Goal: Information Seeking & Learning: Learn about a topic

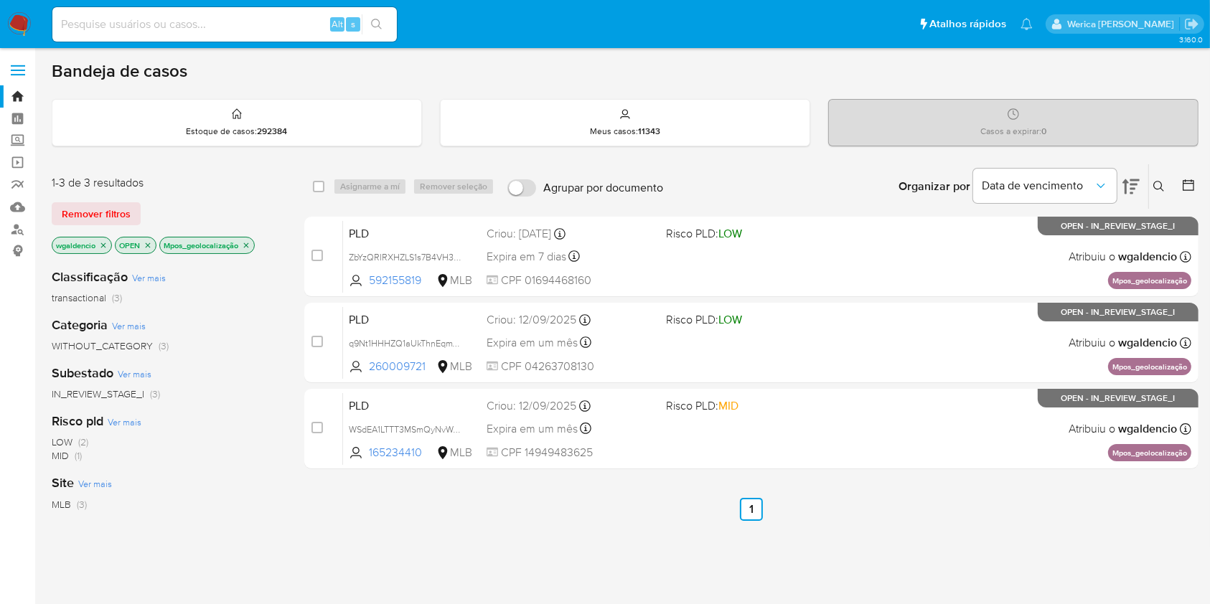
click at [244, 244] on icon "close-filter" at bounding box center [246, 245] width 9 height 9
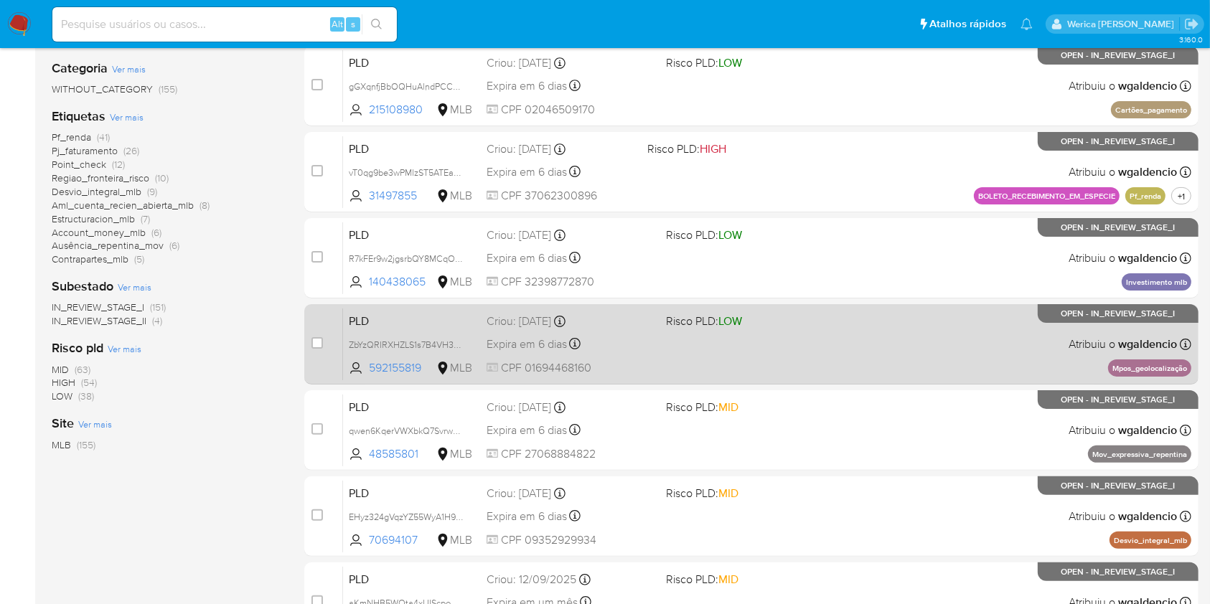
scroll to position [287, 0]
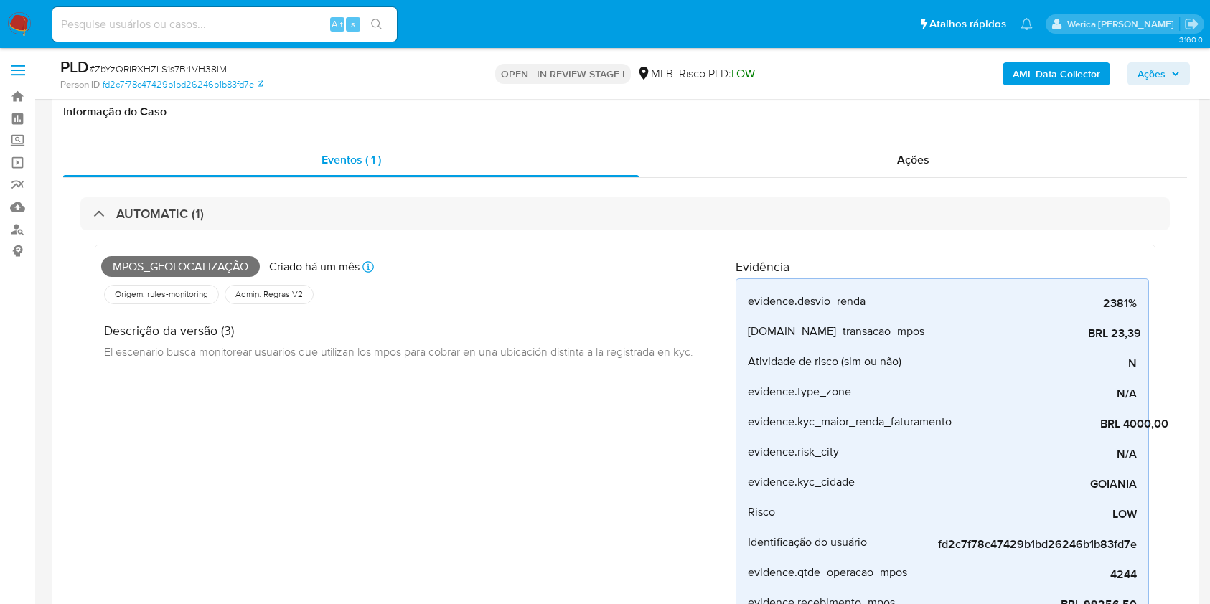
select select "10"
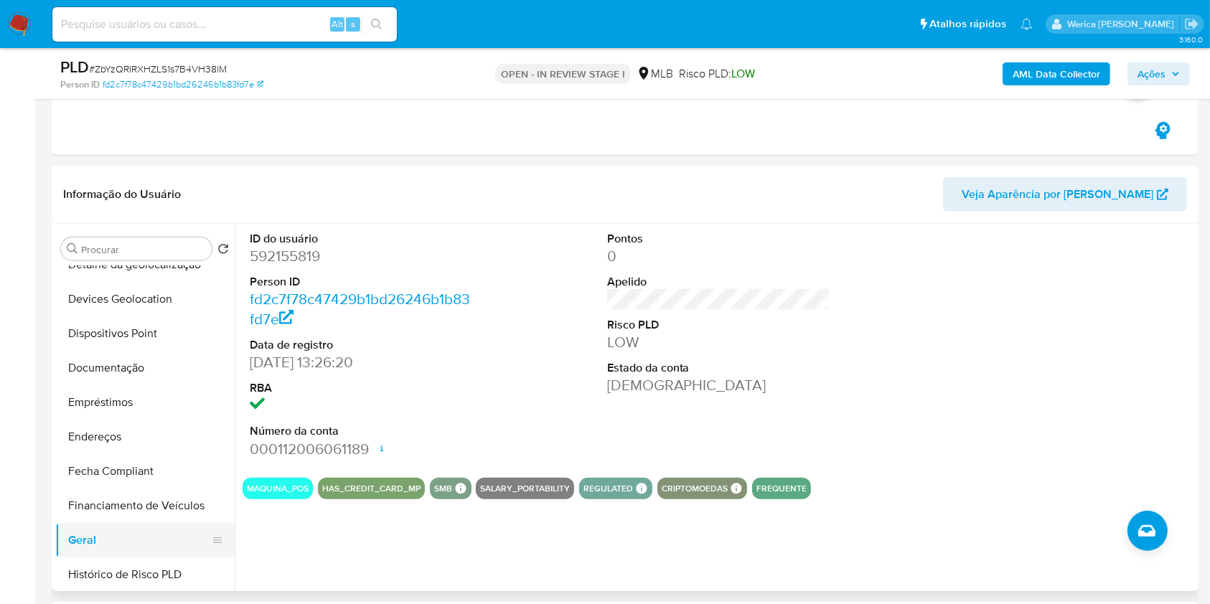
scroll to position [478, 0]
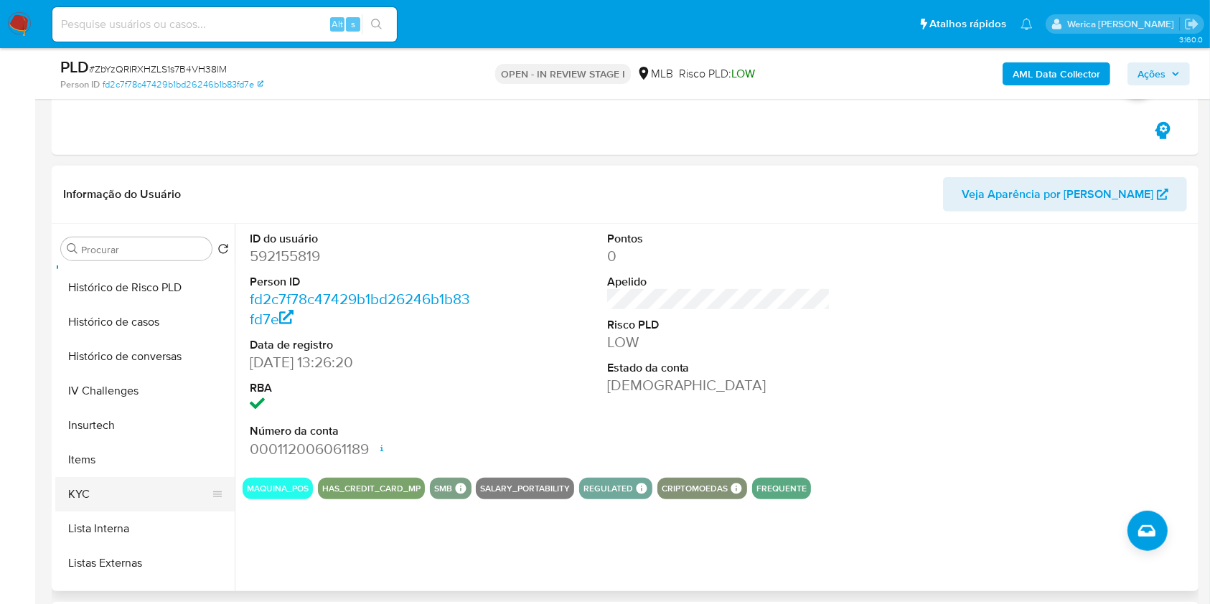
click at [118, 489] on button "KYC" at bounding box center [139, 494] width 168 height 34
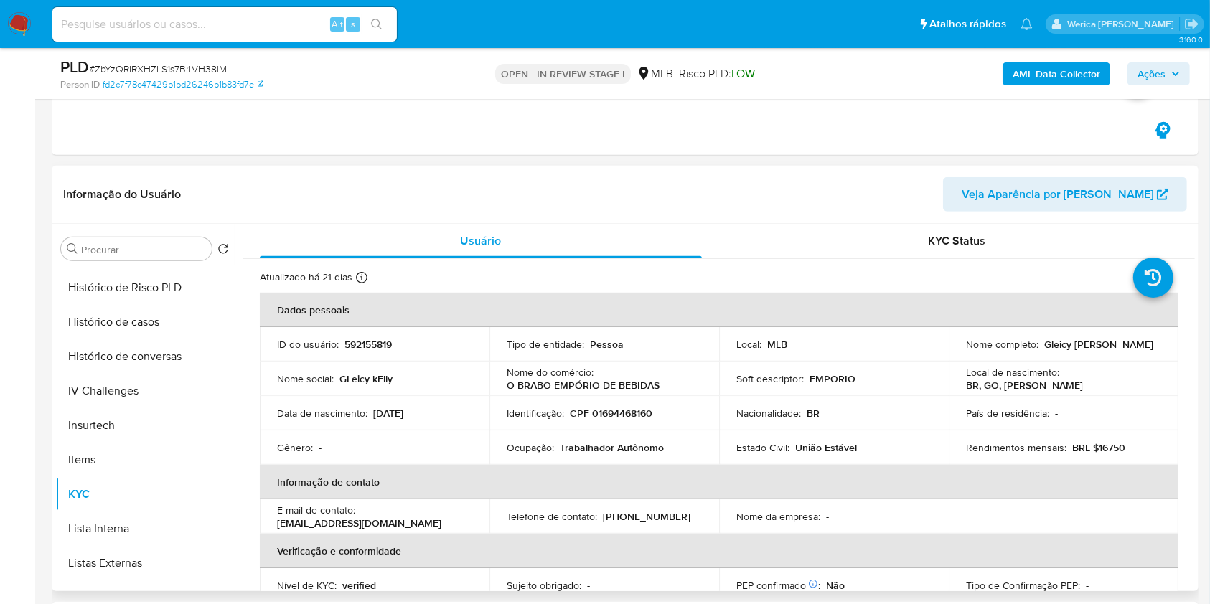
click at [513, 447] on p "Ocupação :" at bounding box center [530, 447] width 47 height 13
click at [511, 448] on p "Ocupação :" at bounding box center [530, 447] width 47 height 13
click at [511, 449] on p "Ocupação :" at bounding box center [530, 447] width 47 height 13
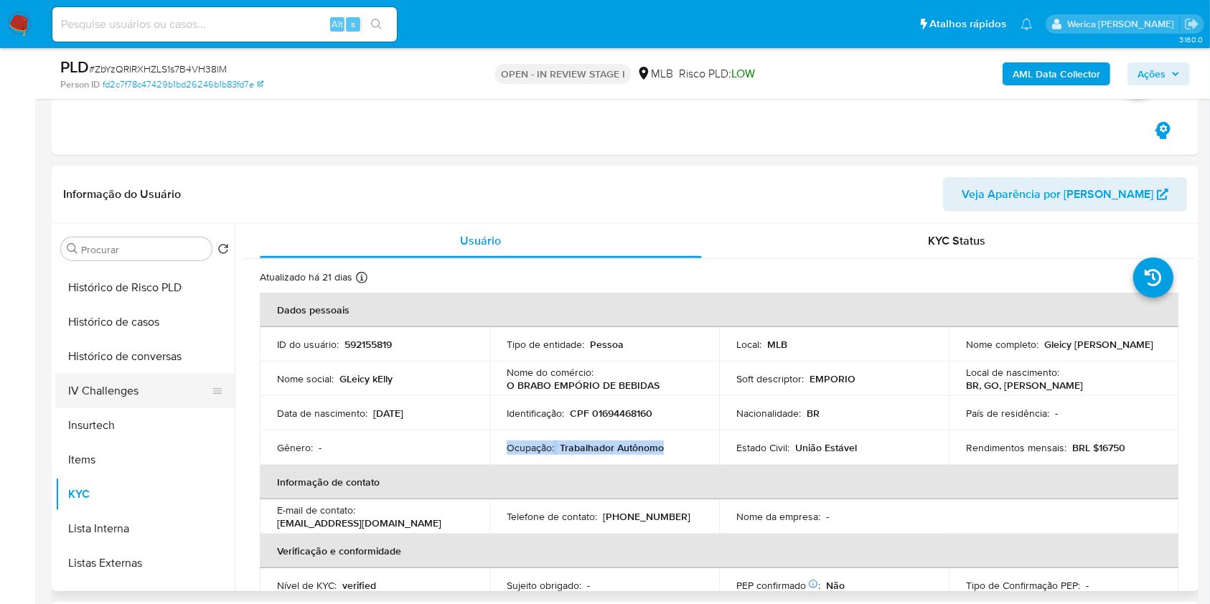
scroll to position [191, 0]
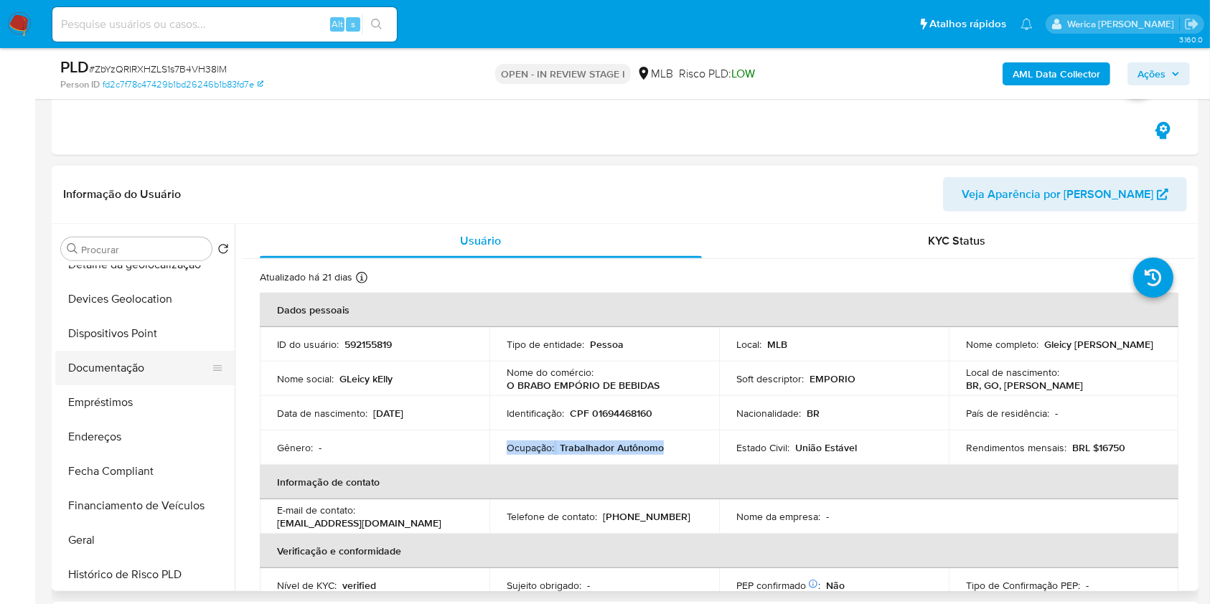
click at [149, 370] on button "Documentação" at bounding box center [139, 368] width 168 height 34
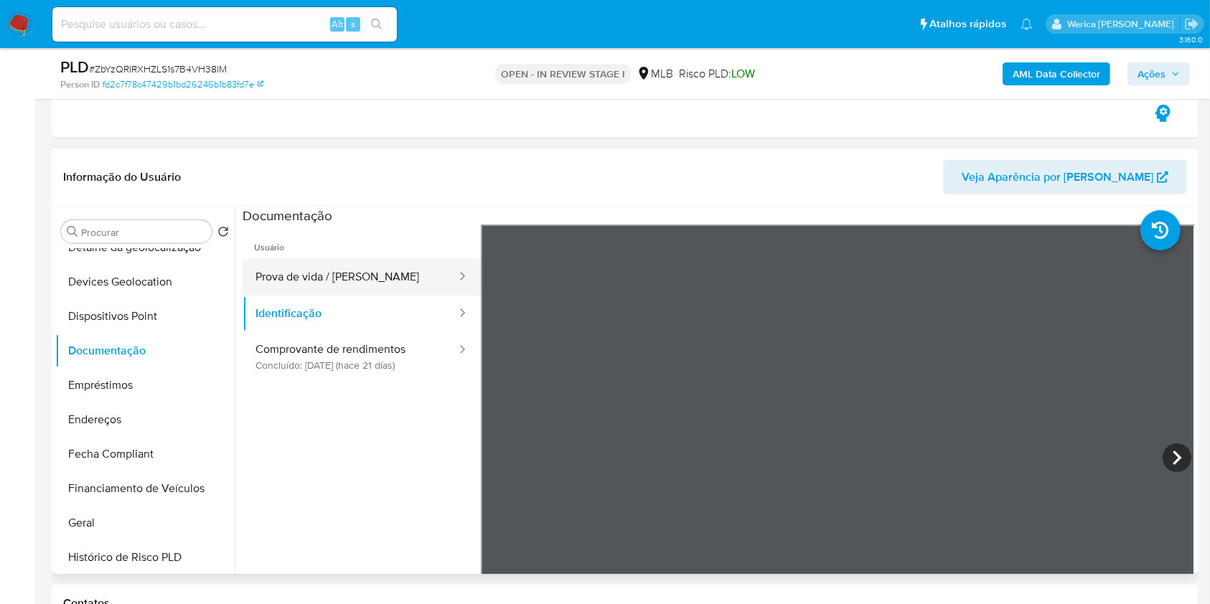
click at [406, 281] on button "Prova de vida / Selfie" at bounding box center [350, 277] width 215 height 37
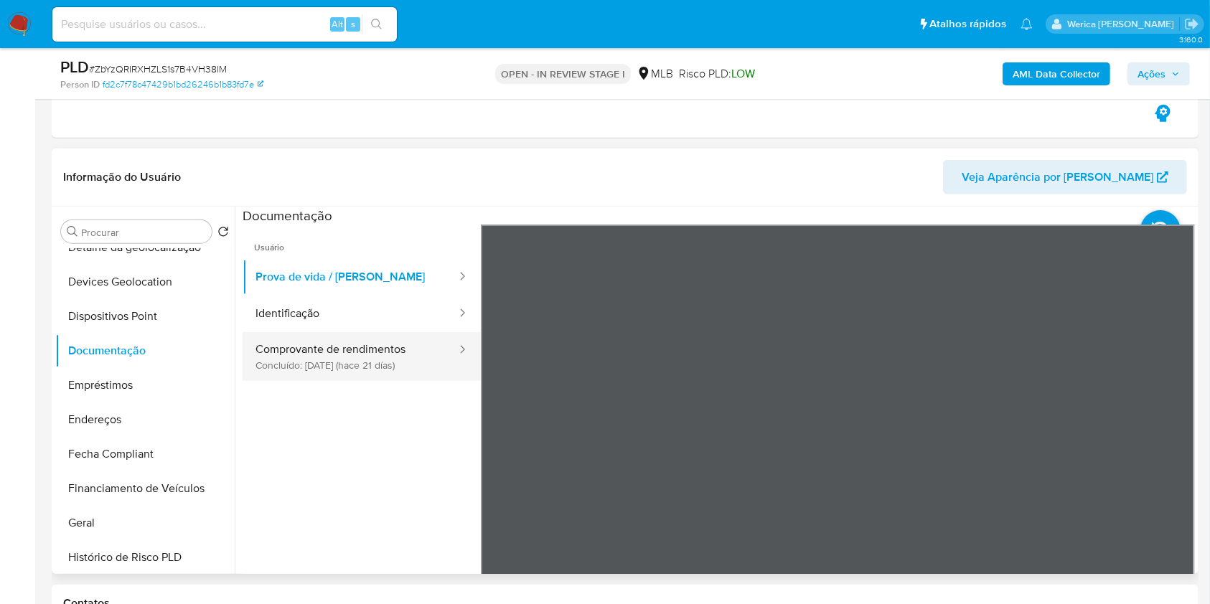
click at [455, 342] on icon at bounding box center [462, 349] width 14 height 14
click at [446, 340] on div at bounding box center [457, 356] width 23 height 49
click at [373, 369] on button "Comprovante de rendimentos Concluído: 29/08/2025 (hace 21 días)" at bounding box center [350, 356] width 215 height 49
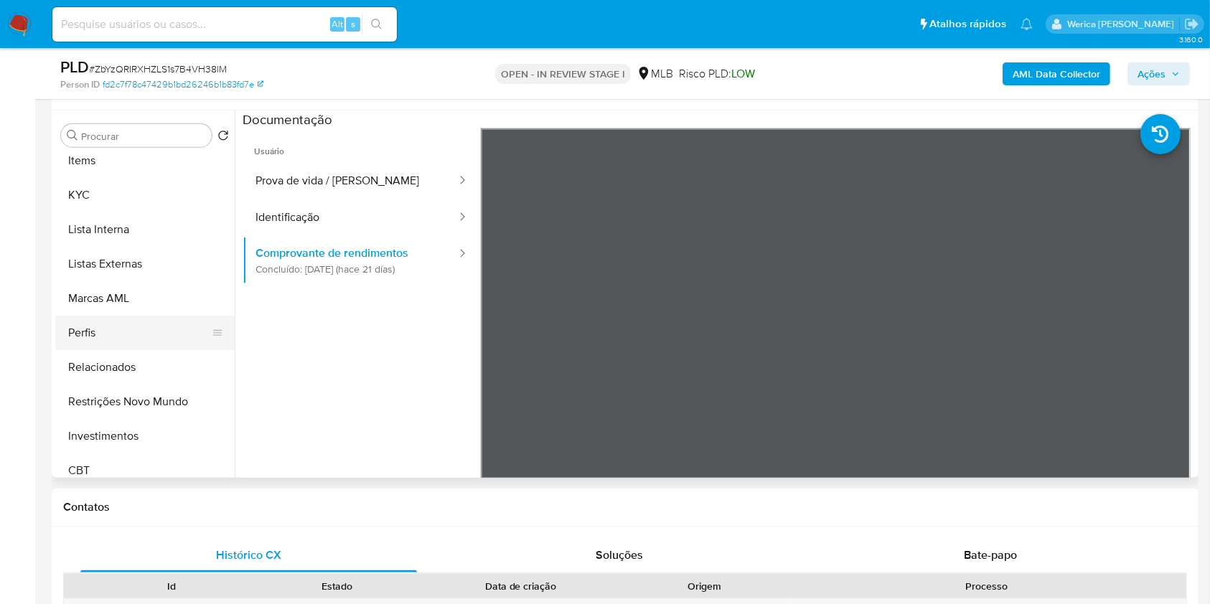
scroll to position [670, 0]
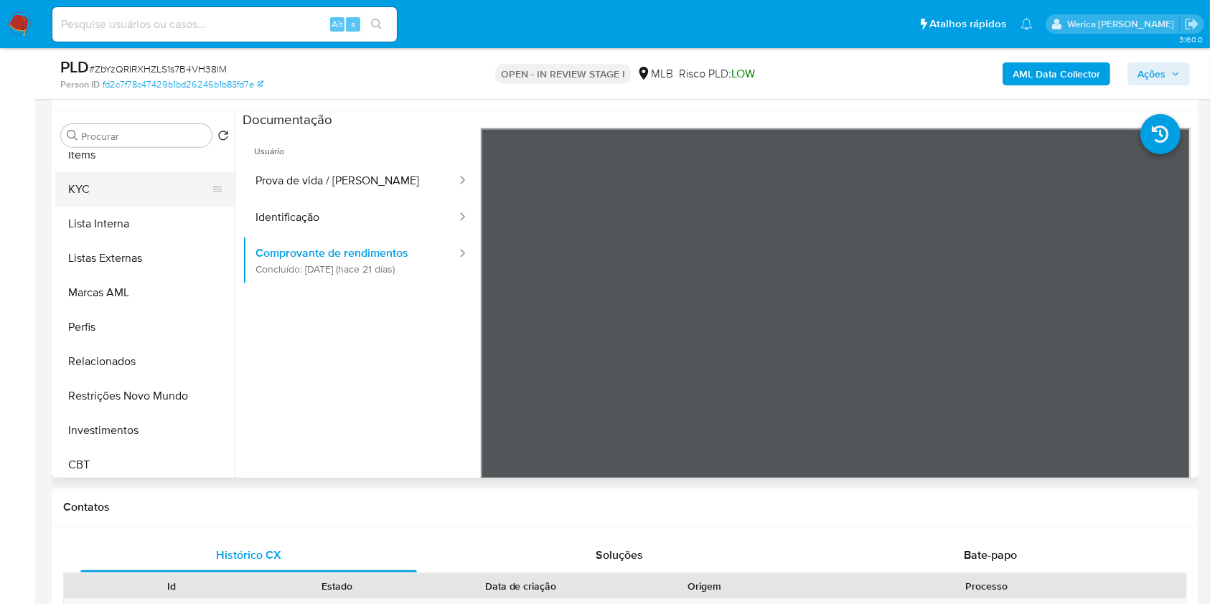
click at [124, 196] on button "KYC" at bounding box center [139, 189] width 168 height 34
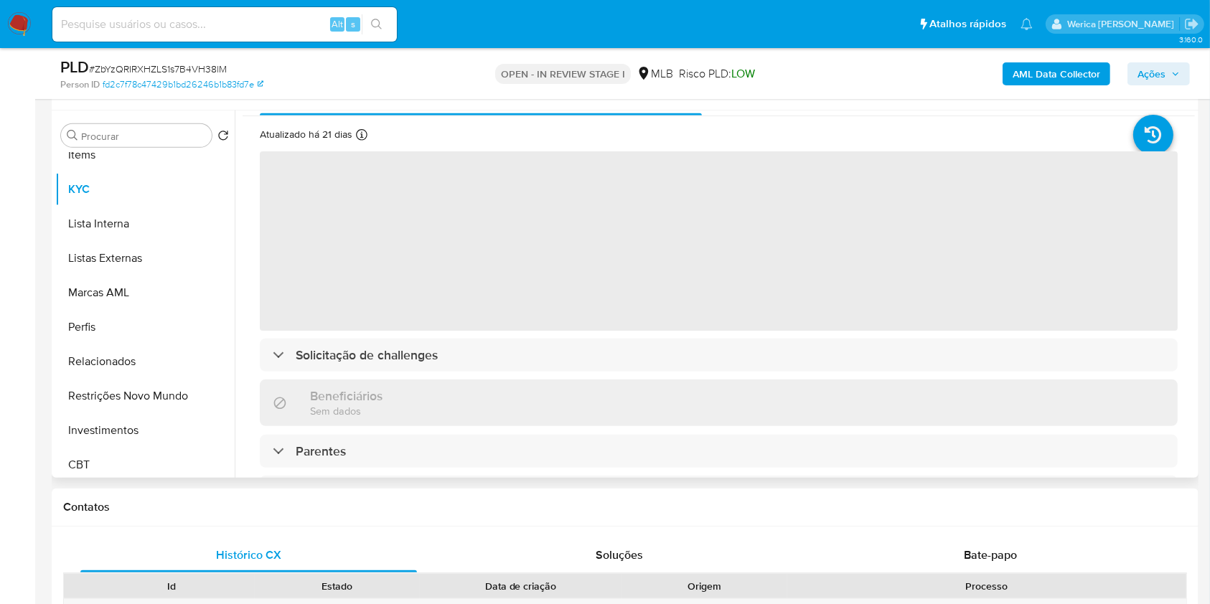
scroll to position [0, 0]
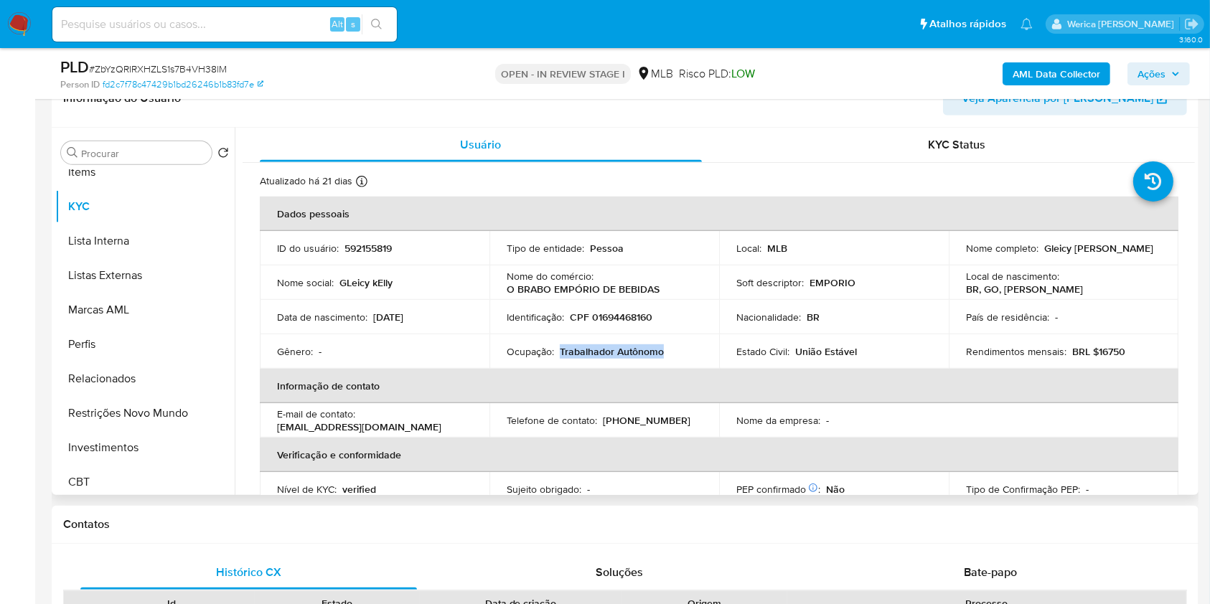
drag, startPoint x: 558, startPoint y: 350, endPoint x: 662, endPoint y: 355, distance: 104.2
click at [662, 355] on div "Ocupação : Trabalhador Autônomo" at bounding box center [604, 351] width 195 height 13
copy p "Trabalhador Autônomo"
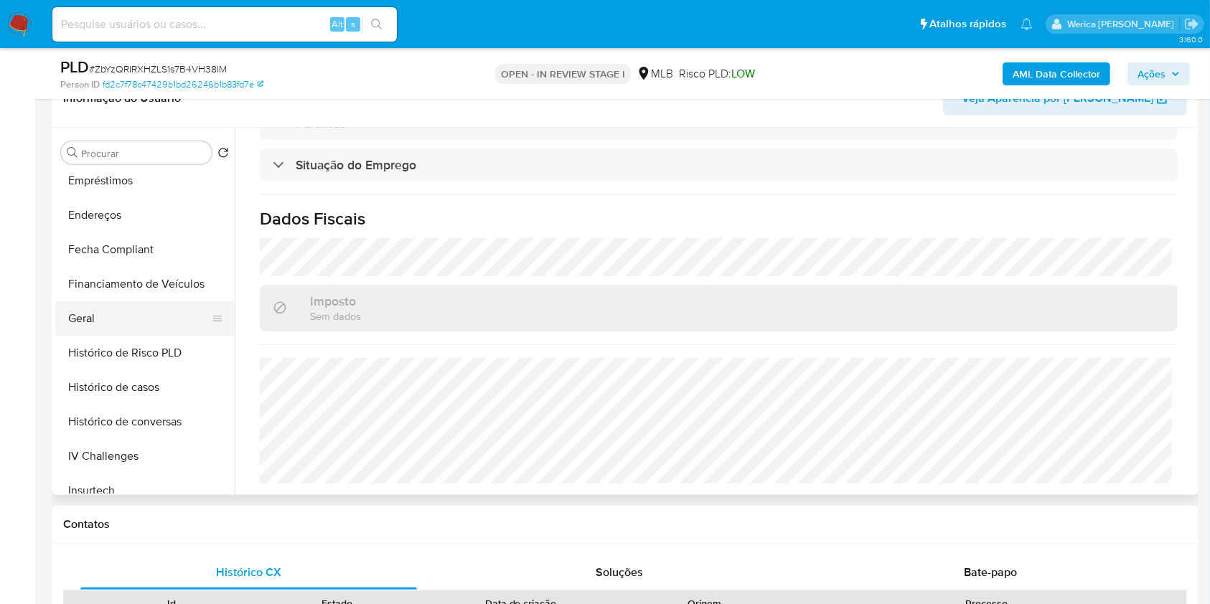
scroll to position [287, 0]
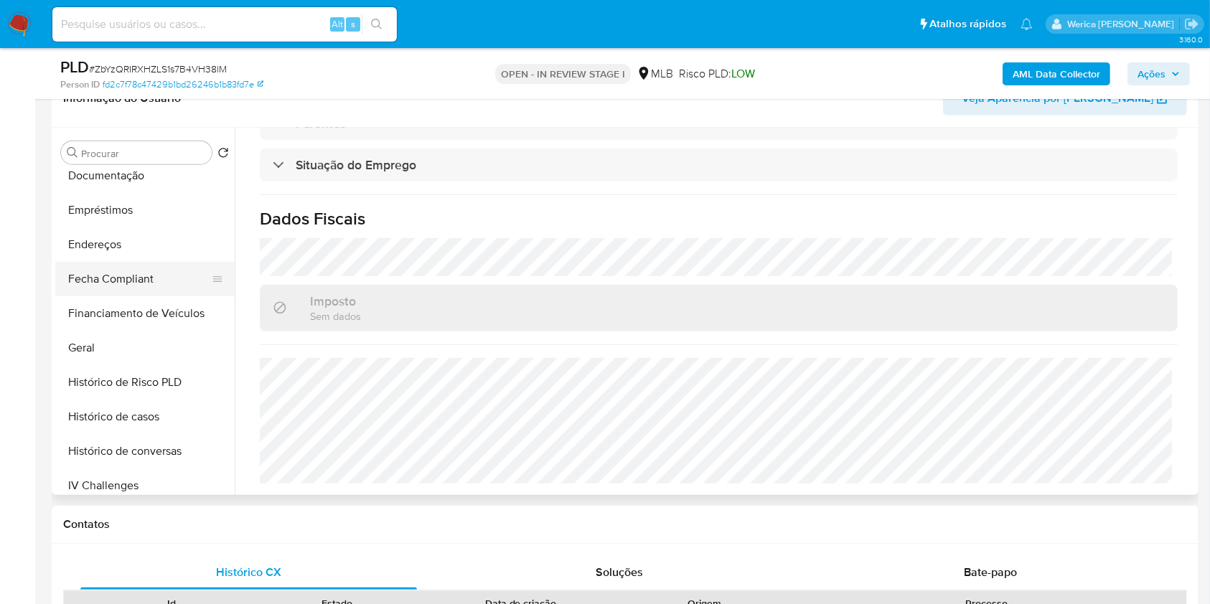
drag, startPoint x: 121, startPoint y: 248, endPoint x: 205, endPoint y: 258, distance: 85.2
click at [121, 246] on button "Endereços" at bounding box center [144, 244] width 179 height 34
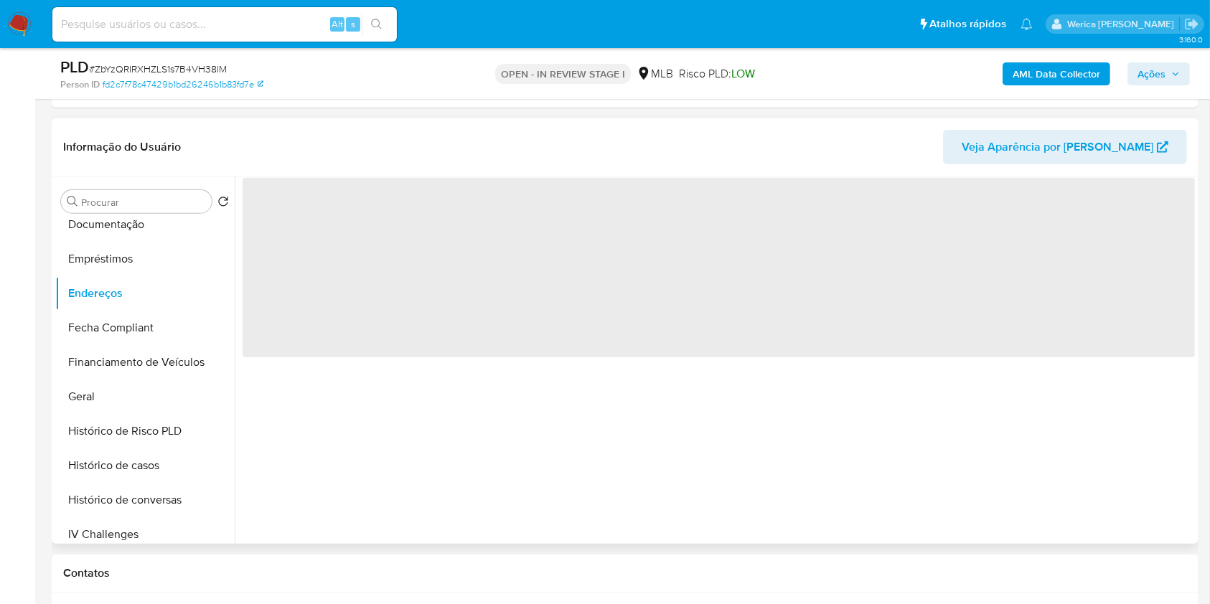
scroll to position [765, 0]
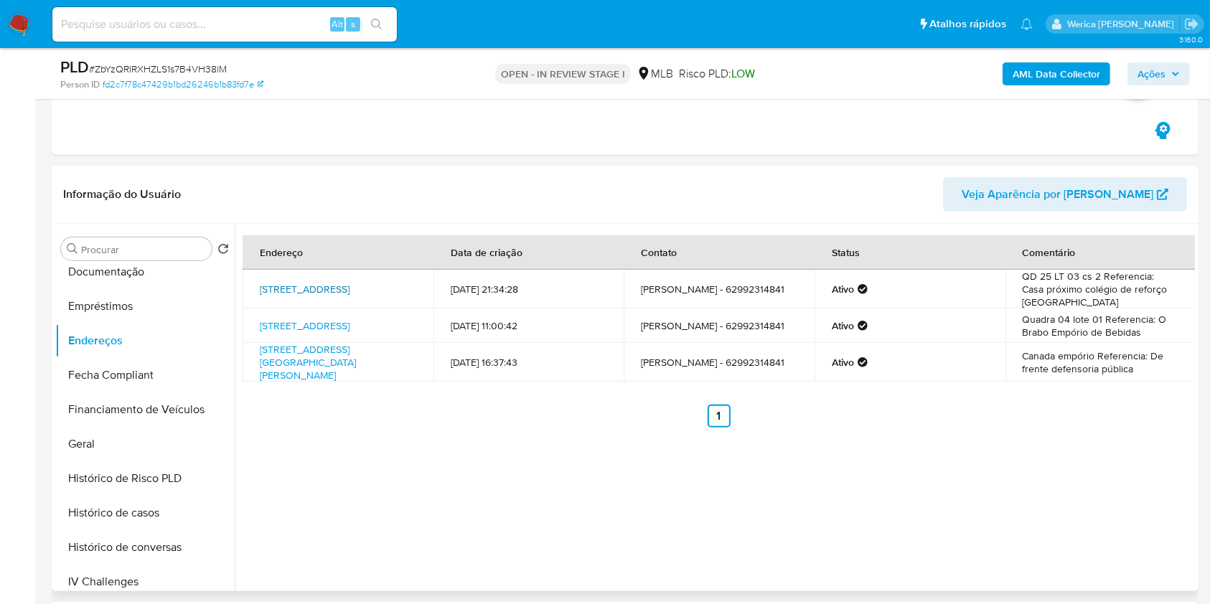
click at [297, 282] on link "Rua Mdv 18 2, Goiânia, Goiás, 74371480, Brasil 2" at bounding box center [305, 289] width 90 height 14
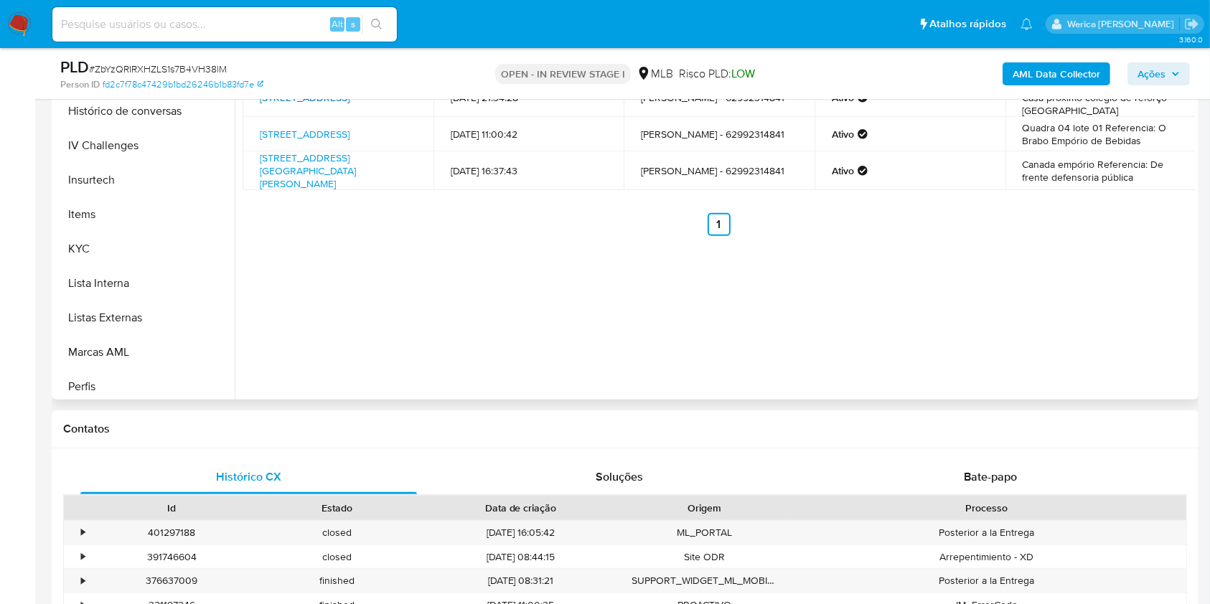
scroll to position [675, 0]
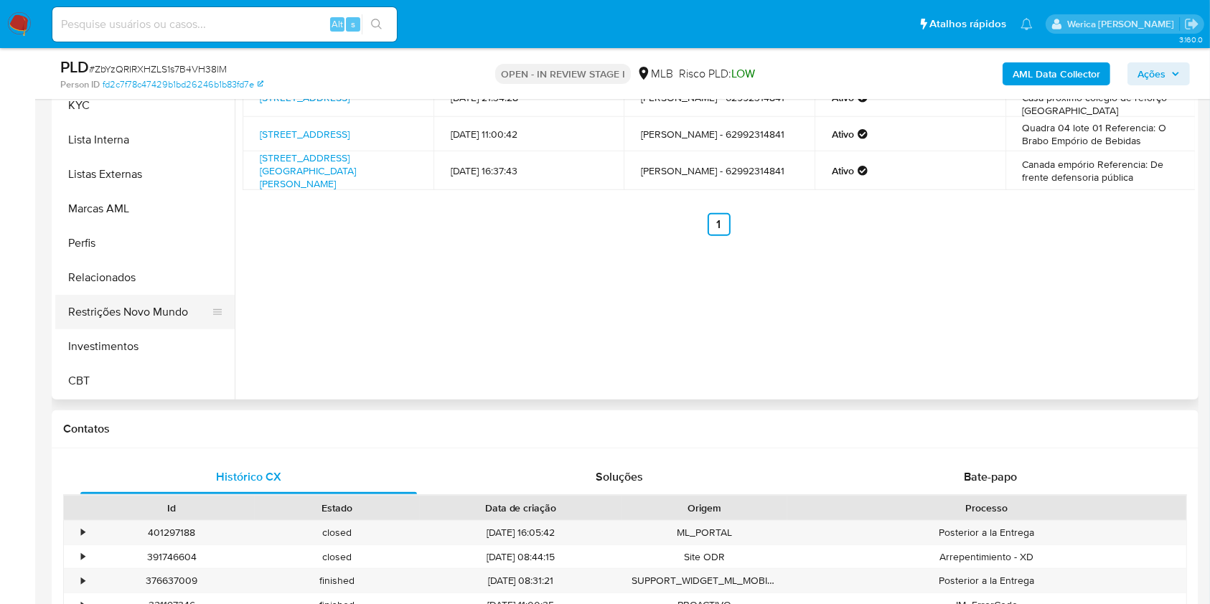
click at [133, 303] on button "Restrições Novo Mundo" at bounding box center [139, 312] width 168 height 34
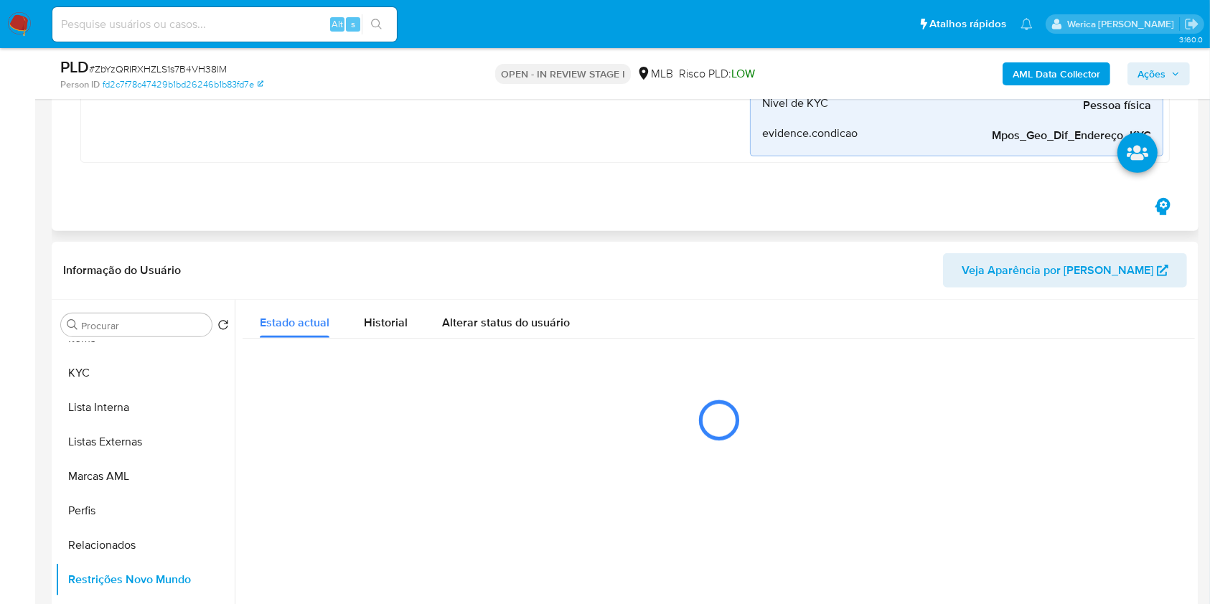
scroll to position [670, 0]
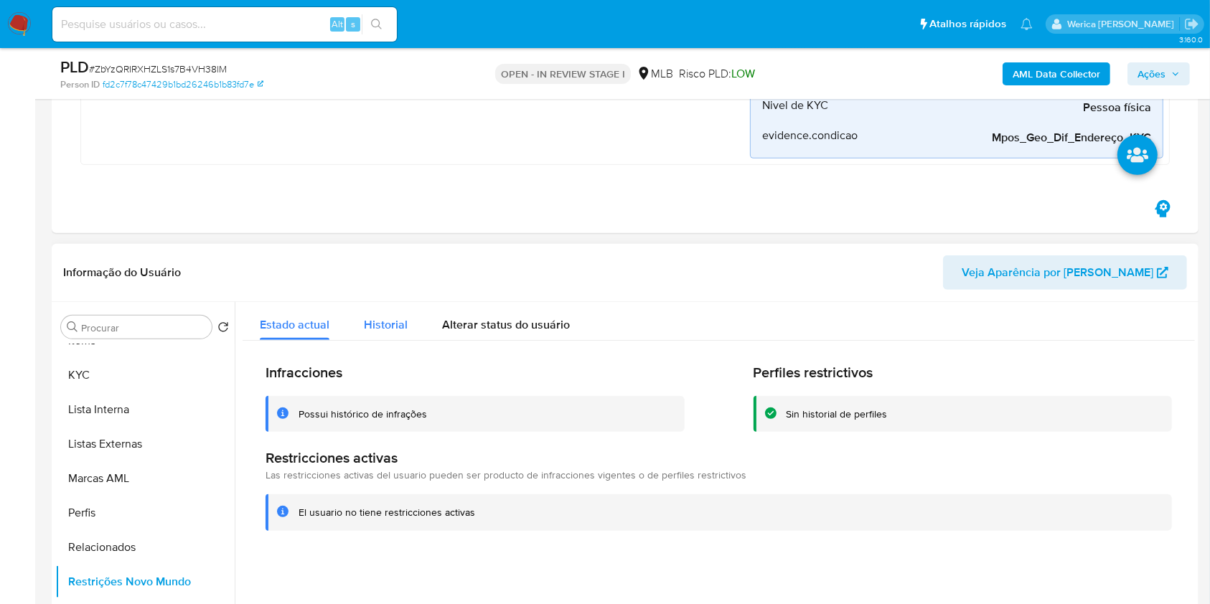
click at [409, 326] on button "Historial" at bounding box center [386, 321] width 78 height 38
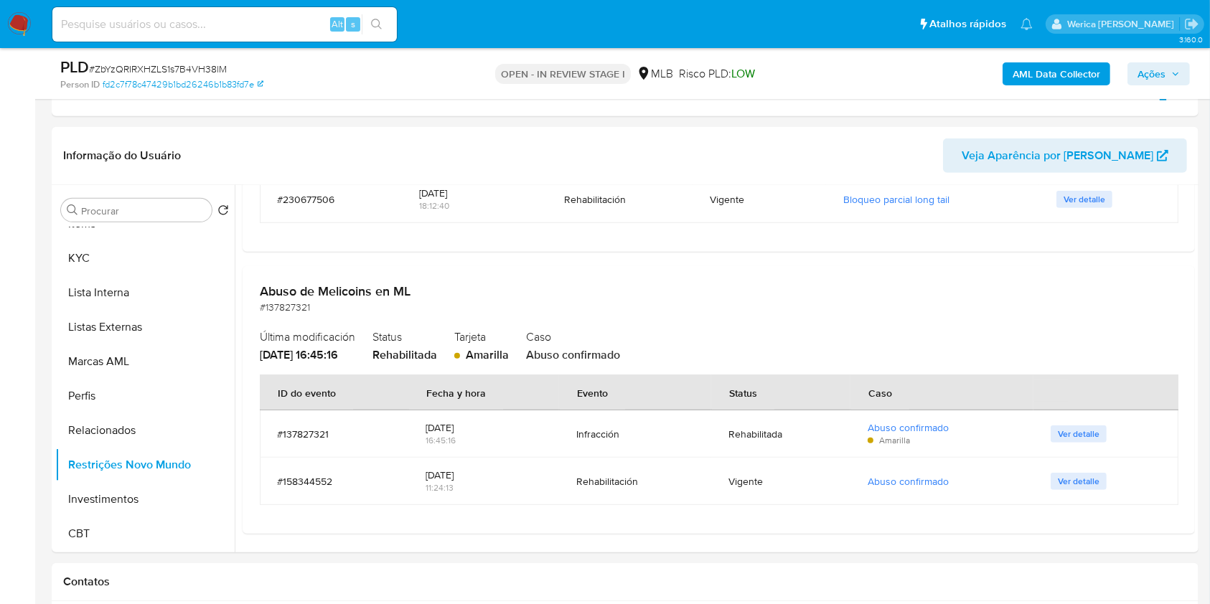
scroll to position [908, 0]
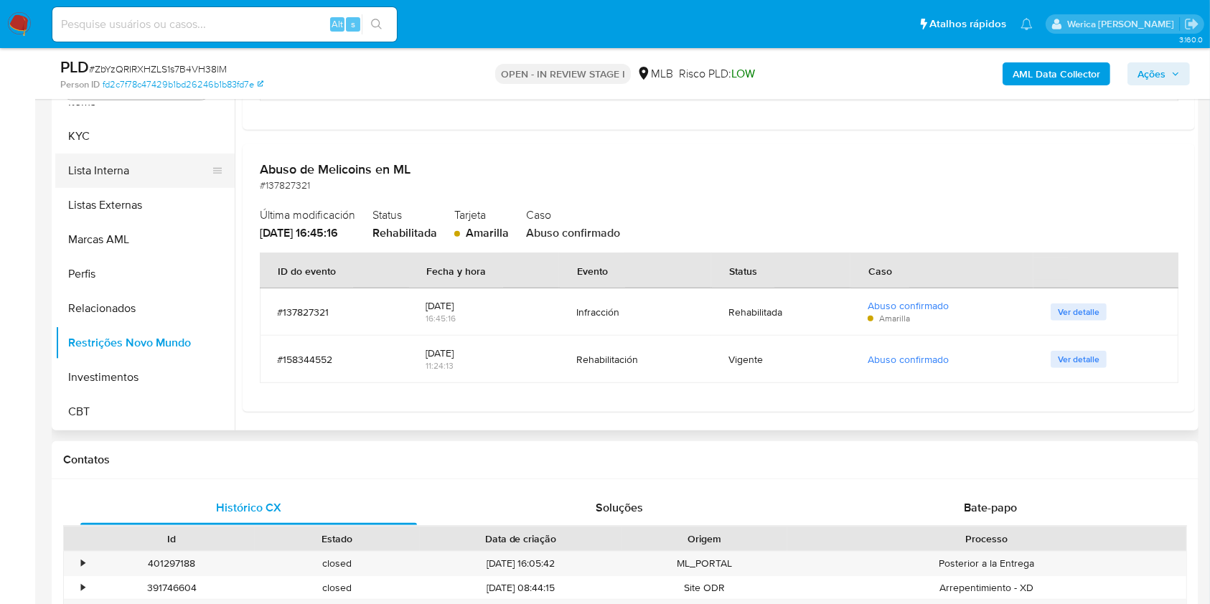
click at [111, 154] on button "Lista Interna" at bounding box center [139, 171] width 168 height 34
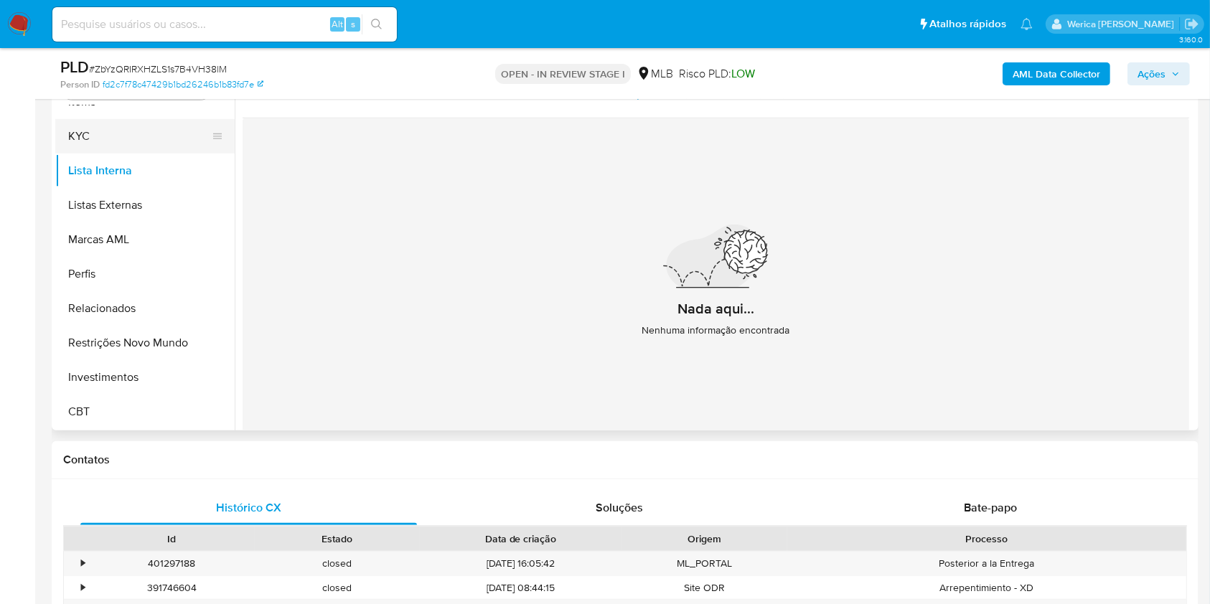
click at [121, 147] on button "KYC" at bounding box center [139, 136] width 168 height 34
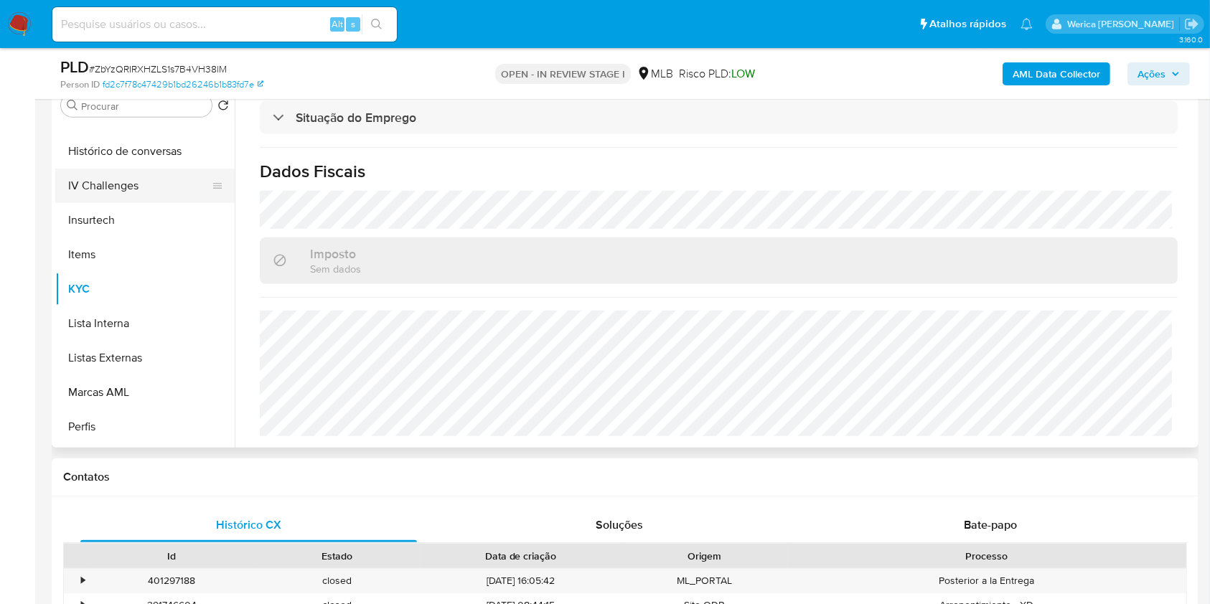
scroll to position [388, 0]
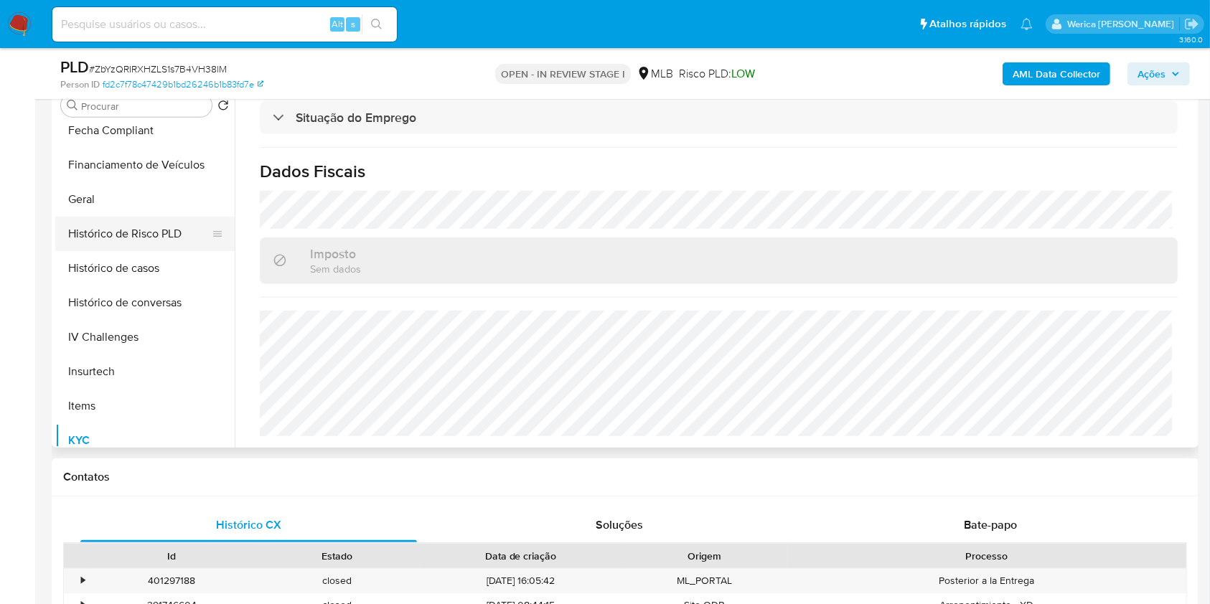
click at [117, 222] on button "Histórico de Risco PLD" at bounding box center [139, 234] width 168 height 34
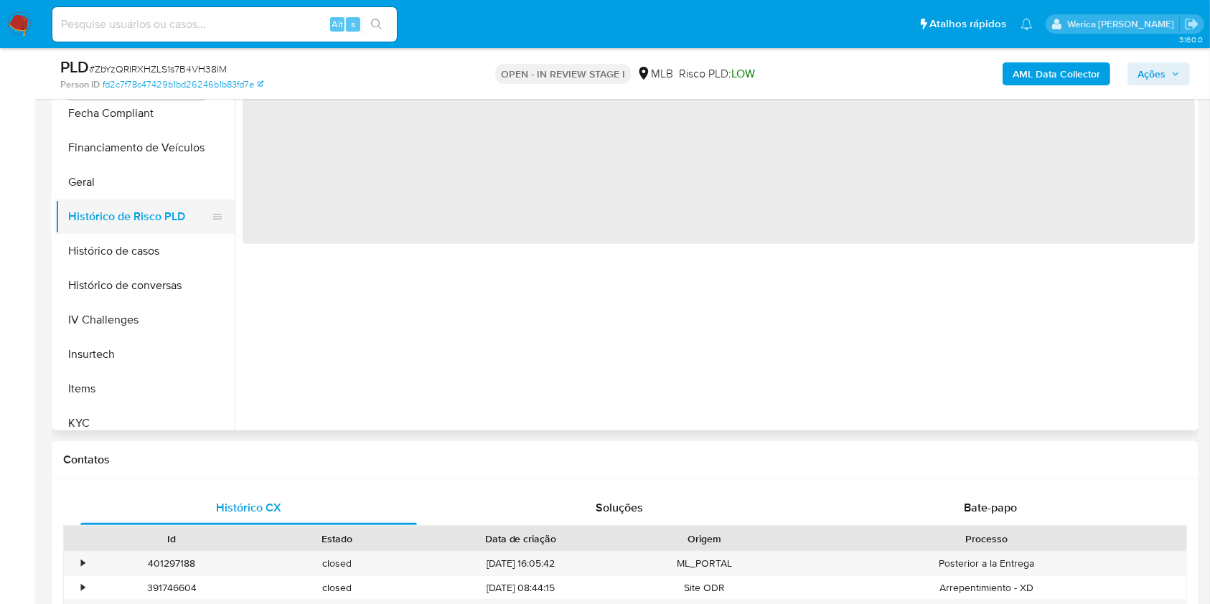
click at [113, 202] on button "Histórico de Risco PLD" at bounding box center [139, 216] width 168 height 34
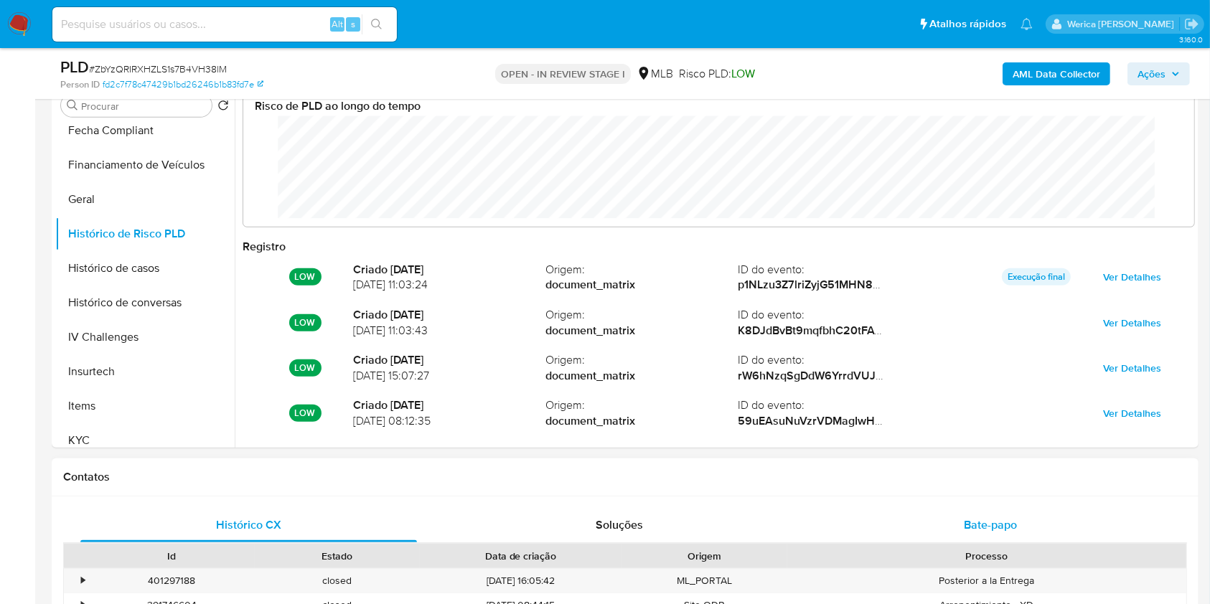
scroll to position [813, 0]
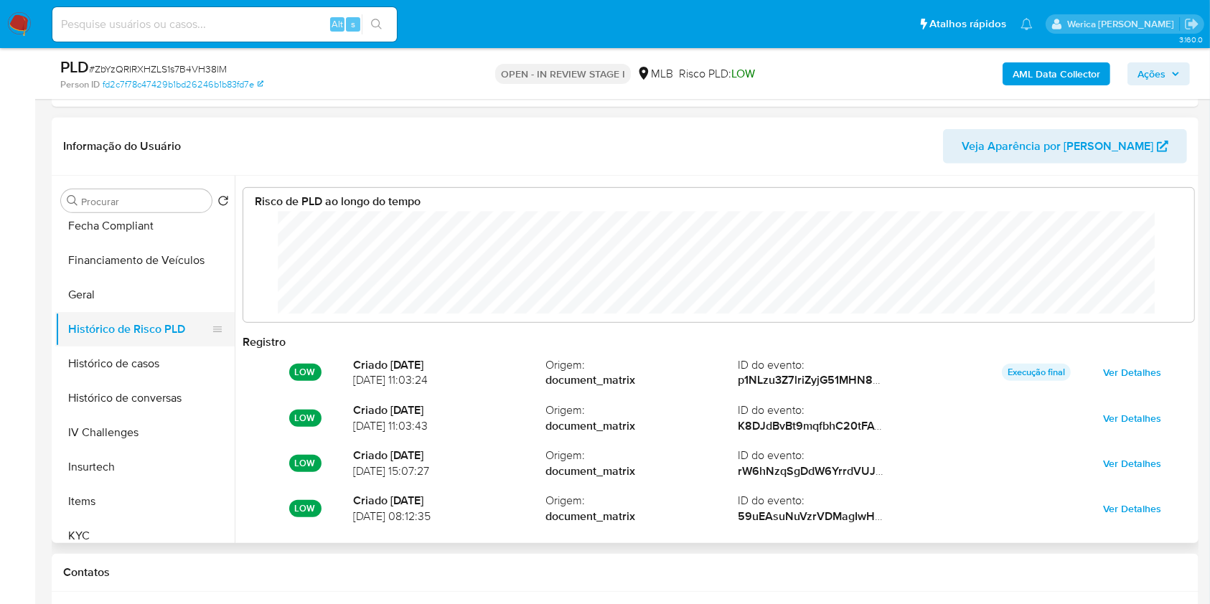
click at [102, 297] on button "Geral" at bounding box center [144, 295] width 179 height 34
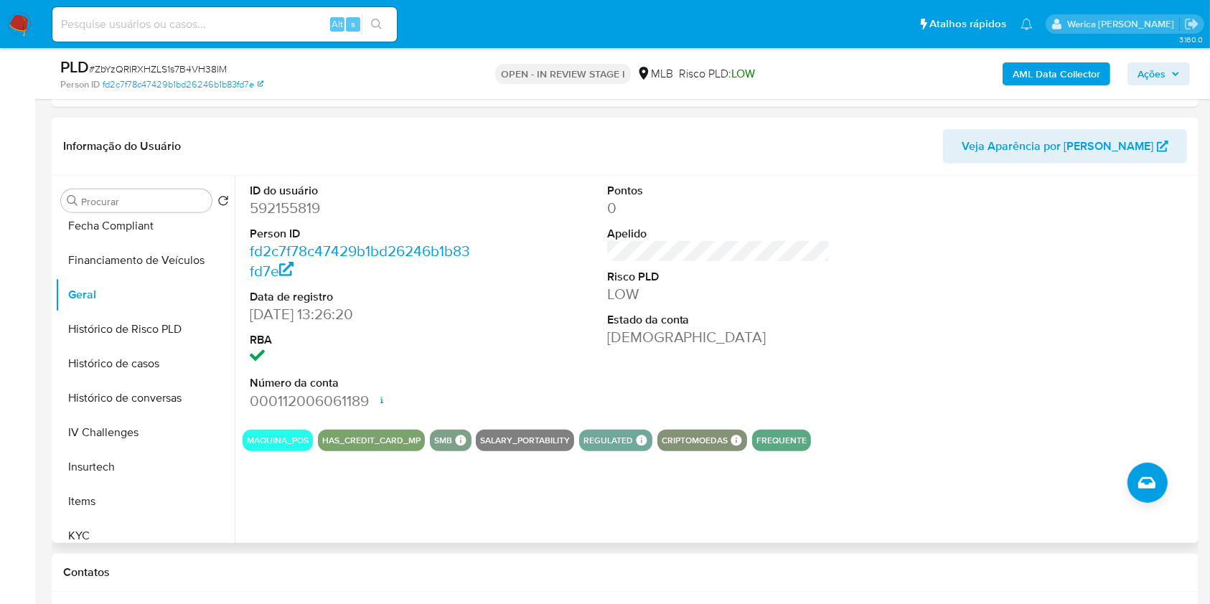
click at [1096, 299] on div at bounding box center [1076, 297] width 238 height 243
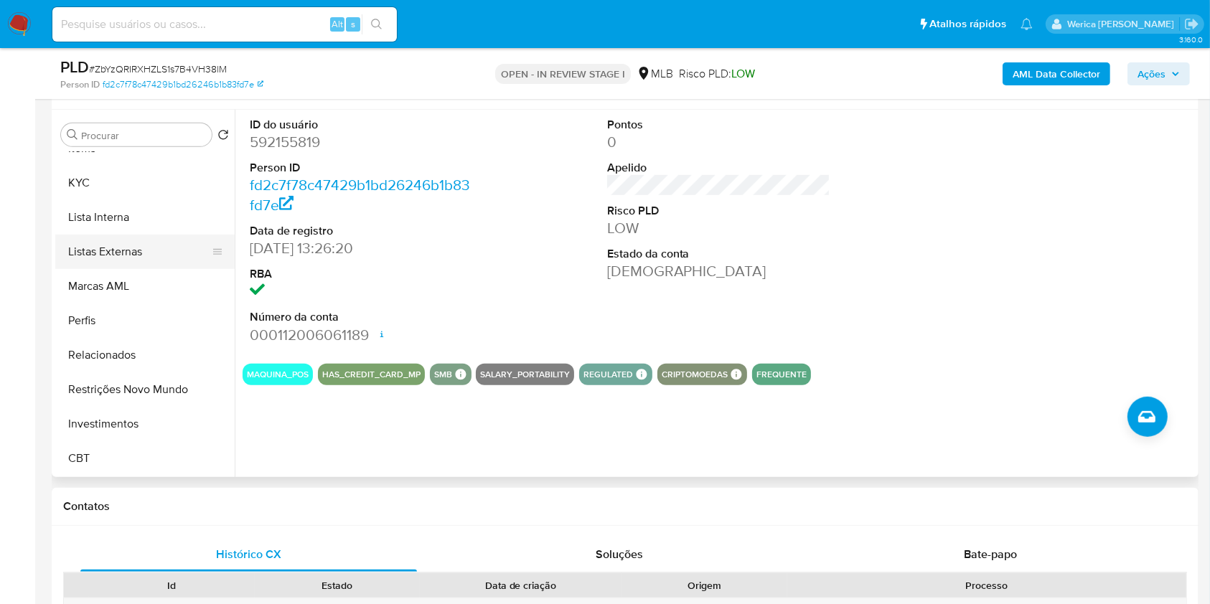
scroll to position [908, 0]
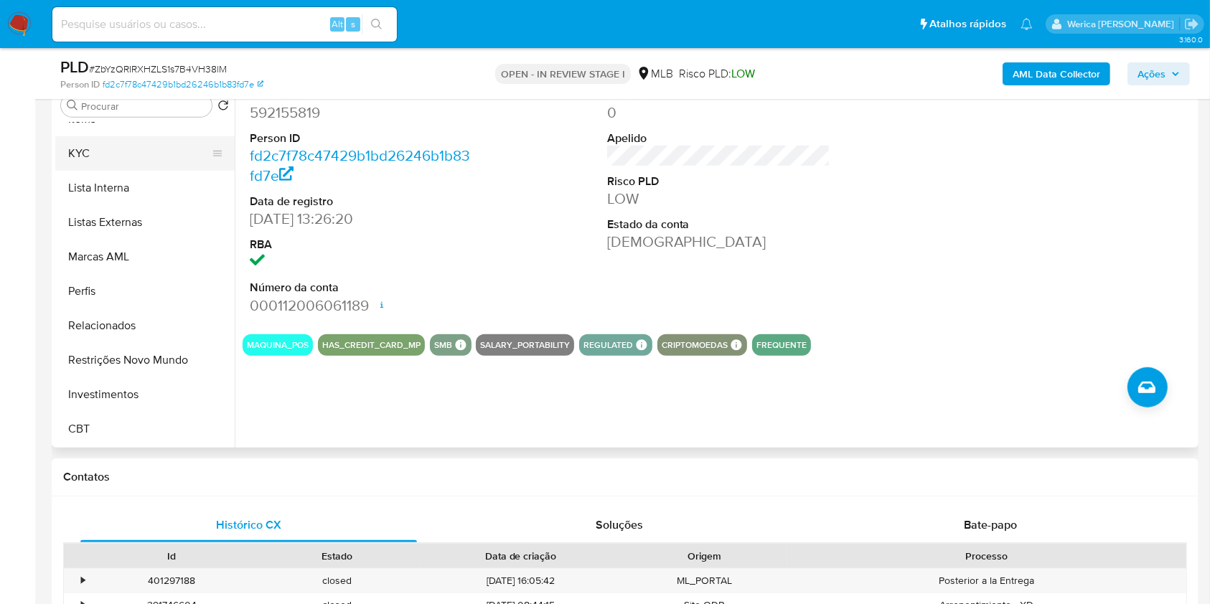
click at [125, 167] on button "KYC" at bounding box center [139, 153] width 168 height 34
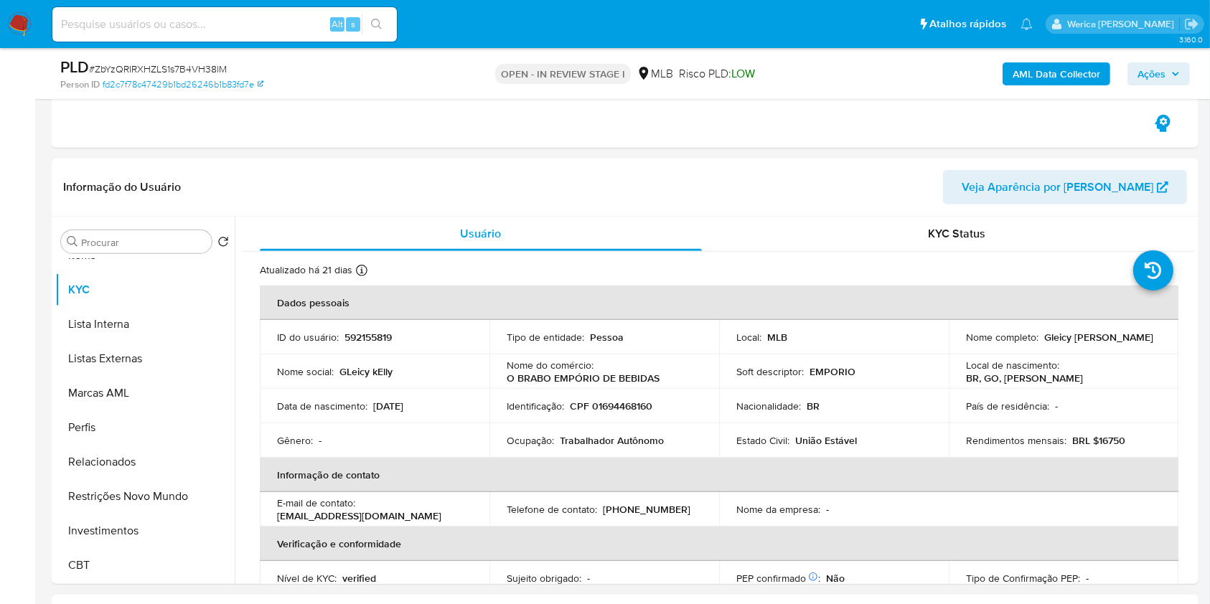
scroll to position [813, 0]
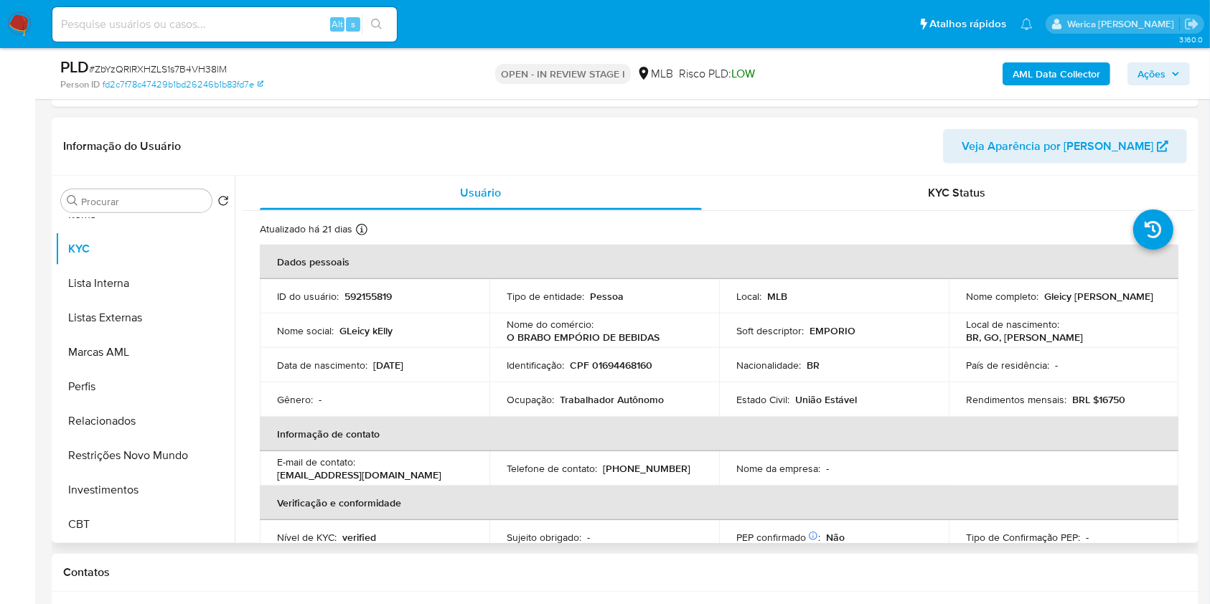
click at [1085, 408] on td "Rendimentos mensais : BRL $16750" at bounding box center [1064, 399] width 230 height 34
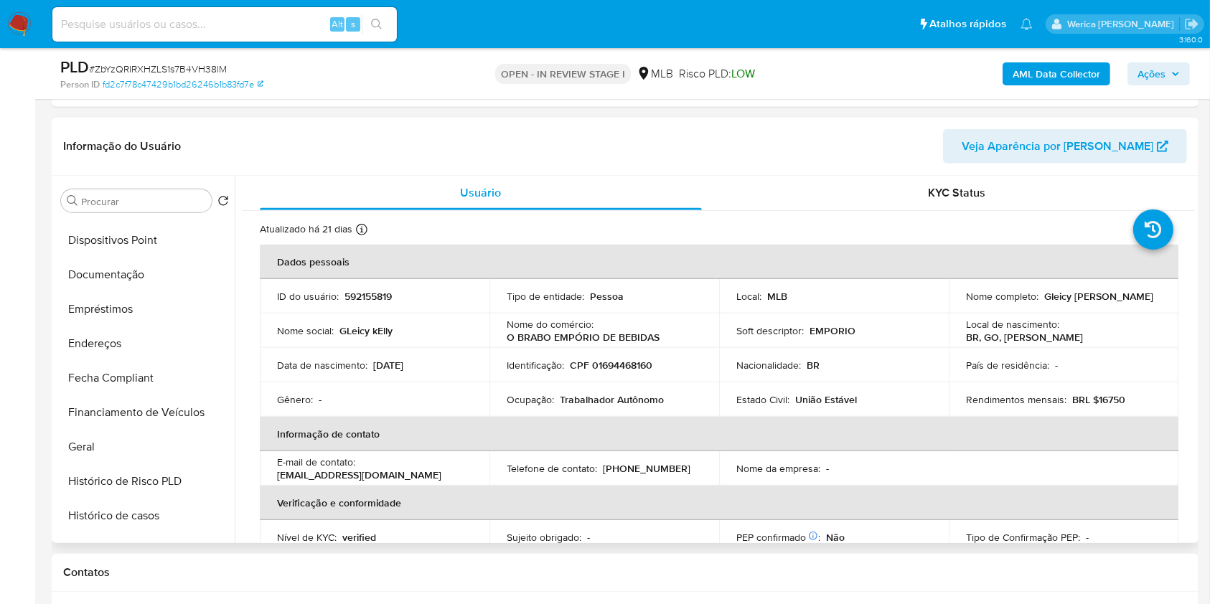
scroll to position [197, 0]
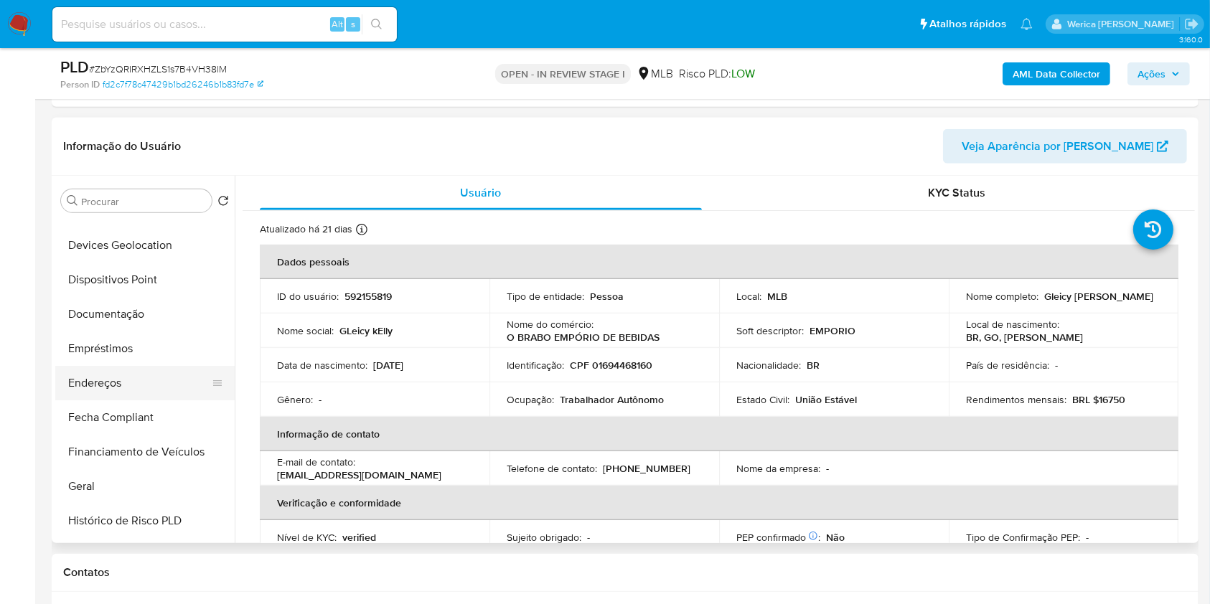
click at [149, 372] on button "Endereços" at bounding box center [139, 383] width 168 height 34
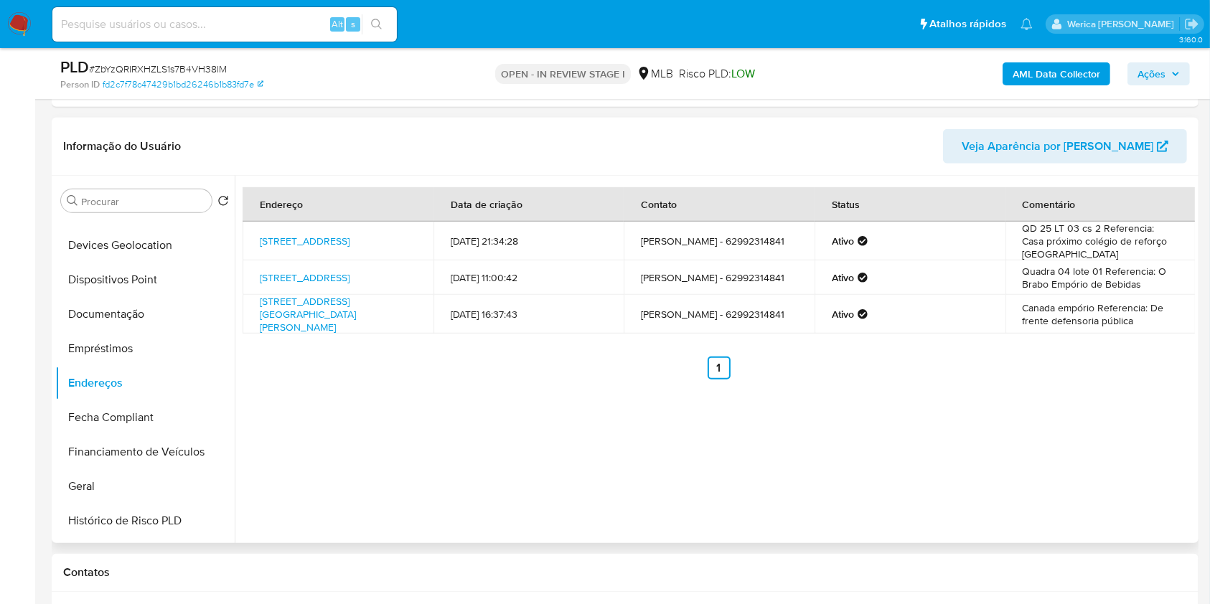
drag, startPoint x: 1152, startPoint y: 436, endPoint x: 1108, endPoint y: 375, distance: 75.5
click at [1148, 436] on div "Endereço Data de criação Contato Status Comentário Rua Mdv 18 2, Goiânia, Goiás…" at bounding box center [715, 359] width 960 height 367
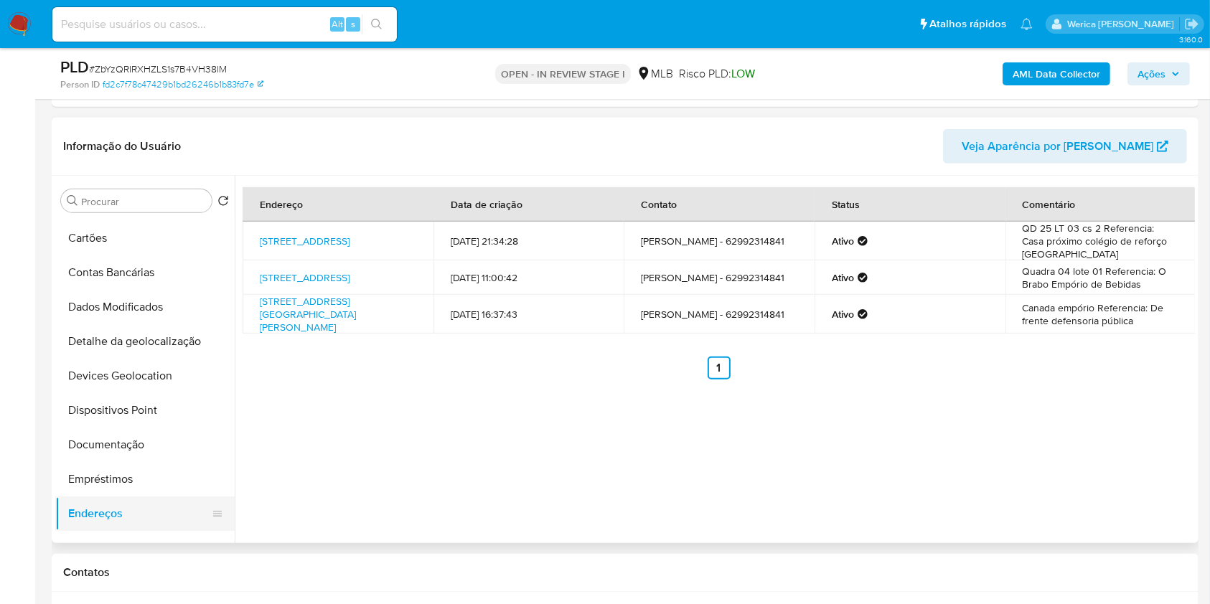
scroll to position [6, 0]
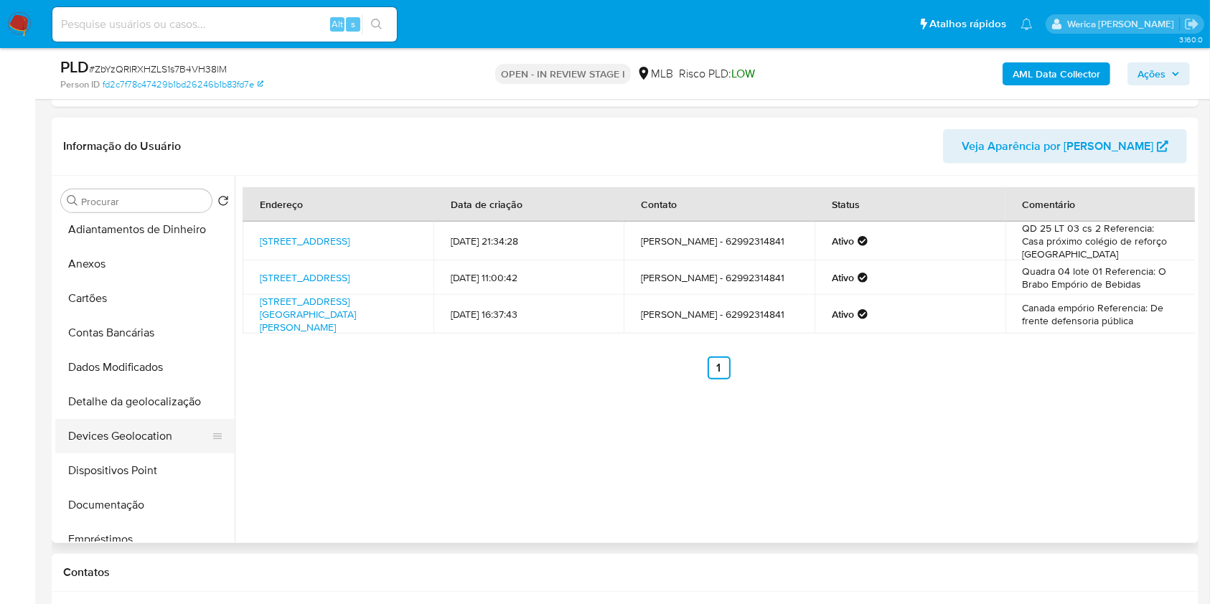
drag, startPoint x: 177, startPoint y: 402, endPoint x: 184, endPoint y: 408, distance: 9.8
click at [176, 402] on button "Detalhe da geolocalização" at bounding box center [144, 402] width 179 height 34
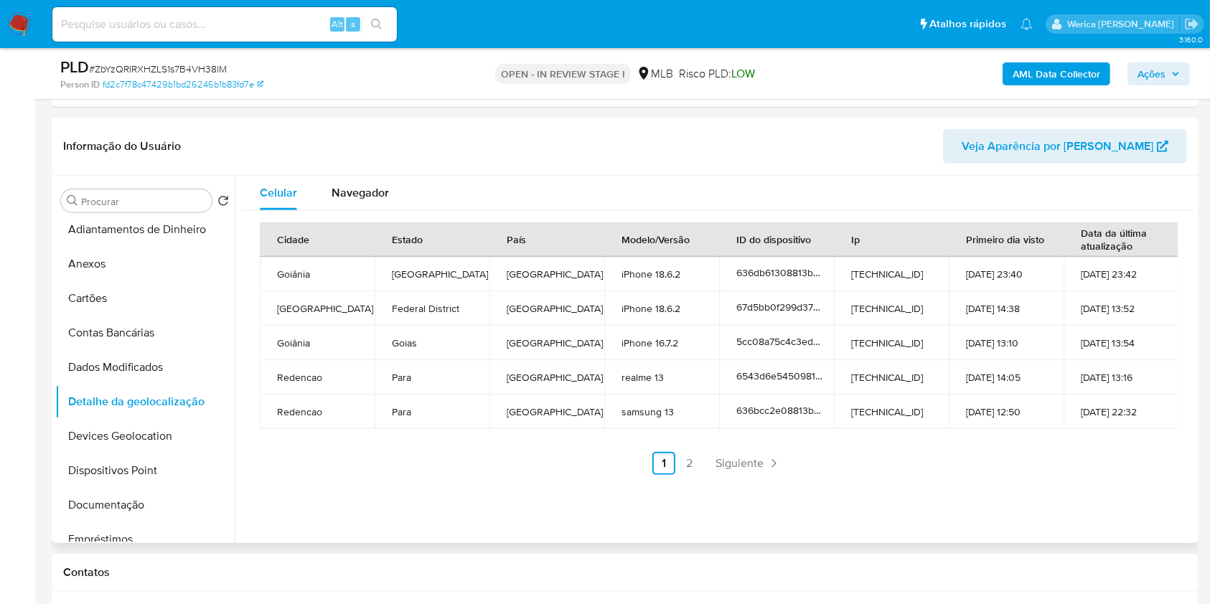
click at [1078, 443] on div "Cidade Estado País Modelo/Versão ID do dispositivo Ip Primeiro dia visto Data d…" at bounding box center [719, 348] width 918 height 253
drag, startPoint x: 1078, startPoint y: 443, endPoint x: 1071, endPoint y: 433, distance: 11.8
click at [1078, 443] on div "Cidade Estado País Modelo/Versão ID do dispositivo Ip Primeiro dia visto Data d…" at bounding box center [719, 348] width 918 height 253
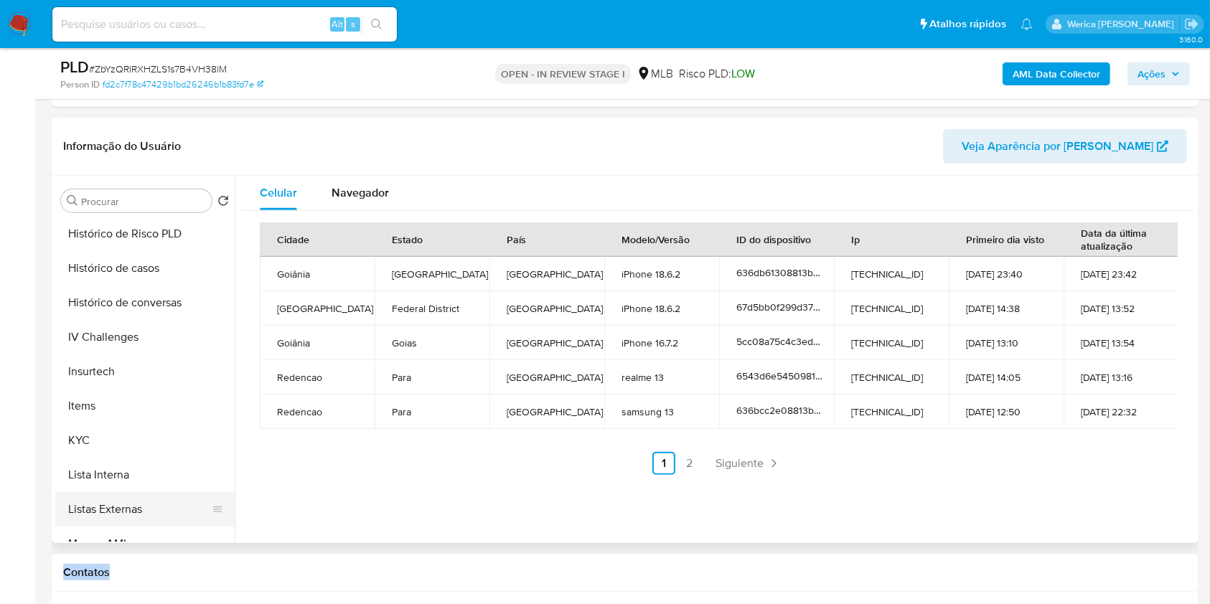
scroll to position [675, 0]
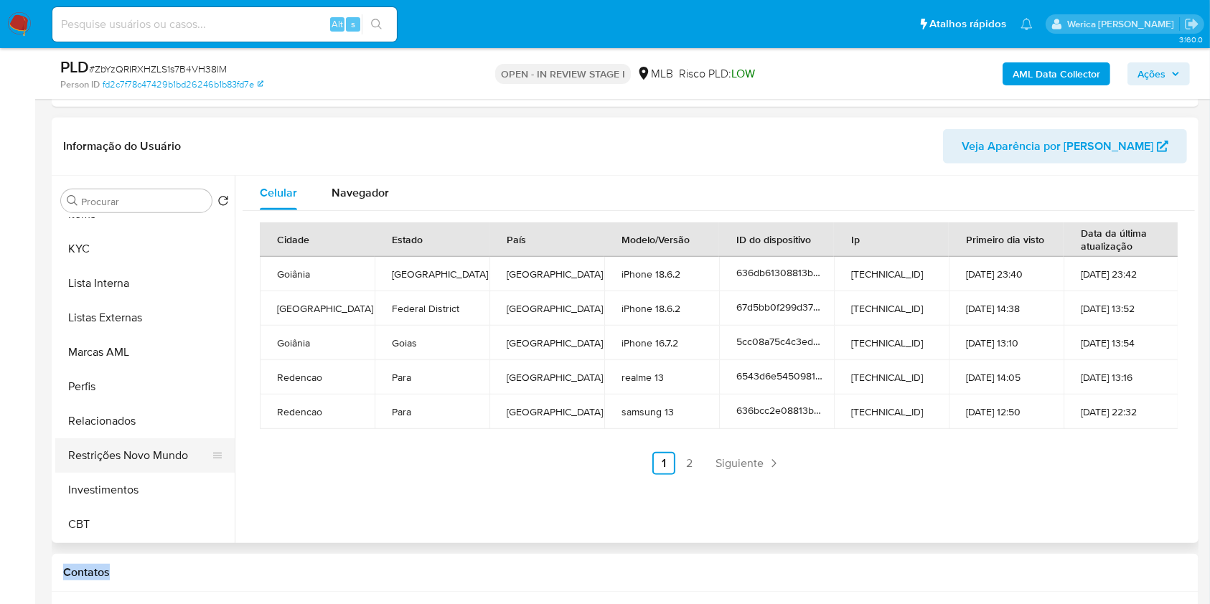
click at [152, 451] on button "Restrições Novo Mundo" at bounding box center [139, 455] width 168 height 34
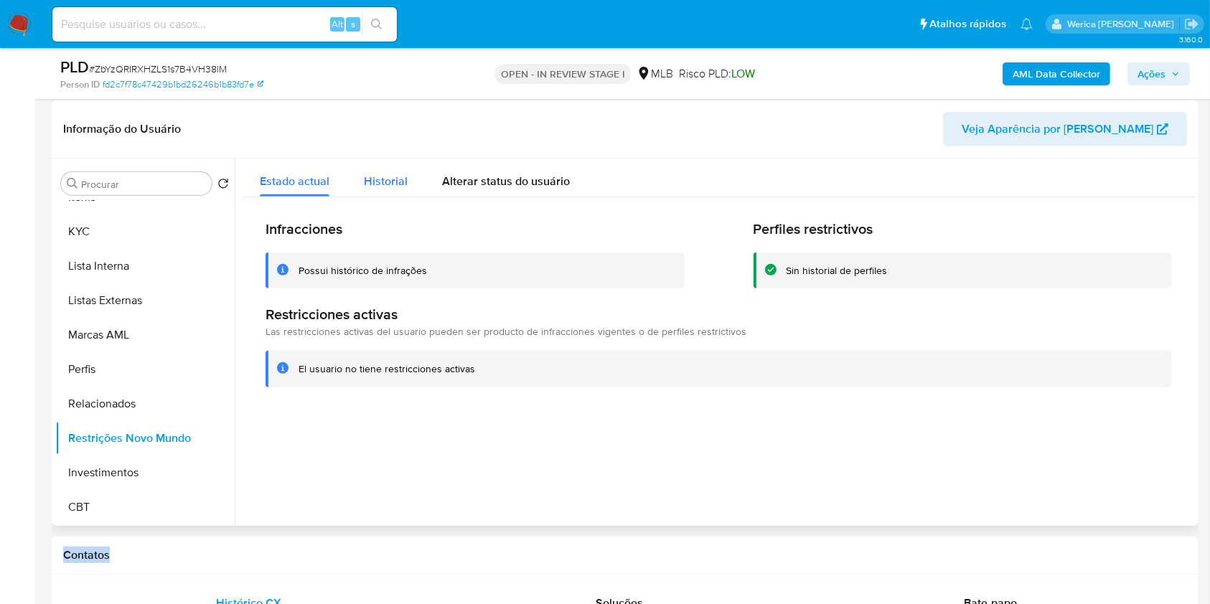
click at [367, 181] on span "Historial" at bounding box center [386, 181] width 44 height 17
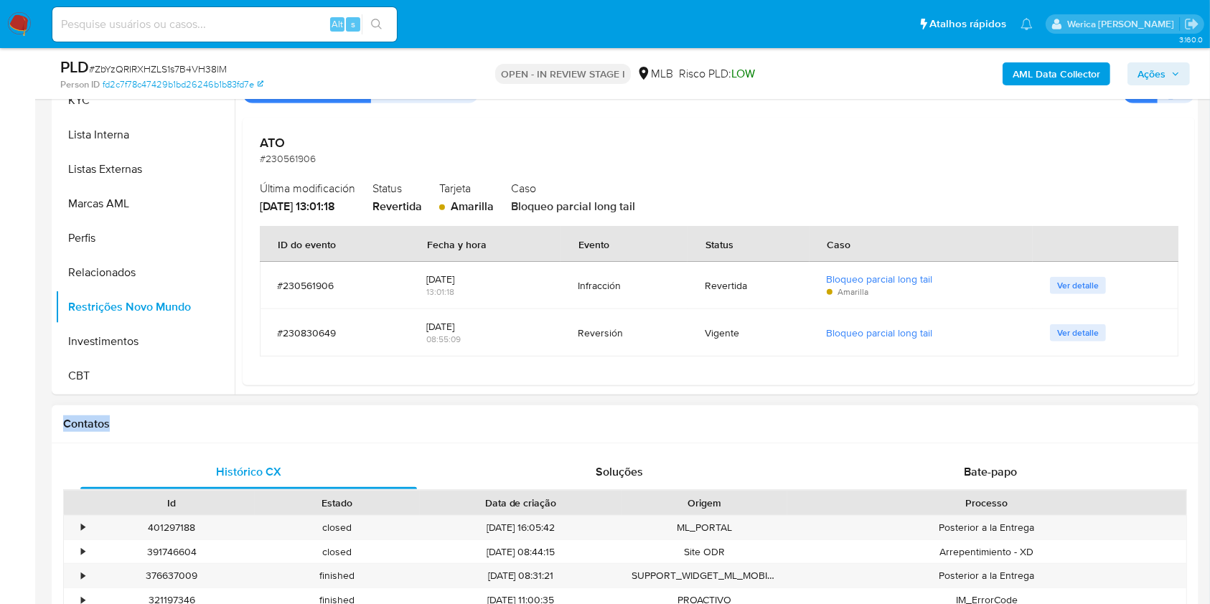
scroll to position [813, 0]
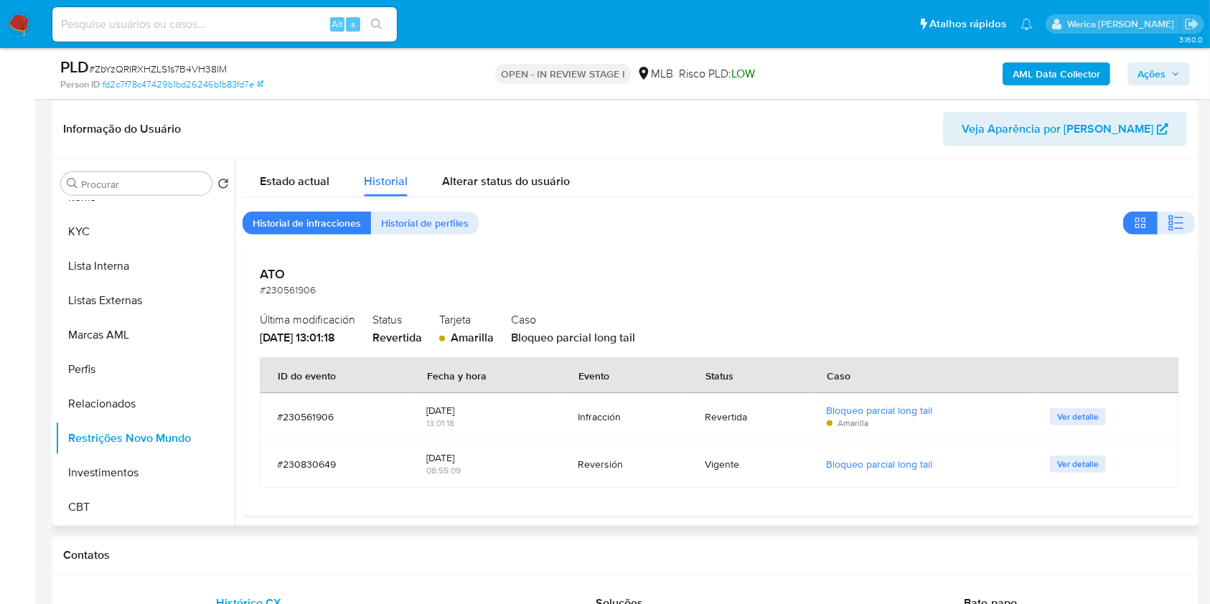
click at [1124, 278] on h2 "ATO" at bounding box center [719, 274] width 918 height 16
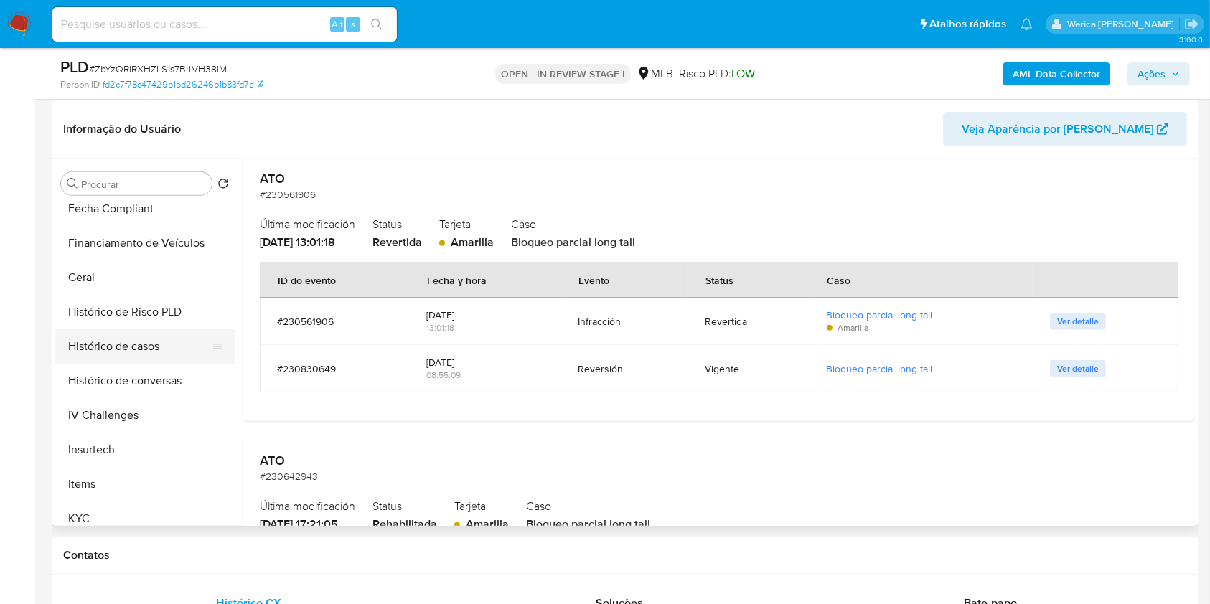
scroll to position [197, 0]
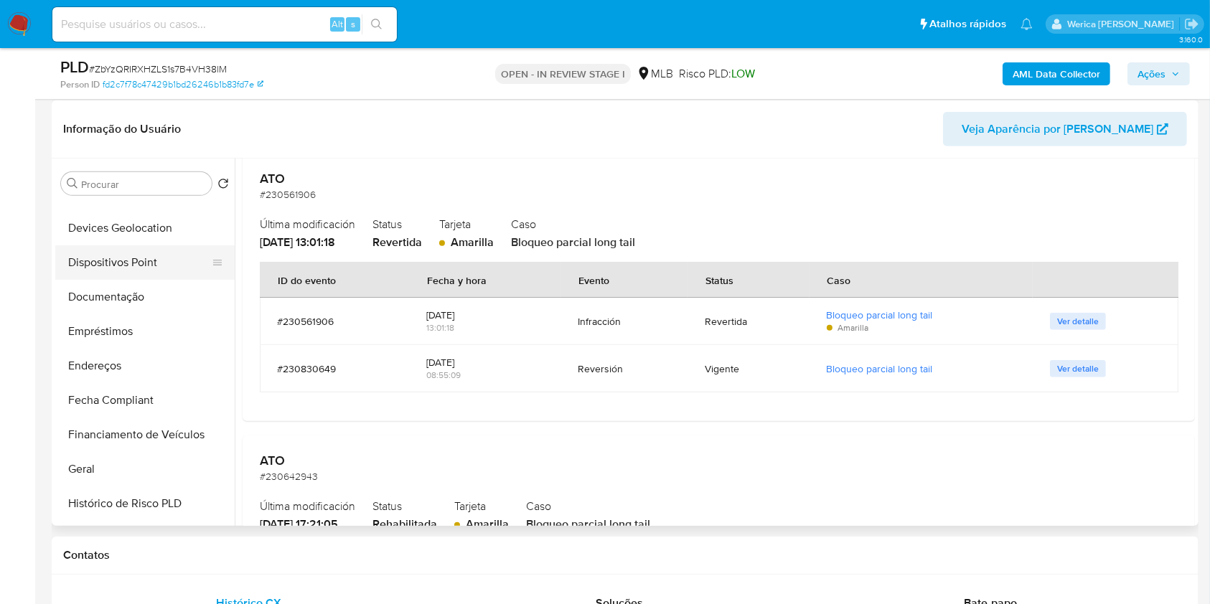
click at [146, 272] on button "Dispositivos Point" at bounding box center [139, 262] width 168 height 34
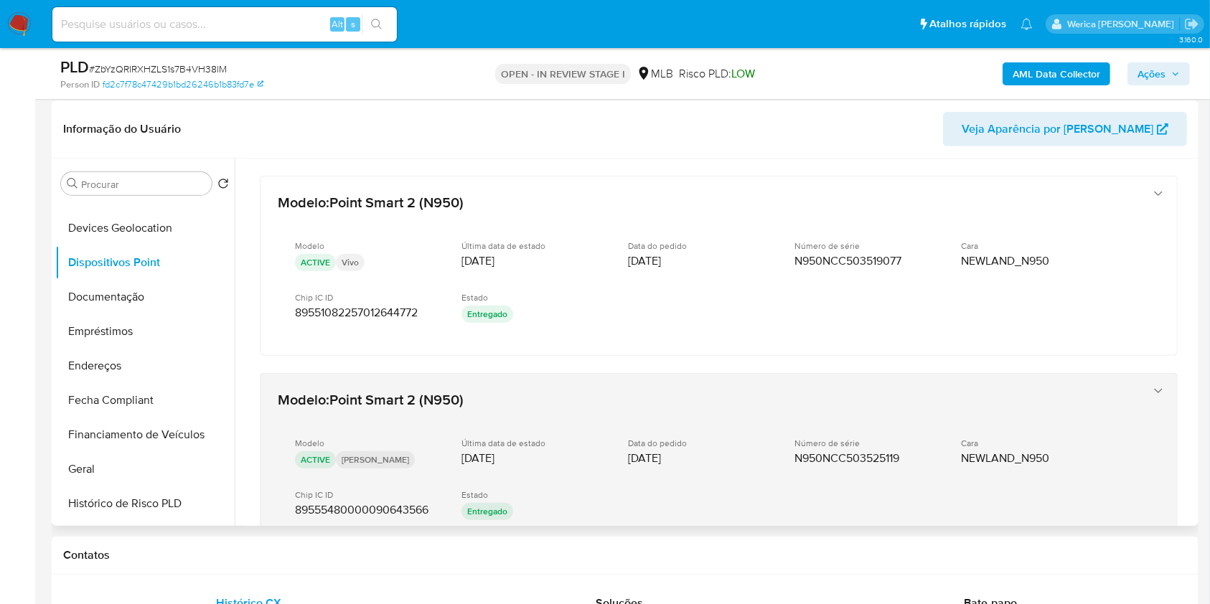
drag, startPoint x: 732, startPoint y: 447, endPoint x: 740, endPoint y: 455, distance: 11.2
click at [735, 450] on div "Data do pedido 18/06/2025" at bounding box center [700, 452] width 144 height 28
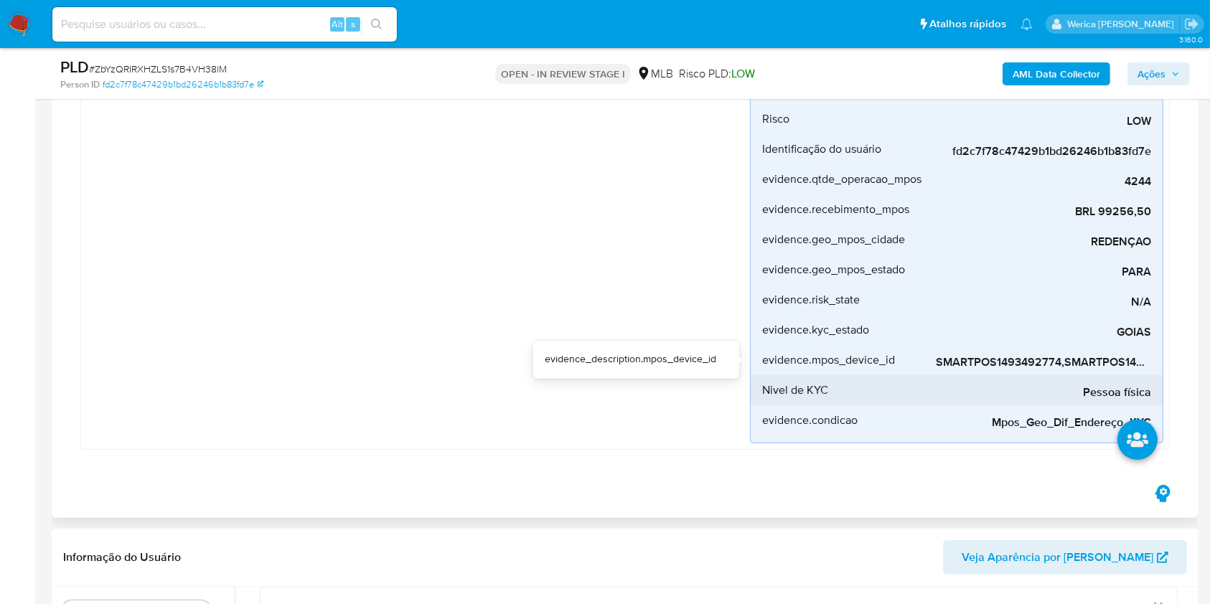
drag, startPoint x: 1004, startPoint y: 375, endPoint x: 821, endPoint y: 390, distance: 183.7
click at [821, 390] on li "Nivel de KYC Pessoa física" at bounding box center [957, 390] width 412 height 30
click at [838, 359] on span "evidence.mpos_device_id" at bounding box center [828, 360] width 133 height 14
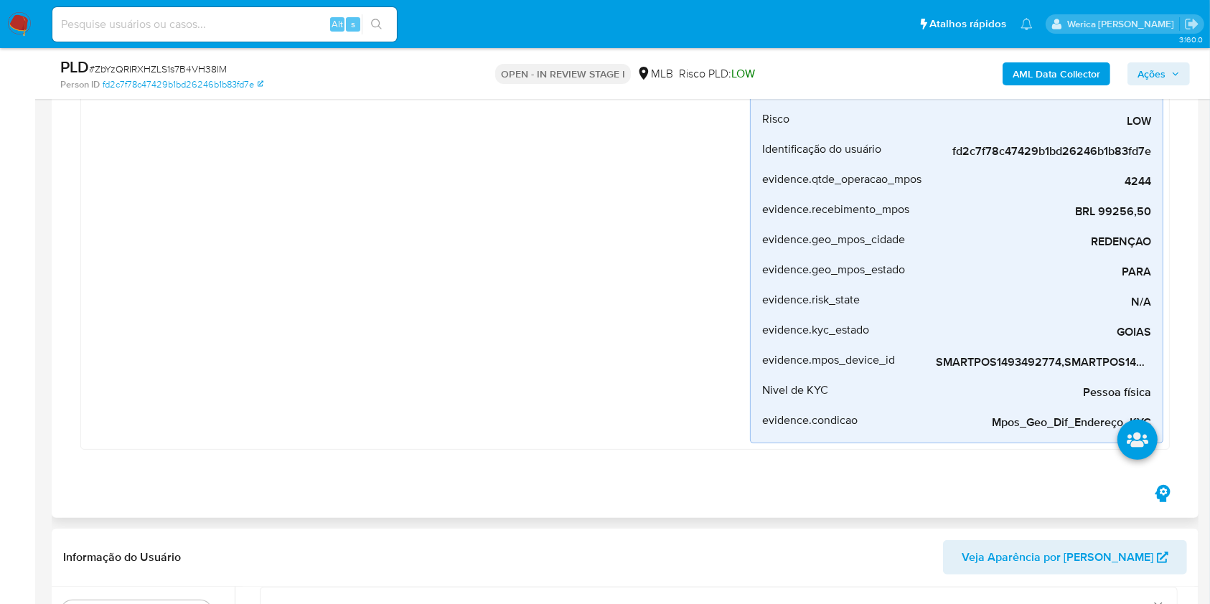
click at [646, 344] on div "Mpos_geolocalização Criado há um mês Criado: 12/08/2025 00:19:25 Origem: rules-…" at bounding box center [418, 151] width 663 height 586
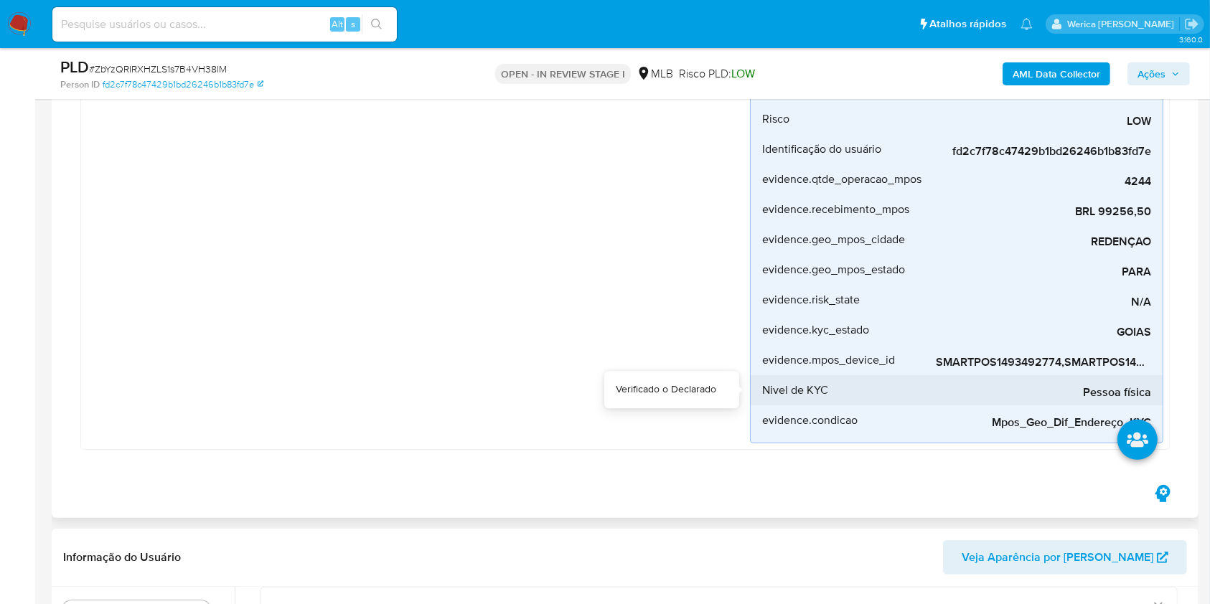
drag, startPoint x: 974, startPoint y: 376, endPoint x: 951, endPoint y: 382, distance: 23.7
click at [947, 382] on div "Pessoa física" at bounding box center [1043, 390] width 215 height 30
drag, startPoint x: 976, startPoint y: 380, endPoint x: 929, endPoint y: 382, distance: 46.7
click at [929, 382] on li "Nivel de KYC Pessoa física" at bounding box center [957, 390] width 412 height 30
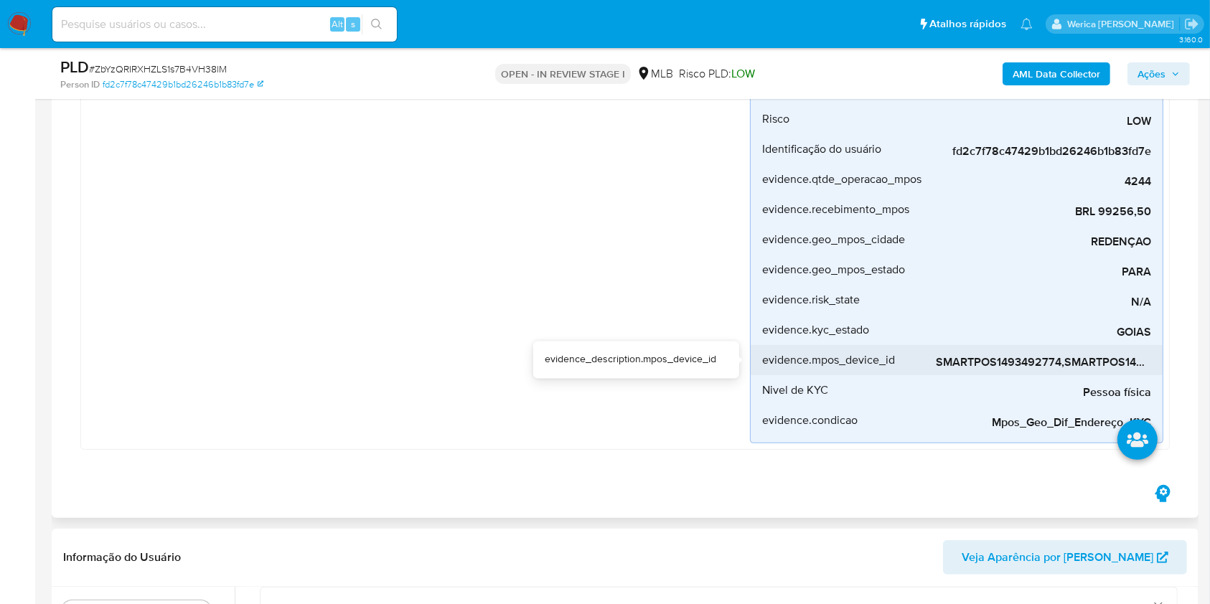
drag, startPoint x: 929, startPoint y: 365, endPoint x: 1060, endPoint y: 364, distance: 131.3
click at [1060, 364] on li "evidence.mpos_device_id SMARTPOS1493492774,SMARTPOS1492342235,SMARTPOS1492210512" at bounding box center [957, 360] width 412 height 30
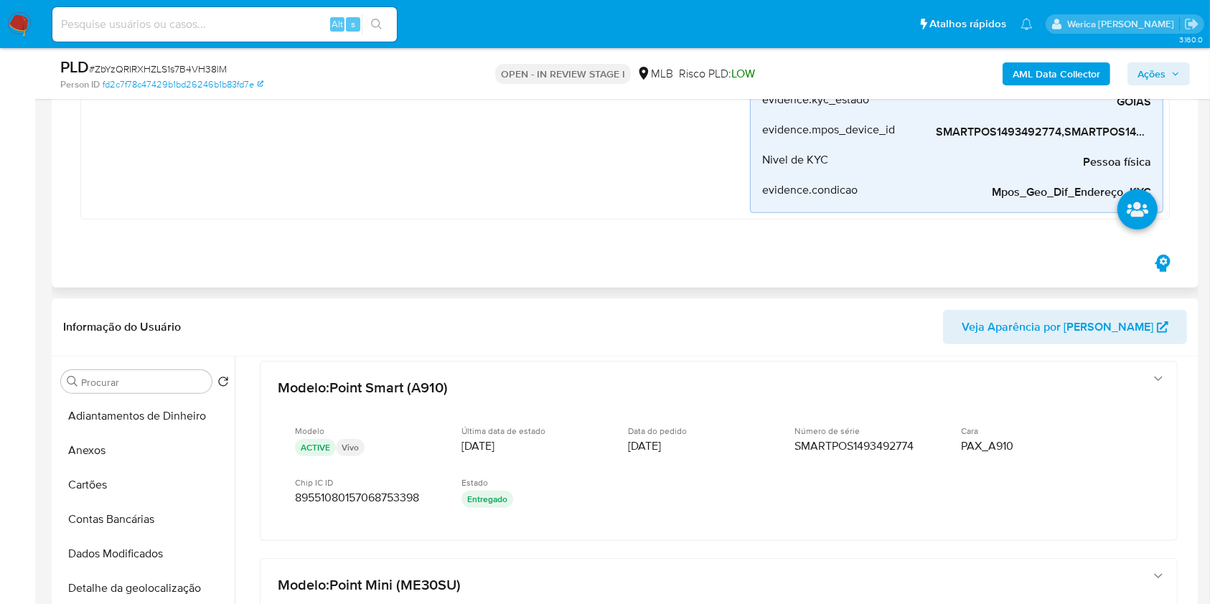
scroll to position [672, 0]
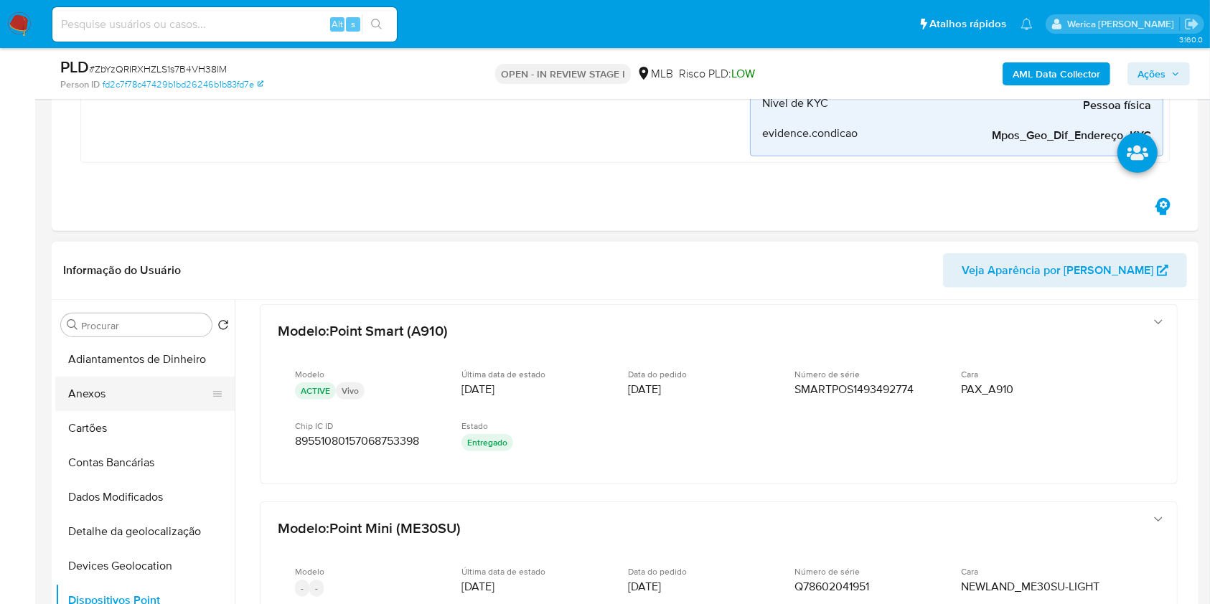
click at [96, 401] on button "Anexos" at bounding box center [139, 394] width 168 height 34
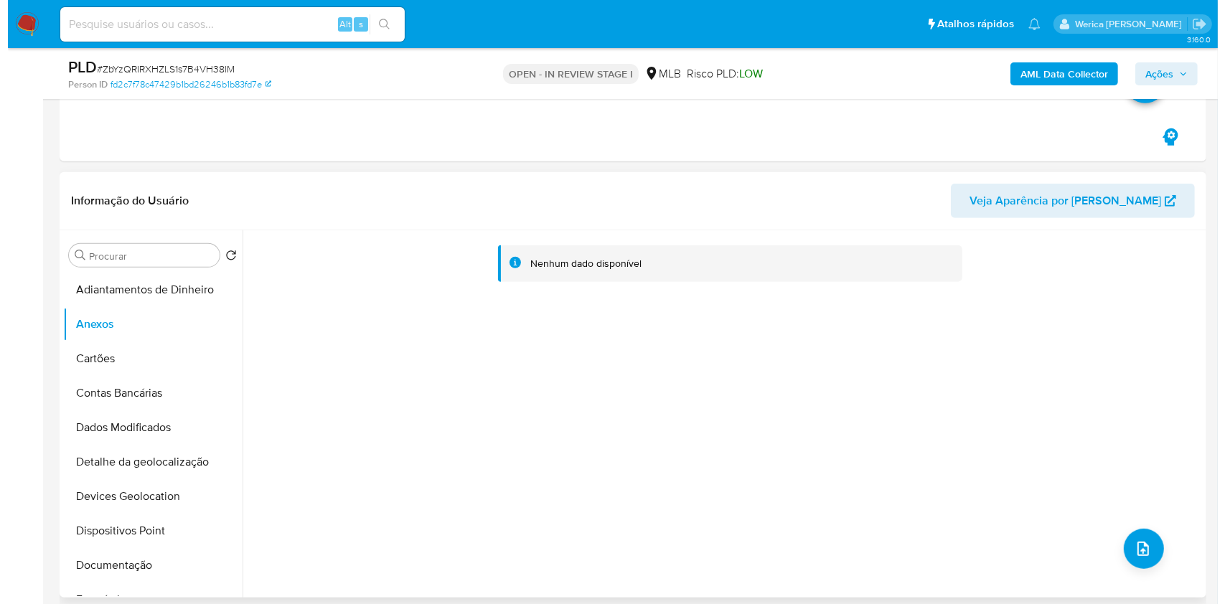
scroll to position [767, 0]
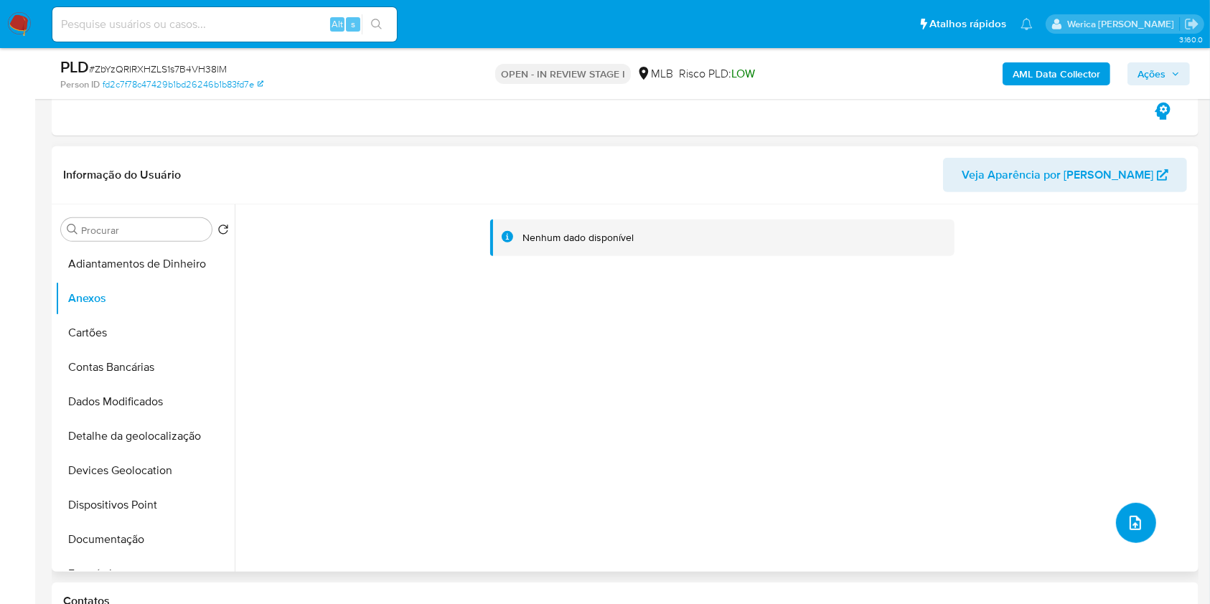
click at [1139, 512] on button "upload-file" at bounding box center [1136, 523] width 40 height 40
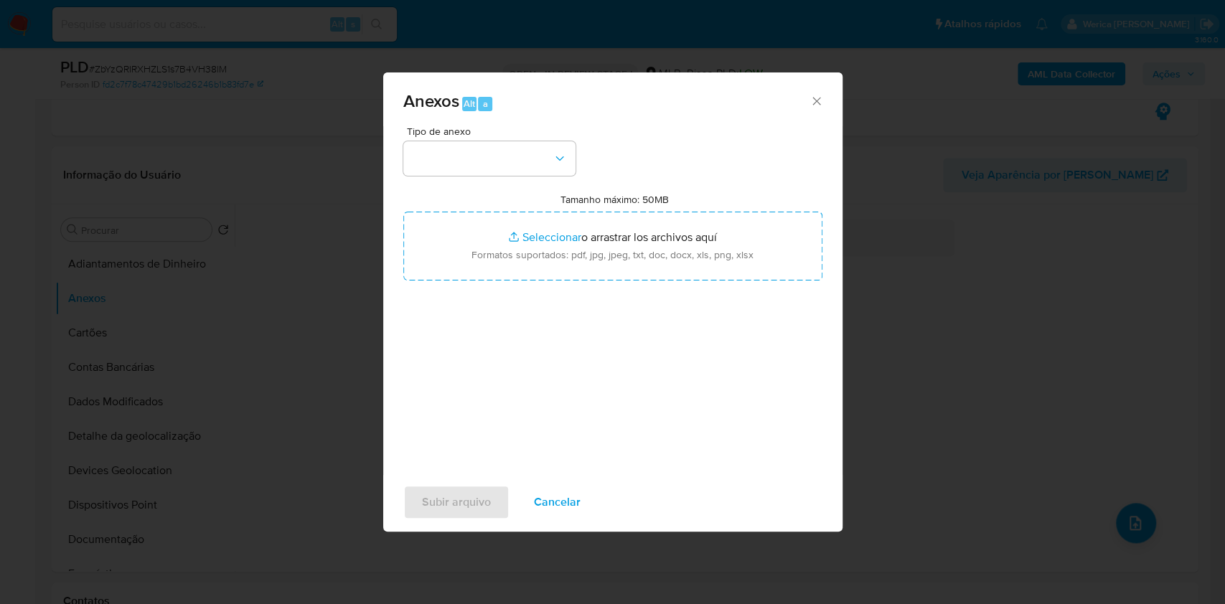
click at [510, 181] on div "Tipo de anexo Tamanho máximo: 50MB Seleccionar archivos Seleccionar o arrastrar…" at bounding box center [612, 295] width 419 height 339
click at [519, 141] on button "button" at bounding box center [489, 158] width 172 height 34
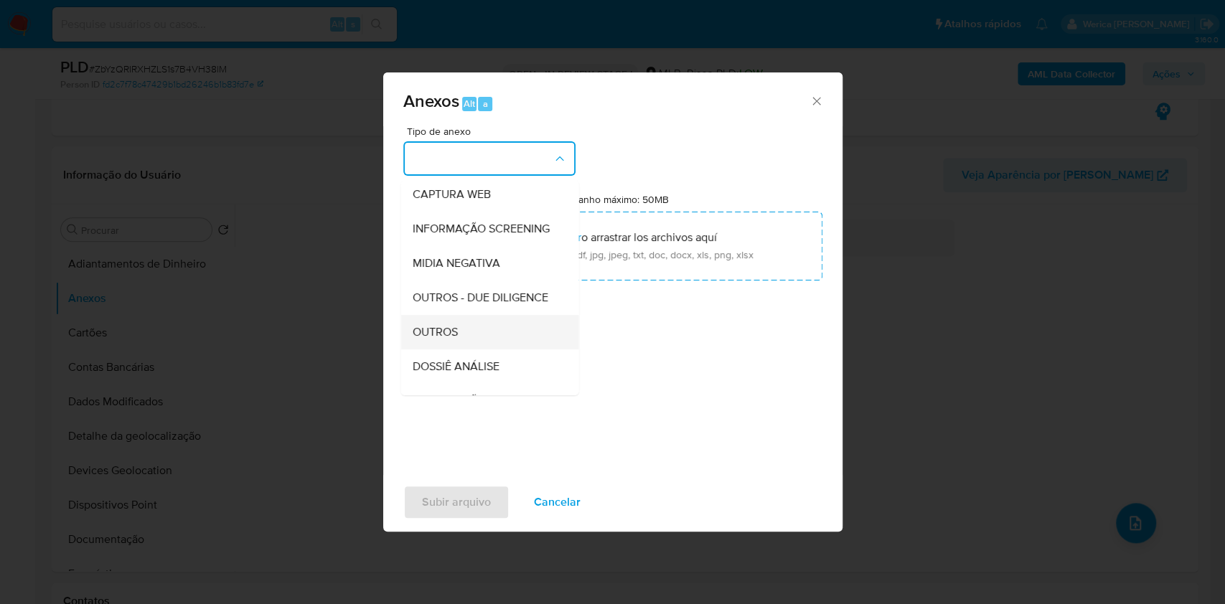
scroll to position [191, 0]
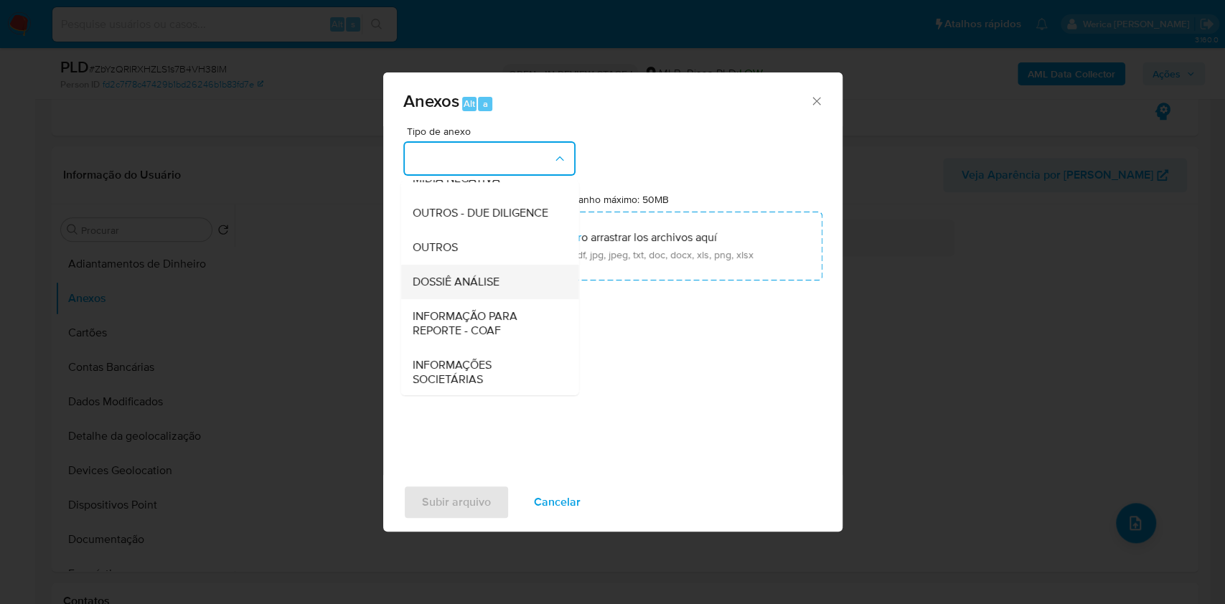
click at [492, 289] on span "DOSSIÊ ANÁLISE" at bounding box center [455, 282] width 87 height 14
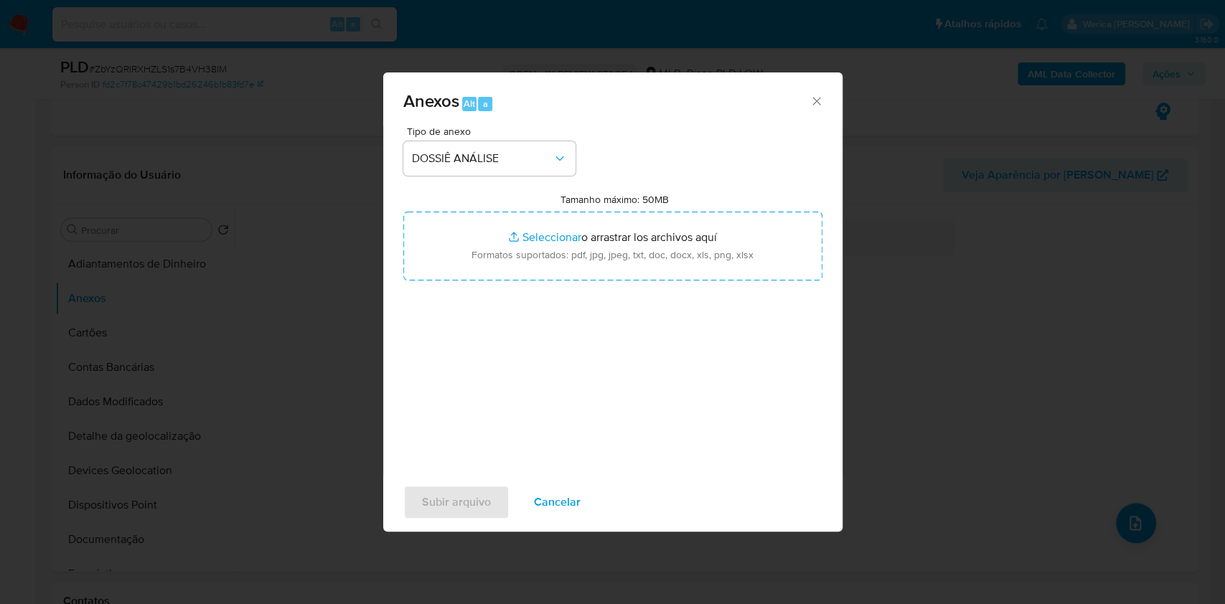
click at [817, 108] on div "Anexos Alt a" at bounding box center [612, 99] width 459 height 54
click at [815, 102] on icon "Cerrar" at bounding box center [816, 101] width 8 height 8
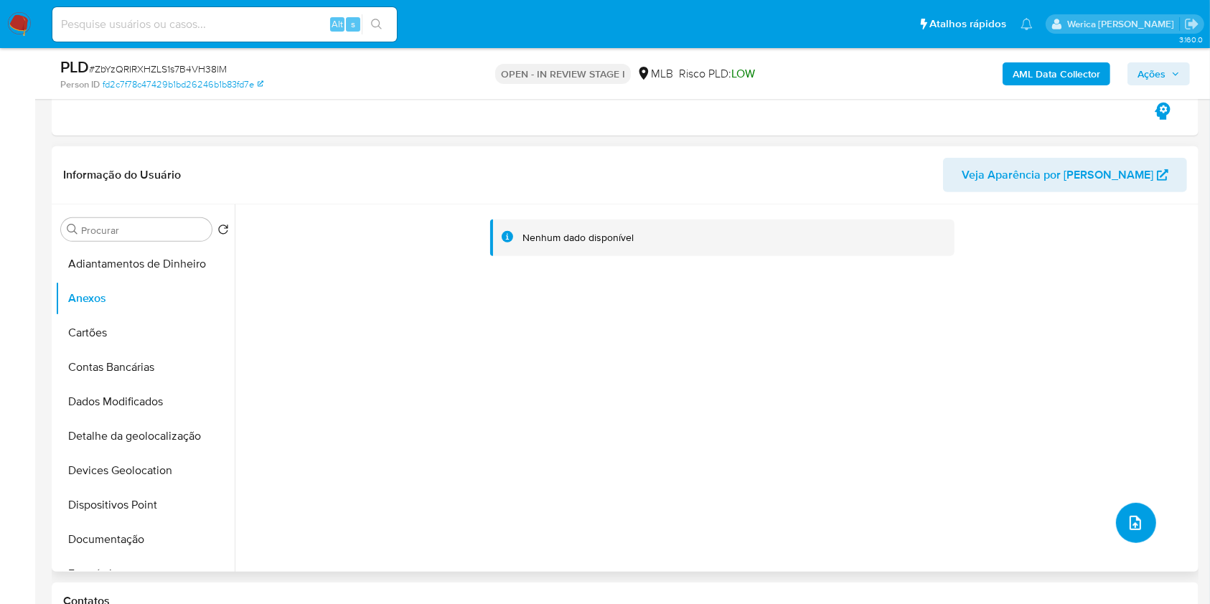
click at [1131, 528] on icon "upload-file" at bounding box center [1135, 523] width 17 height 17
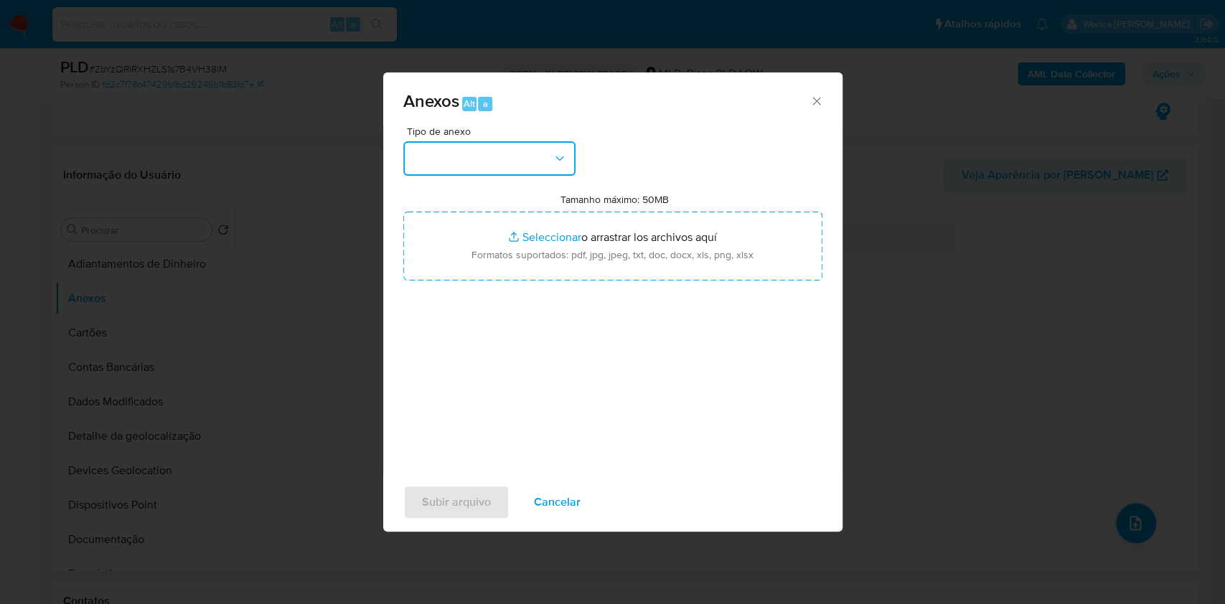
click at [537, 172] on button "button" at bounding box center [489, 158] width 172 height 34
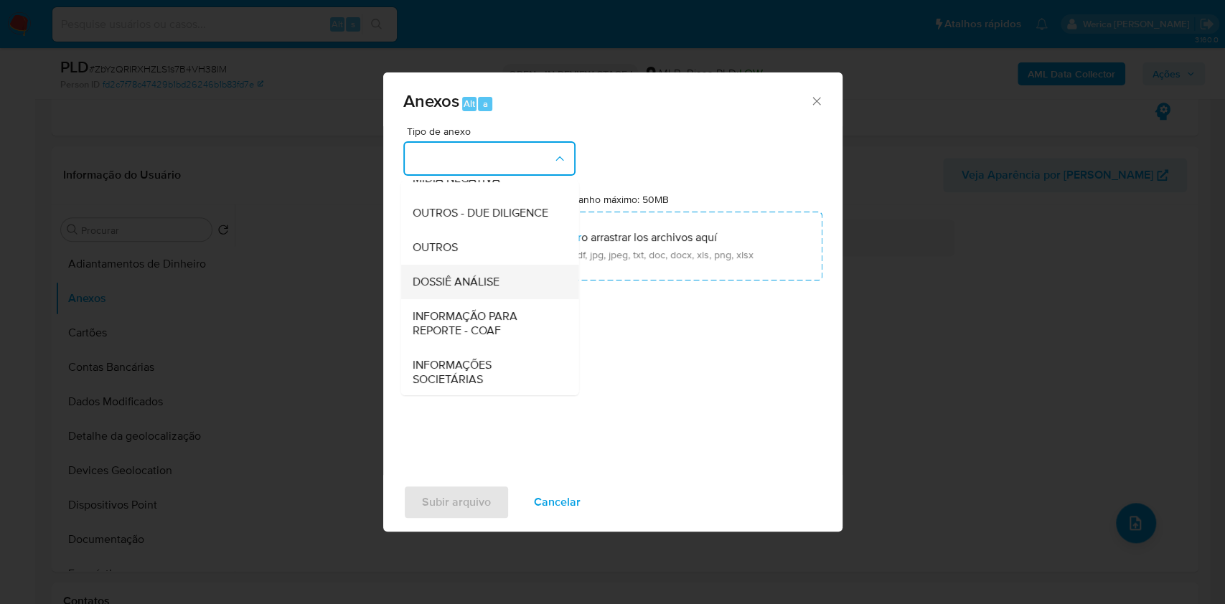
click at [515, 299] on div "DOSSIÊ ANÁLISE" at bounding box center [485, 282] width 146 height 34
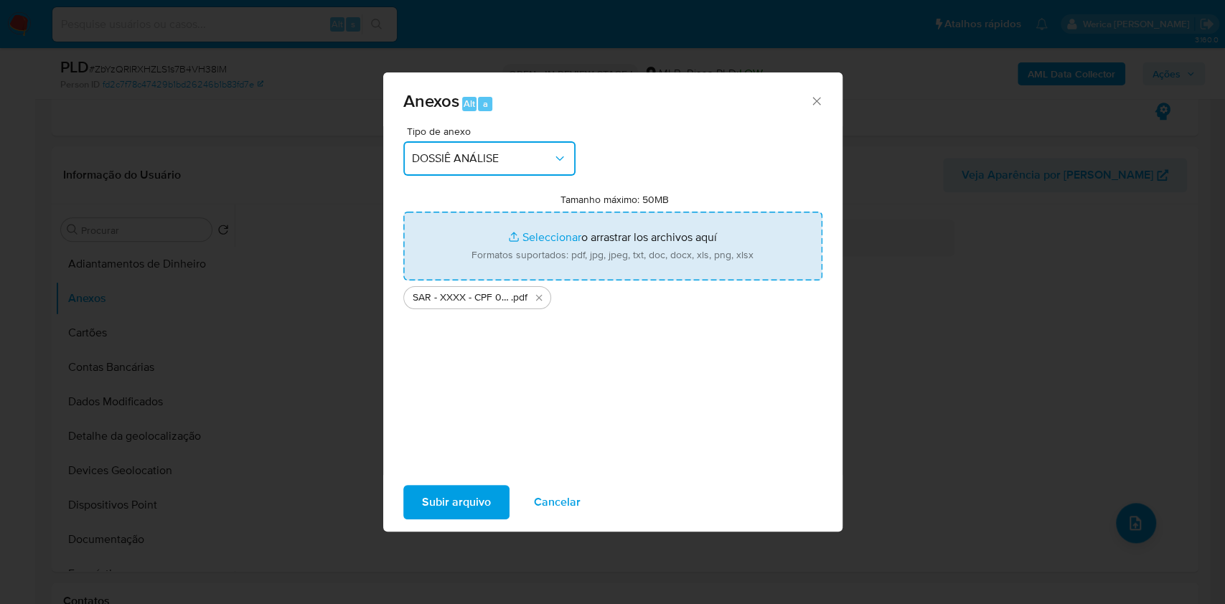
type input "C:\fakepath\Mulan 592155819_2025_09_16_08_31_04.xlsx"
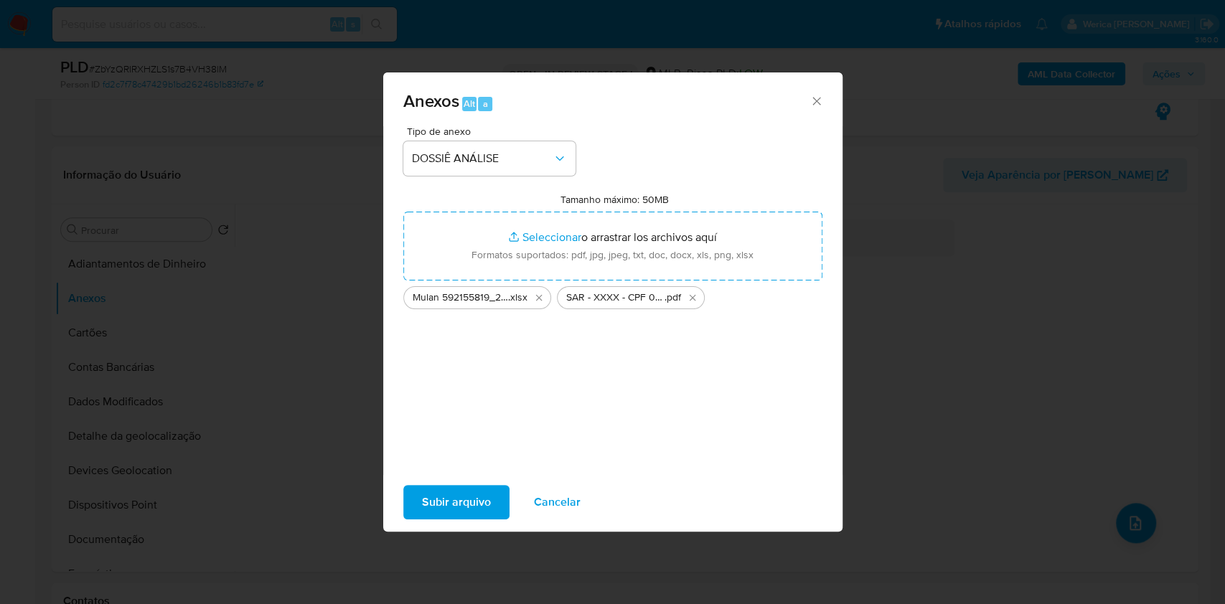
click at [472, 507] on span "Subir arquivo" at bounding box center [456, 503] width 69 height 32
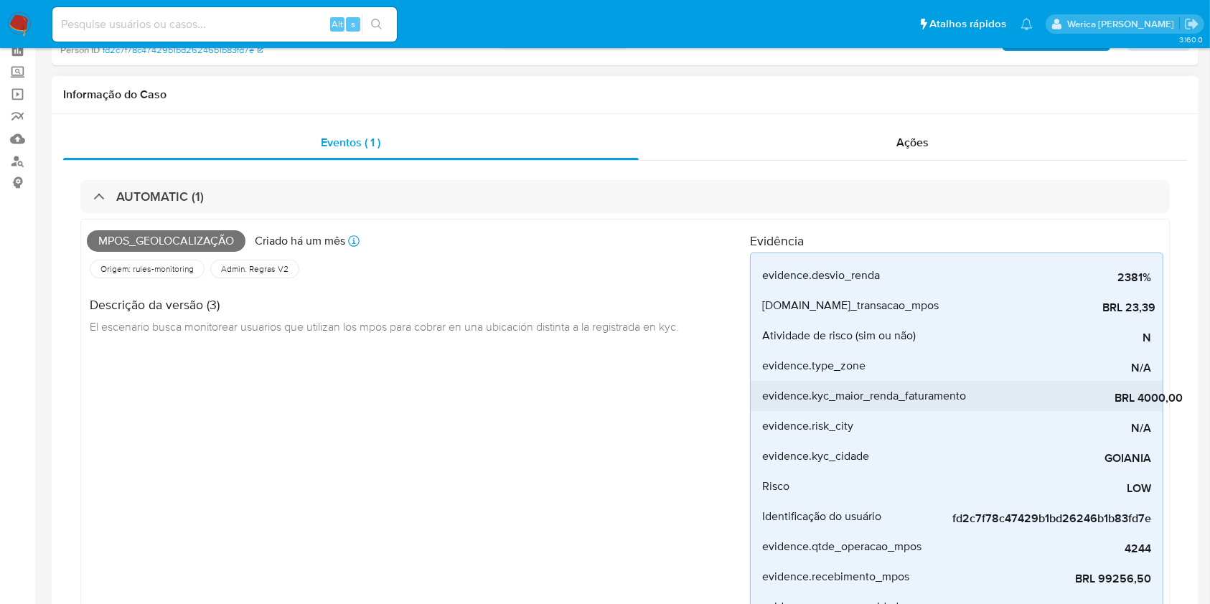
scroll to position [0, 0]
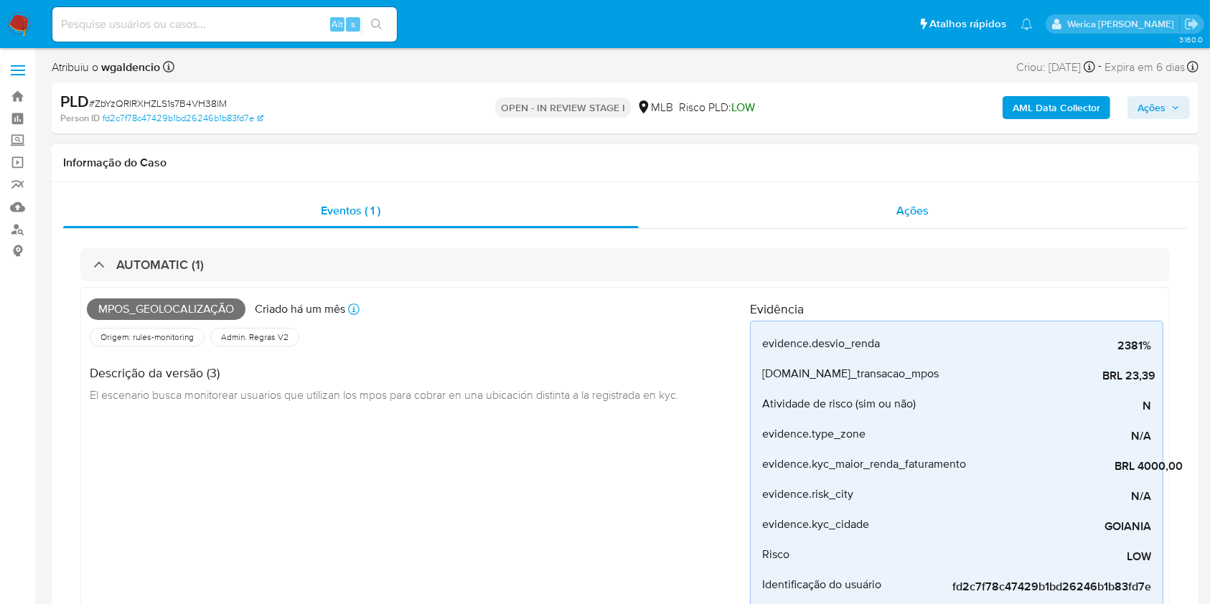
click at [889, 212] on div "Ações" at bounding box center [913, 211] width 548 height 34
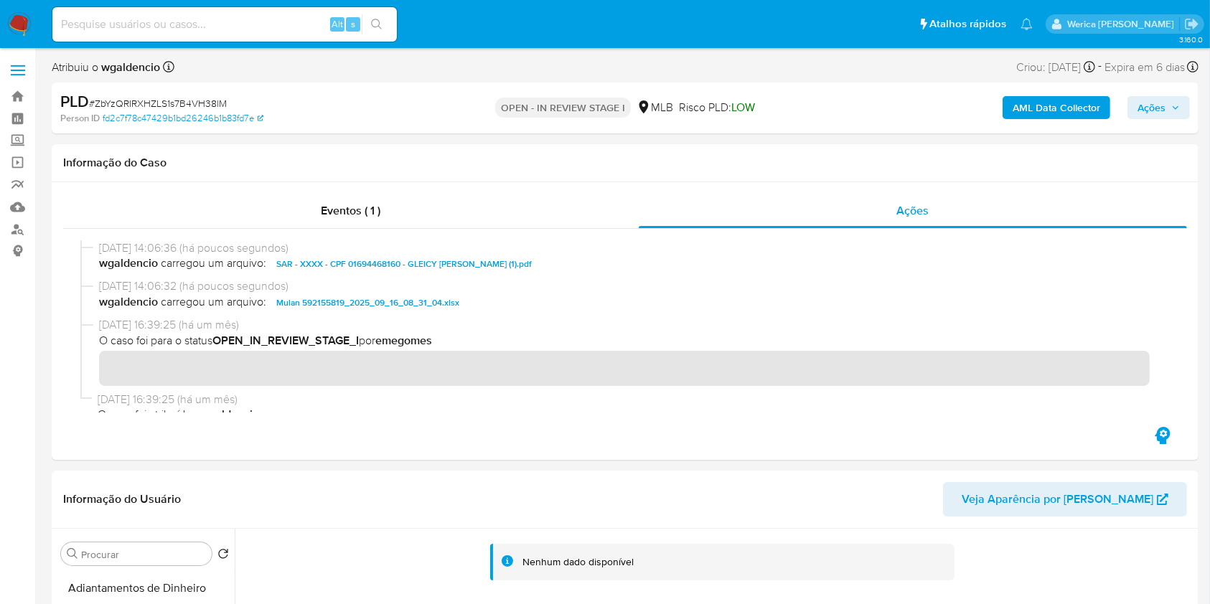
click at [1072, 116] on b "AML Data Collector" at bounding box center [1057, 107] width 88 height 23
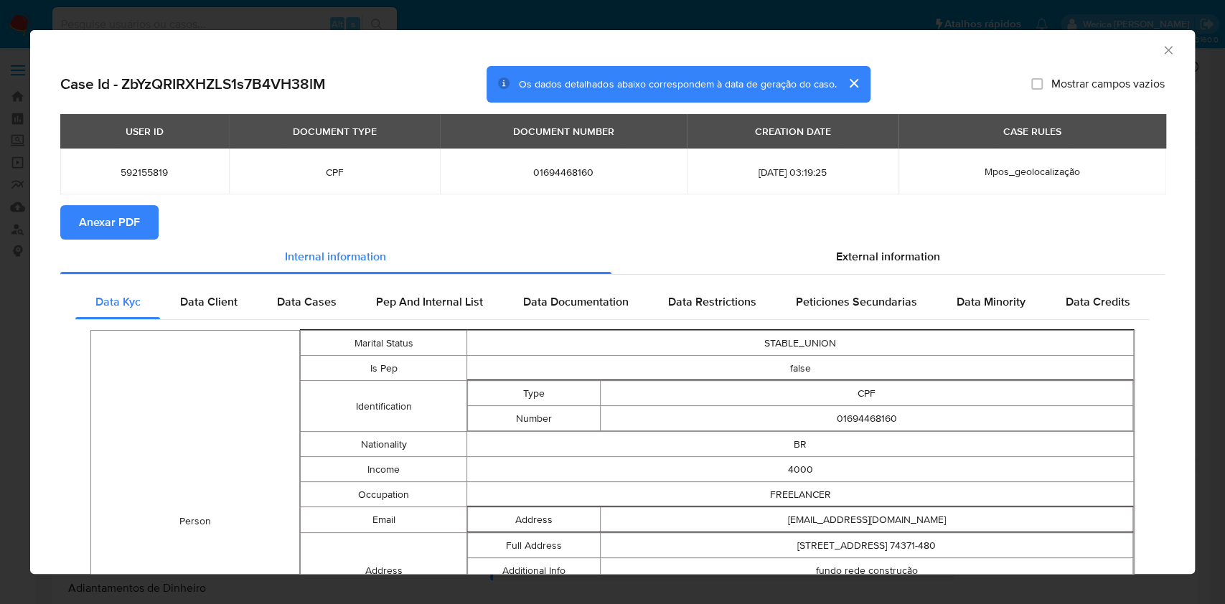
click at [124, 228] on span "Anexar PDF" at bounding box center [109, 223] width 61 height 32
click at [1164, 52] on icon "Fechar a janela" at bounding box center [1168, 50] width 8 height 8
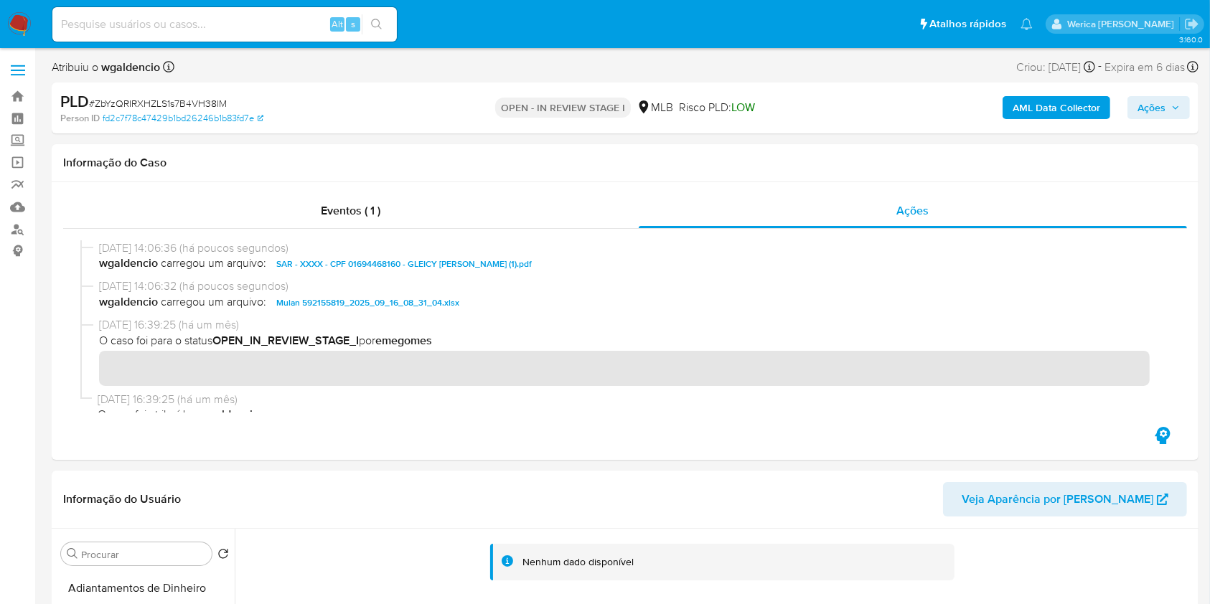
click at [1157, 128] on div "PLD # ZbYzQRIRXHZLS1s7B4VH38lM Person ID fd2c7f78c47429b1bd26246b1b83fd7e OPEN …" at bounding box center [625, 108] width 1147 height 51
click at [1154, 115] on span "Ações" at bounding box center [1151, 107] width 28 height 23
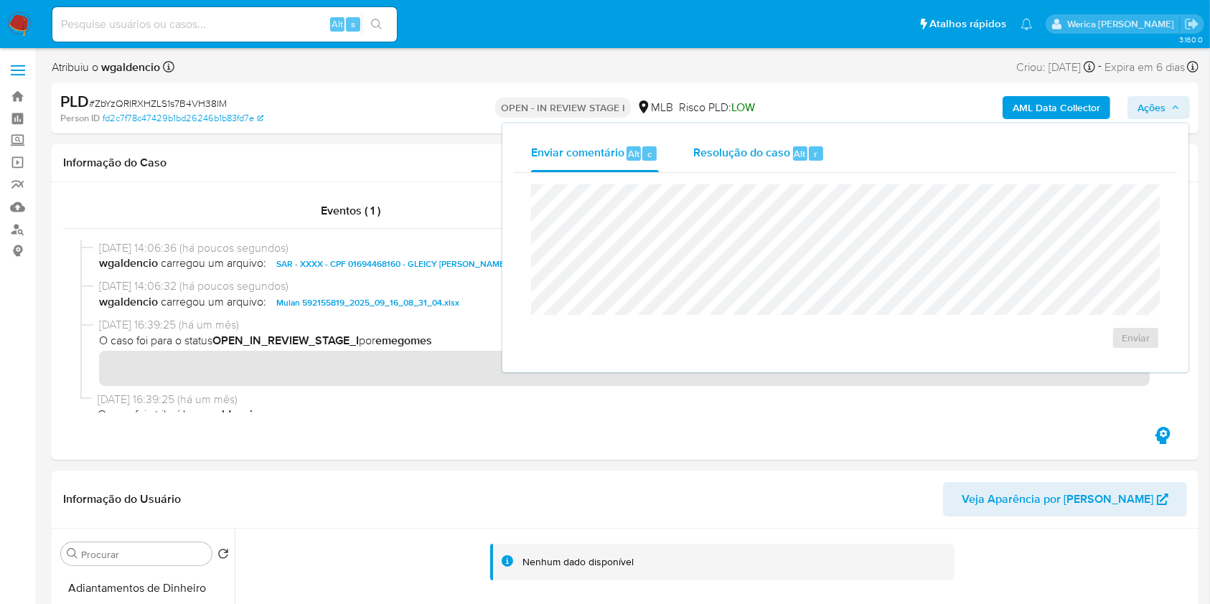
drag, startPoint x: 804, startPoint y: 136, endPoint x: 804, endPoint y: 165, distance: 28.7
click at [804, 156] on div "Resolução do caso Alt r" at bounding box center [758, 153] width 131 height 37
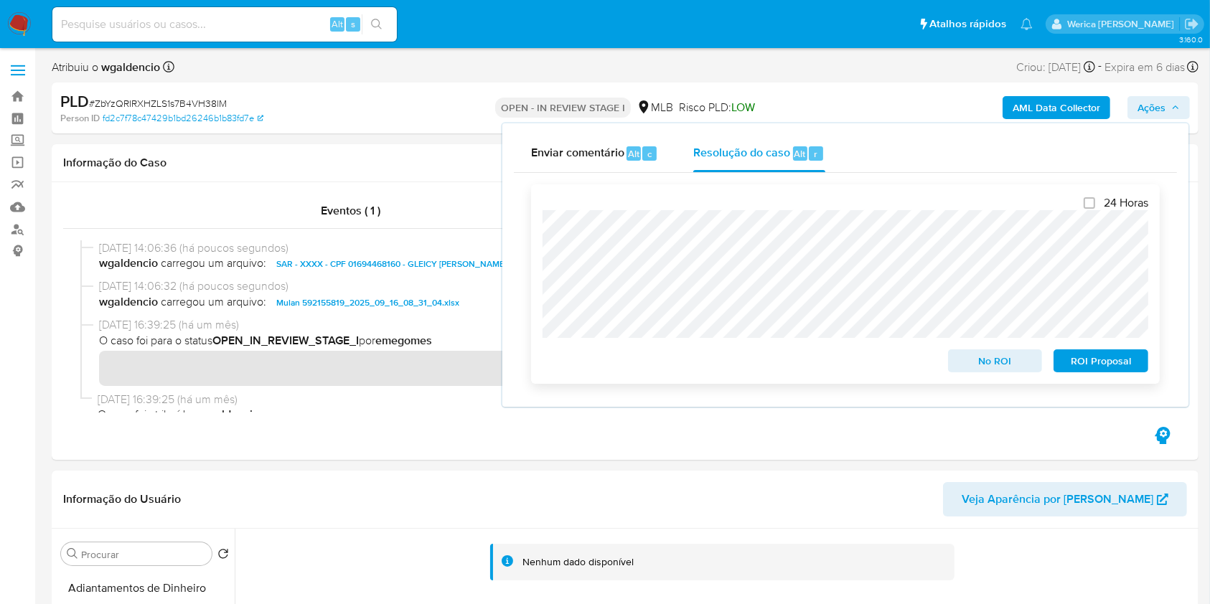
click at [1086, 369] on span "ROI Proposal" at bounding box center [1100, 361] width 75 height 20
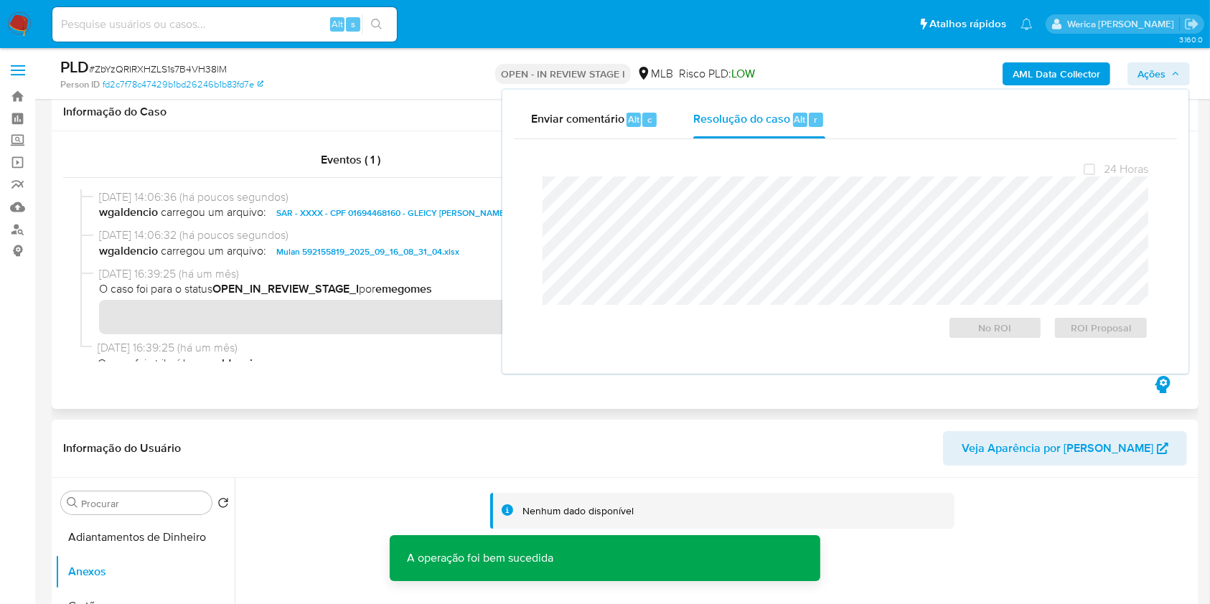
scroll to position [191, 0]
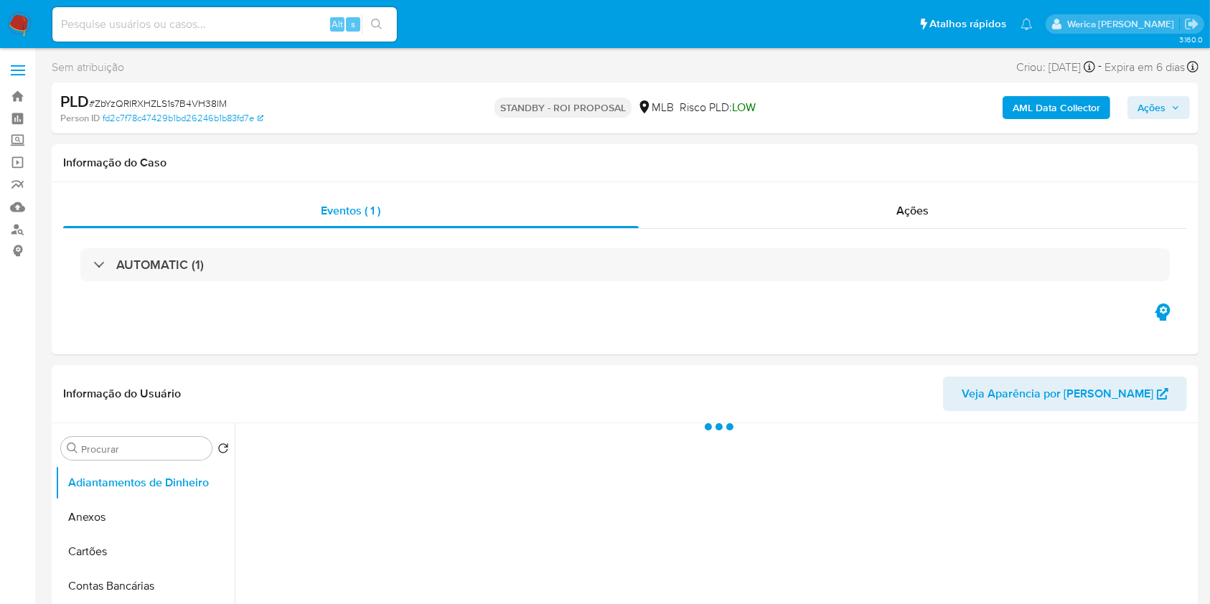
select select "10"
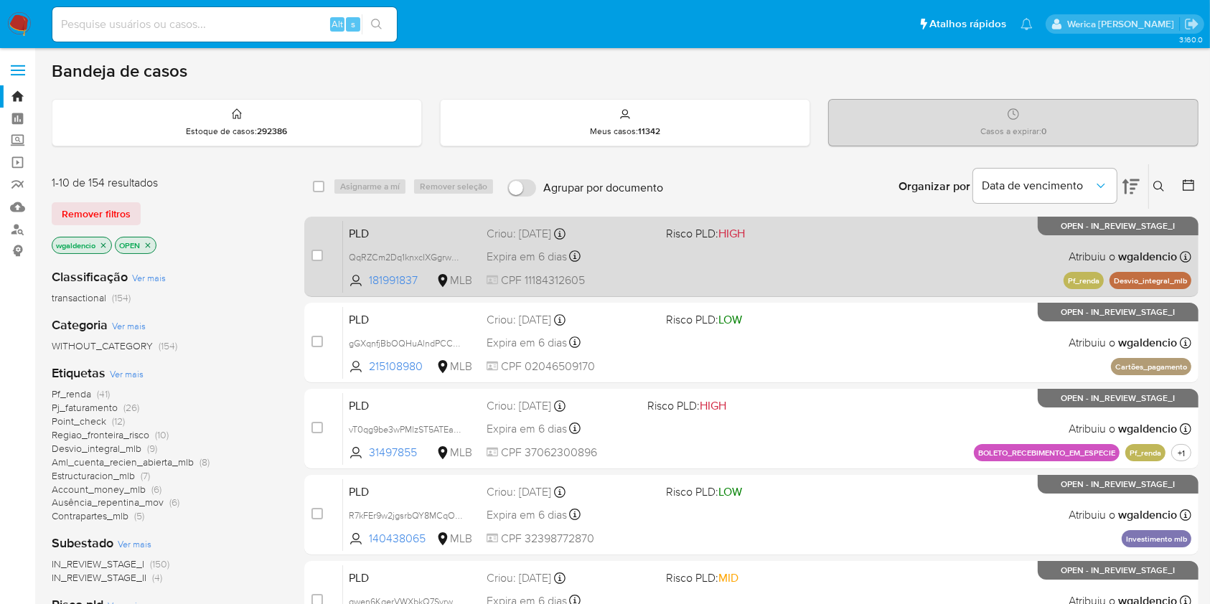
click at [802, 223] on span "Risco PLD: HIGH" at bounding box center [749, 232] width 167 height 19
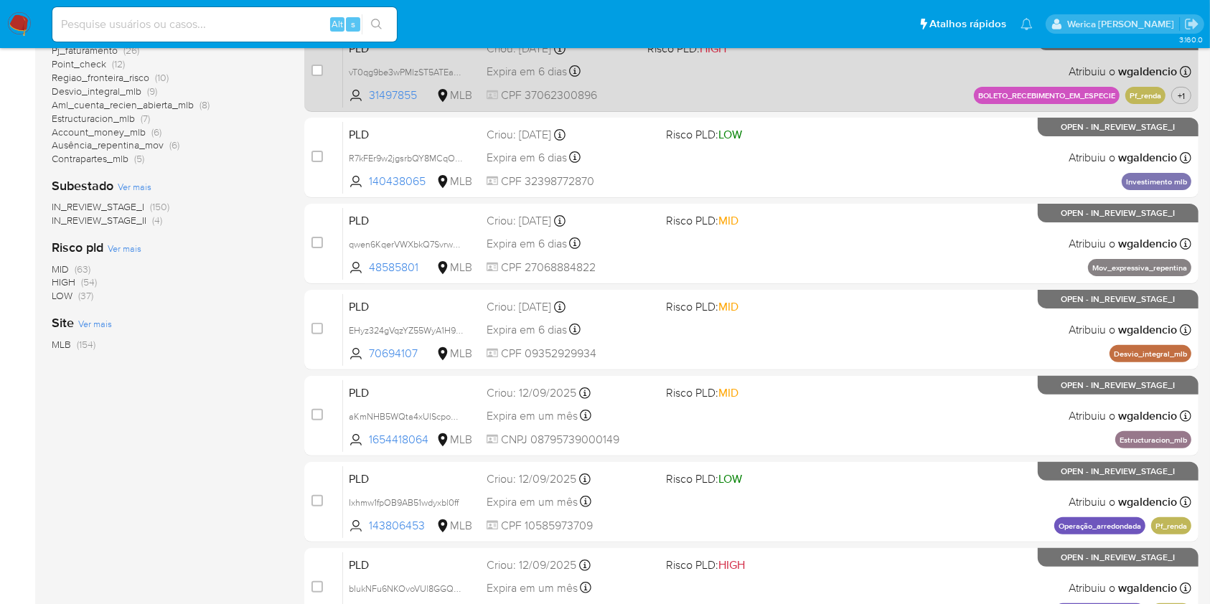
scroll to position [382, 0]
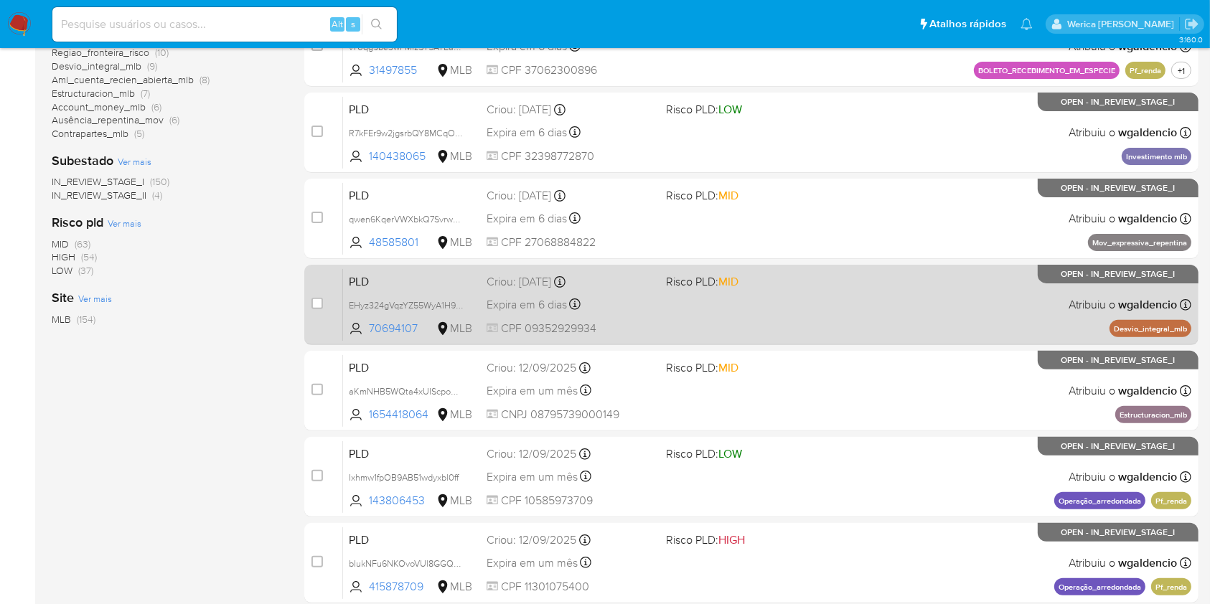
click at [761, 286] on span "Risco PLD: MID" at bounding box center [749, 280] width 167 height 19
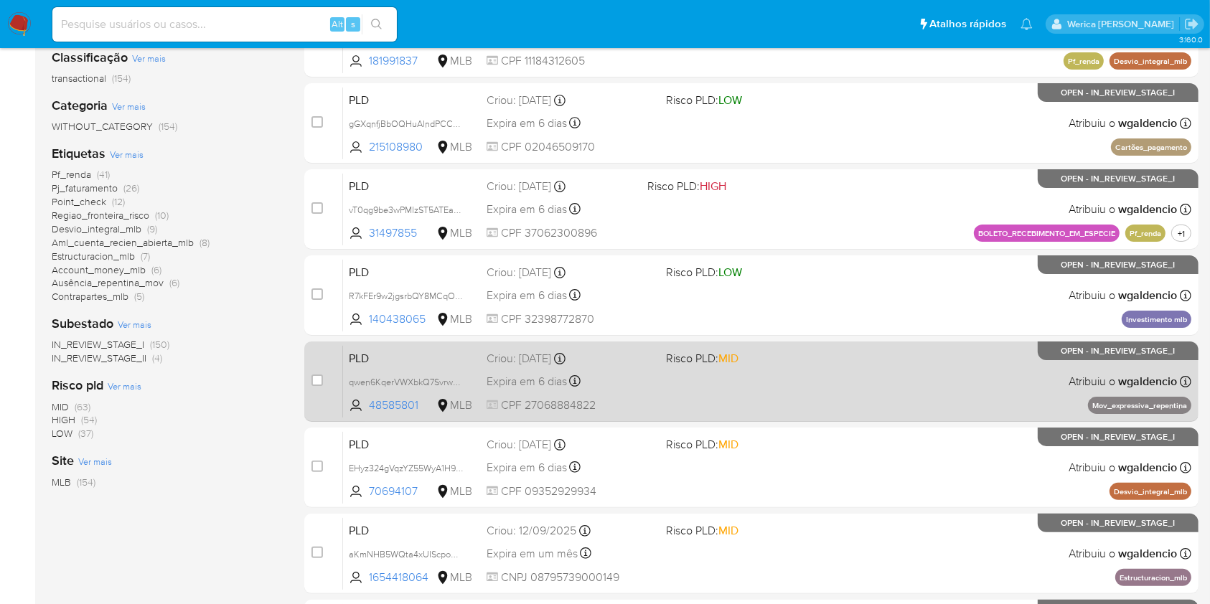
scroll to position [191, 0]
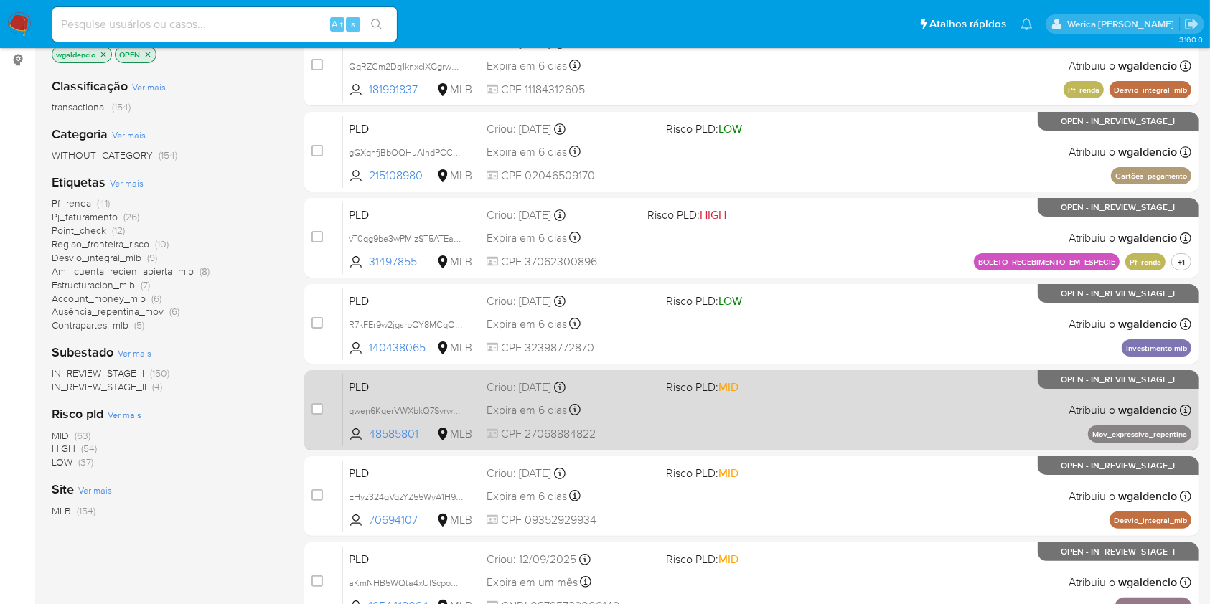
click at [868, 388] on div "PLD qwen6KqerVWXbkQ7SvrwMuni 48585801 MLB Risco PLD: MID Criou: 12/08/2025 Crio…" at bounding box center [767, 410] width 848 height 72
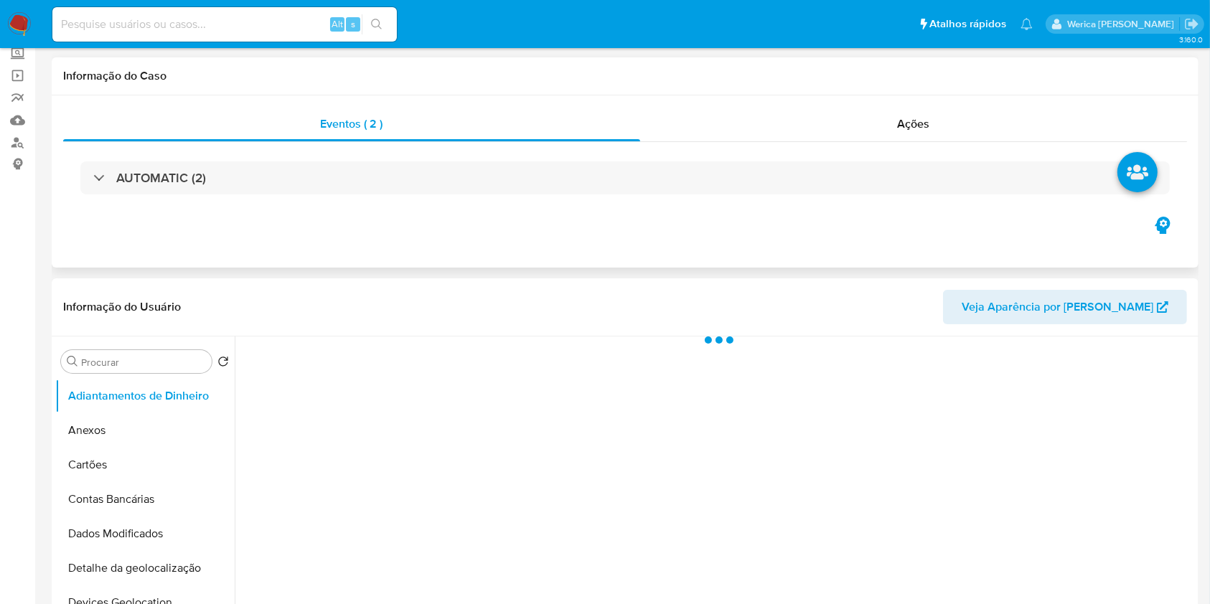
scroll to position [191, 0]
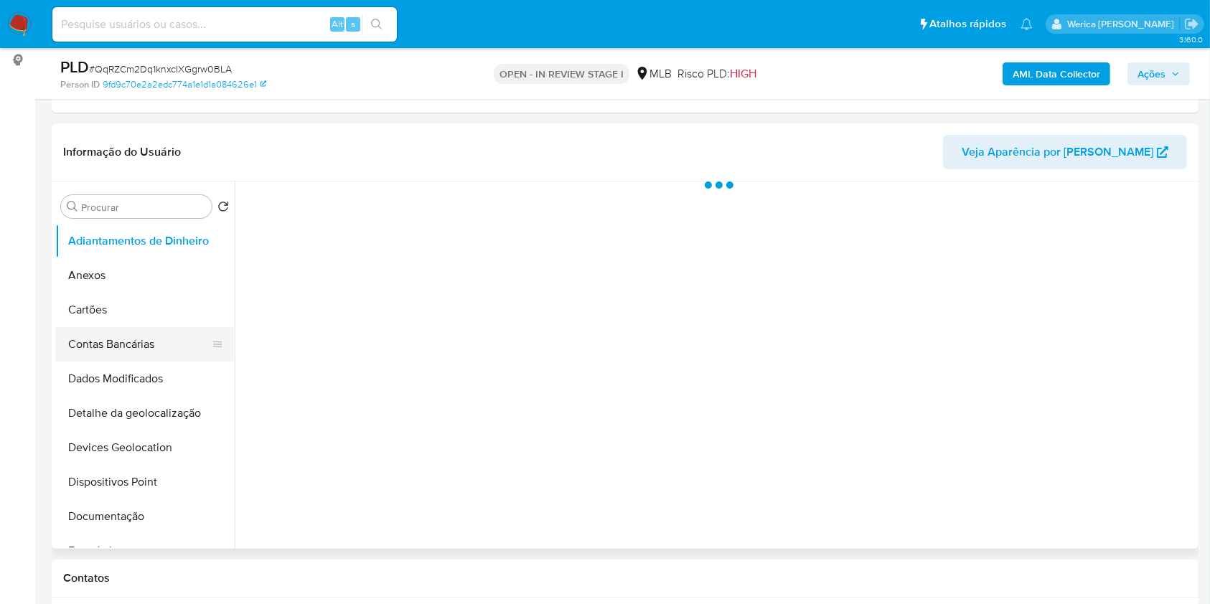
select select "10"
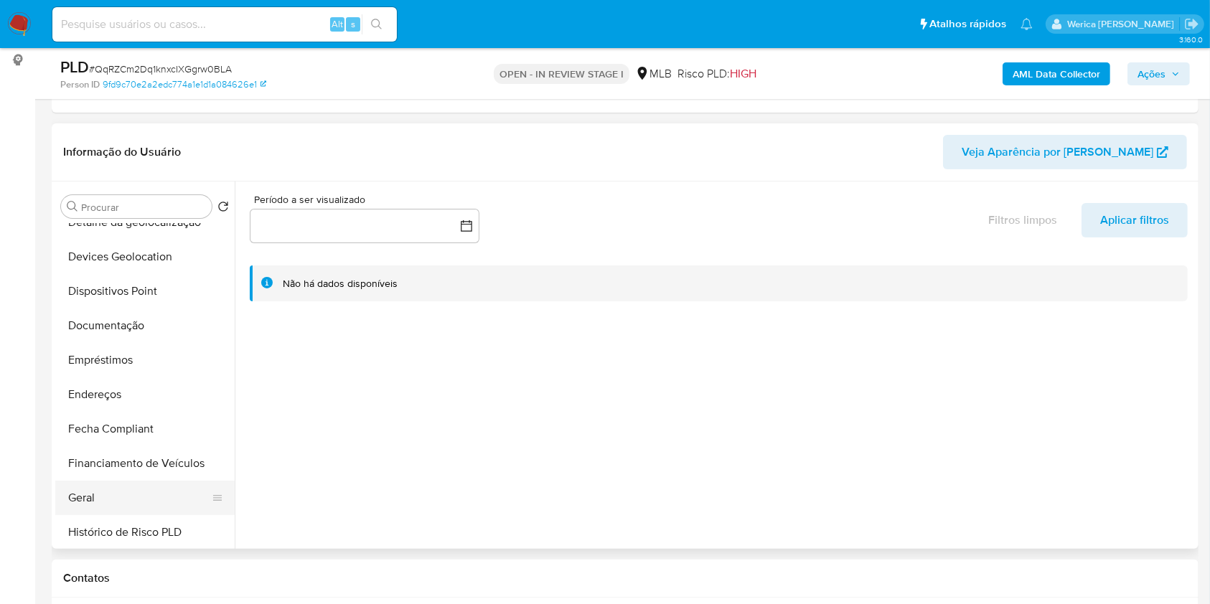
click at [90, 500] on button "Geral" at bounding box center [139, 498] width 168 height 34
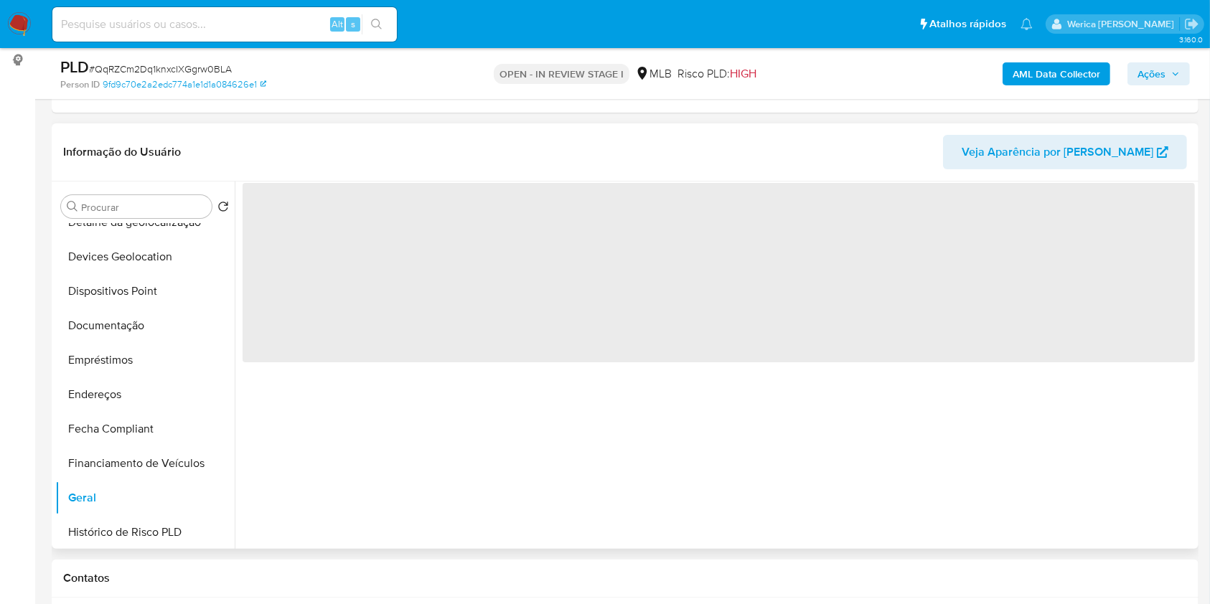
click at [341, 262] on span "‌" at bounding box center [719, 272] width 952 height 179
click at [327, 239] on span "‌" at bounding box center [719, 272] width 952 height 179
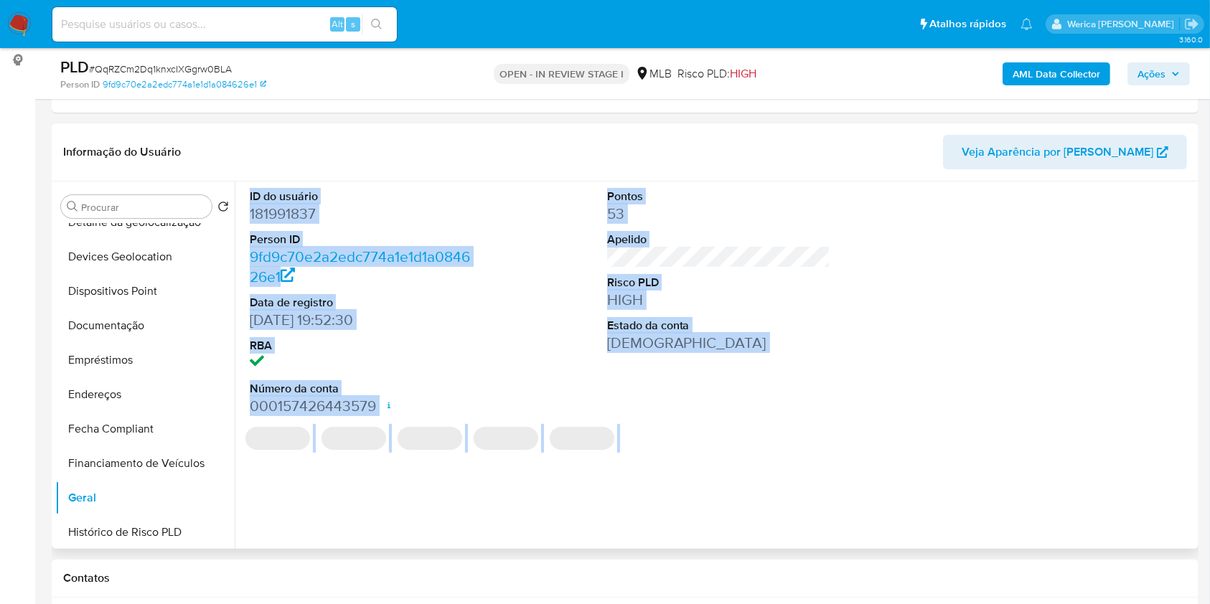
click at [316, 211] on dd "181991837" at bounding box center [362, 214] width 224 height 20
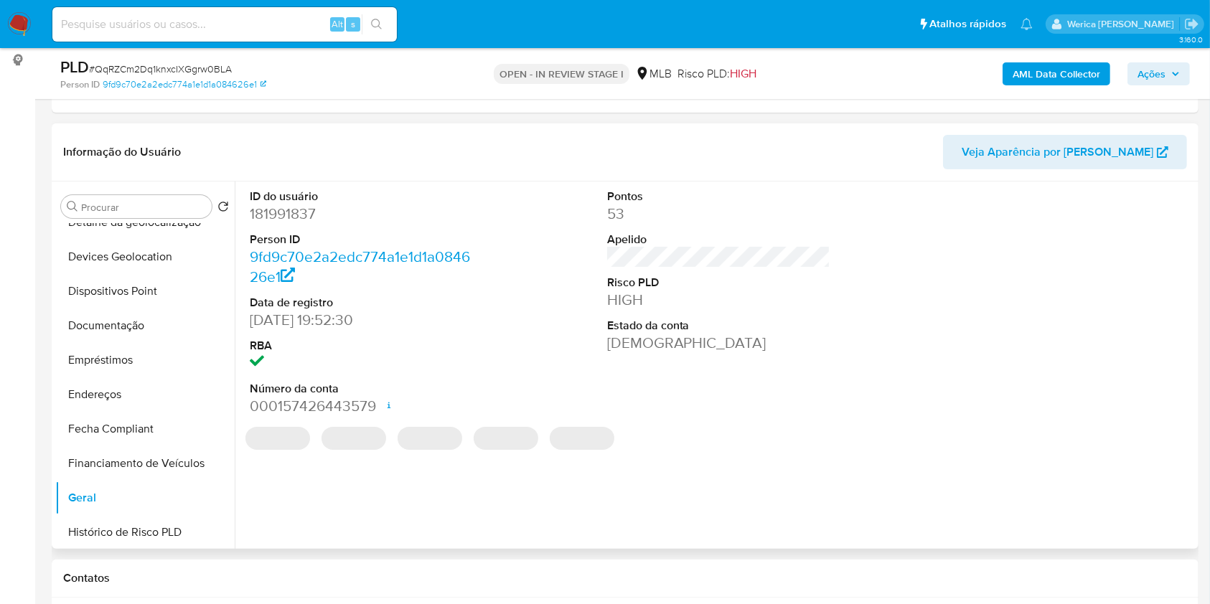
click at [299, 213] on dd "181991837" at bounding box center [362, 214] width 224 height 20
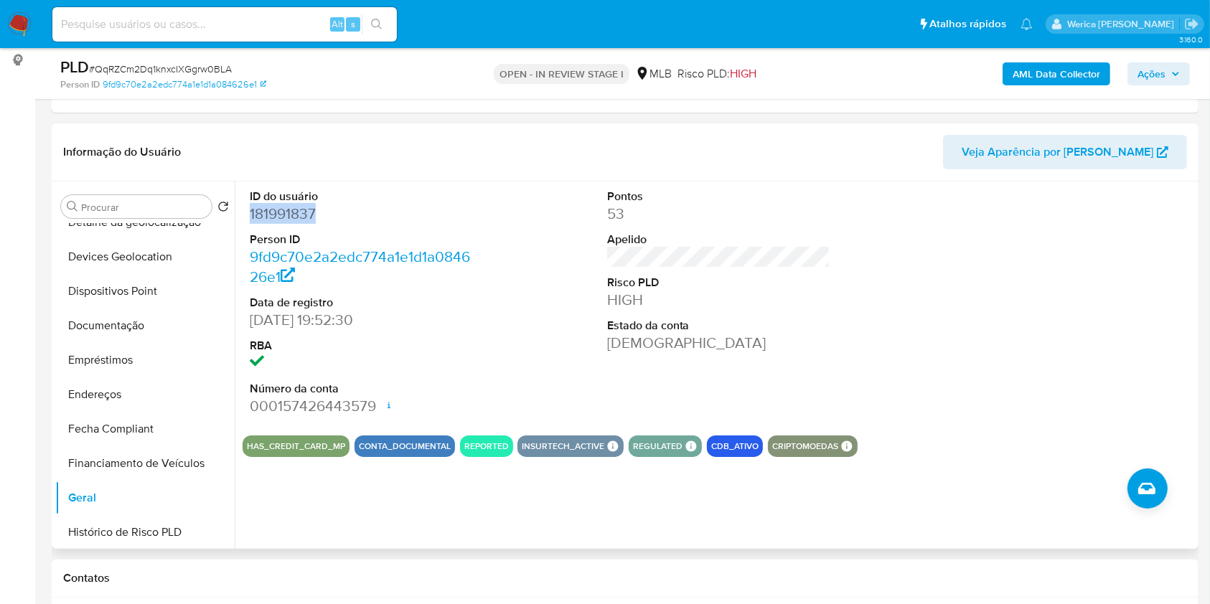
copy dd "181991837"
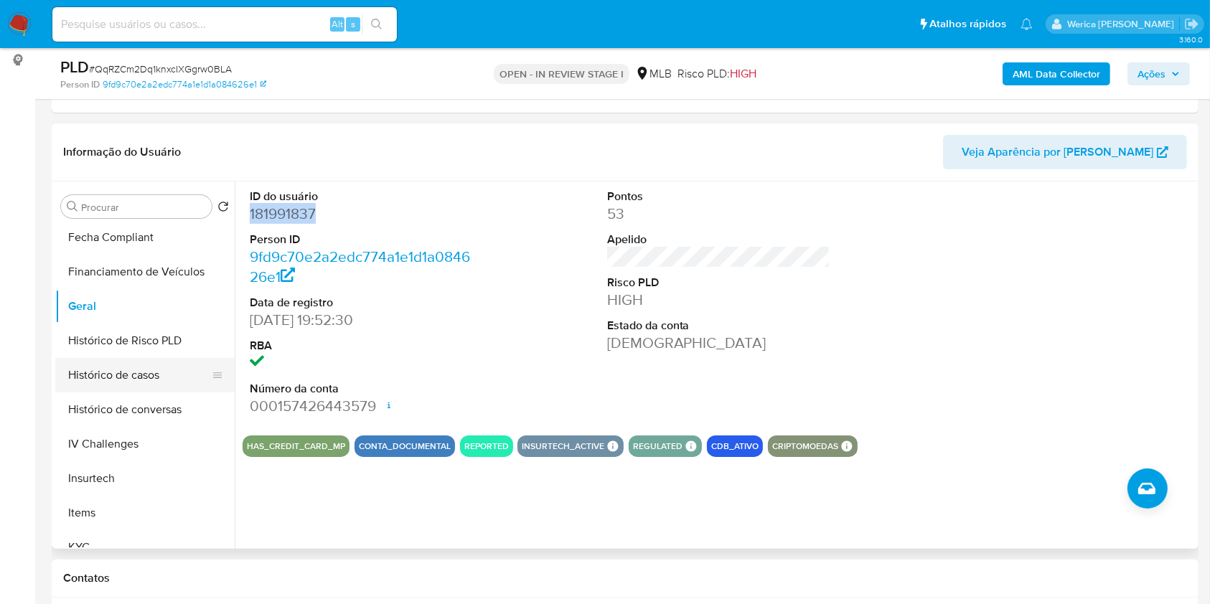
click at [146, 377] on button "Histórico de casos" at bounding box center [139, 375] width 168 height 34
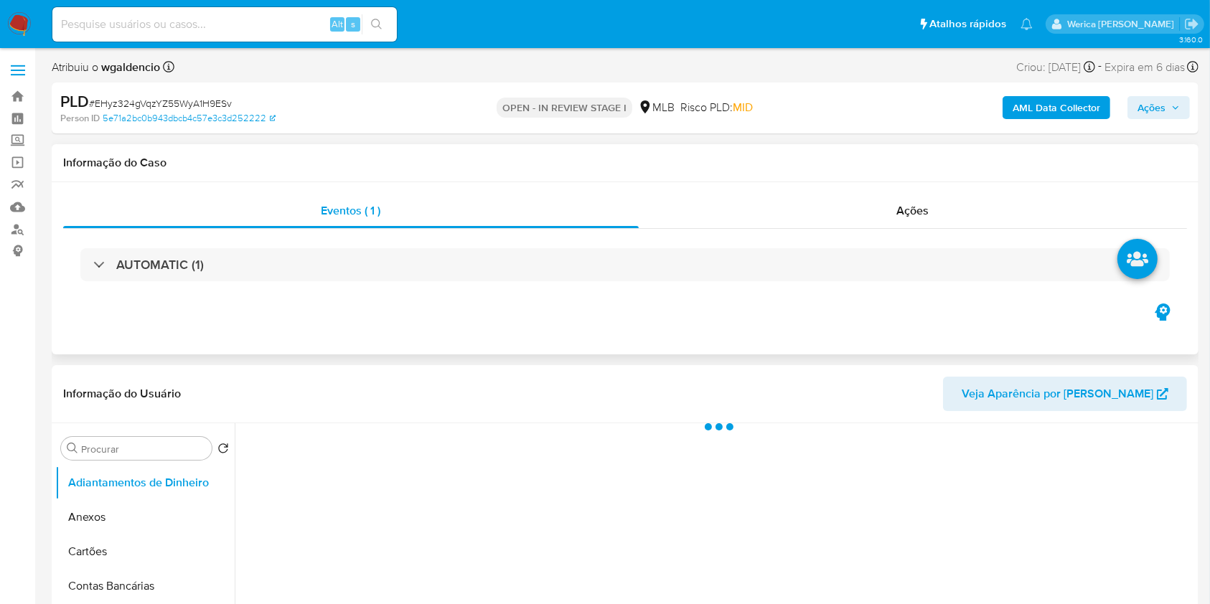
select select "10"
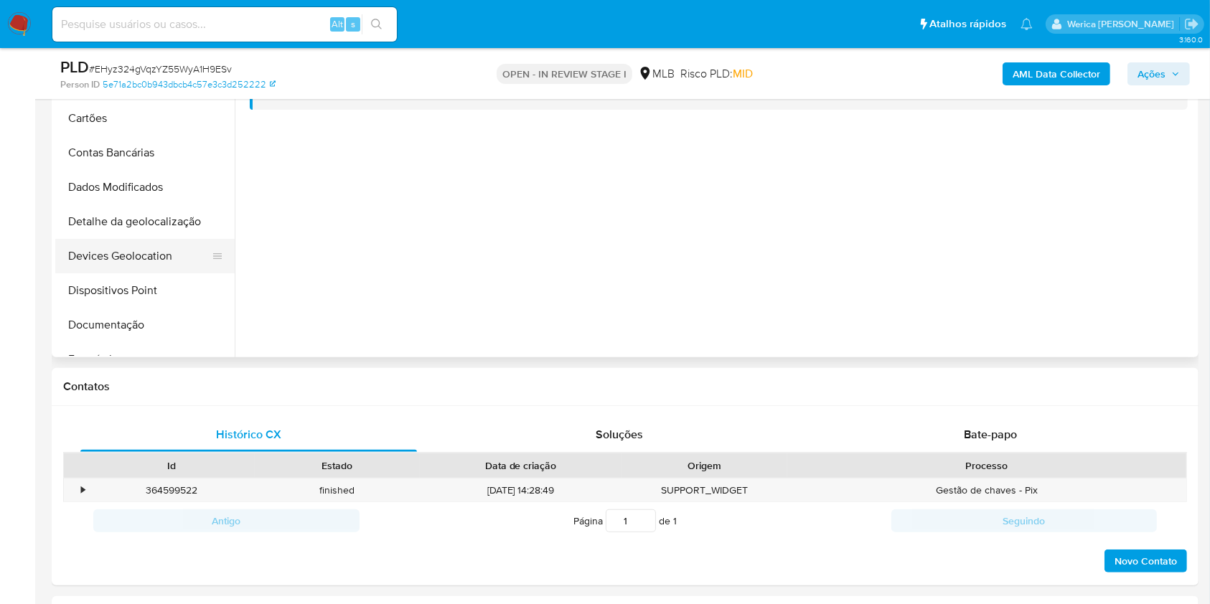
scroll to position [287, 0]
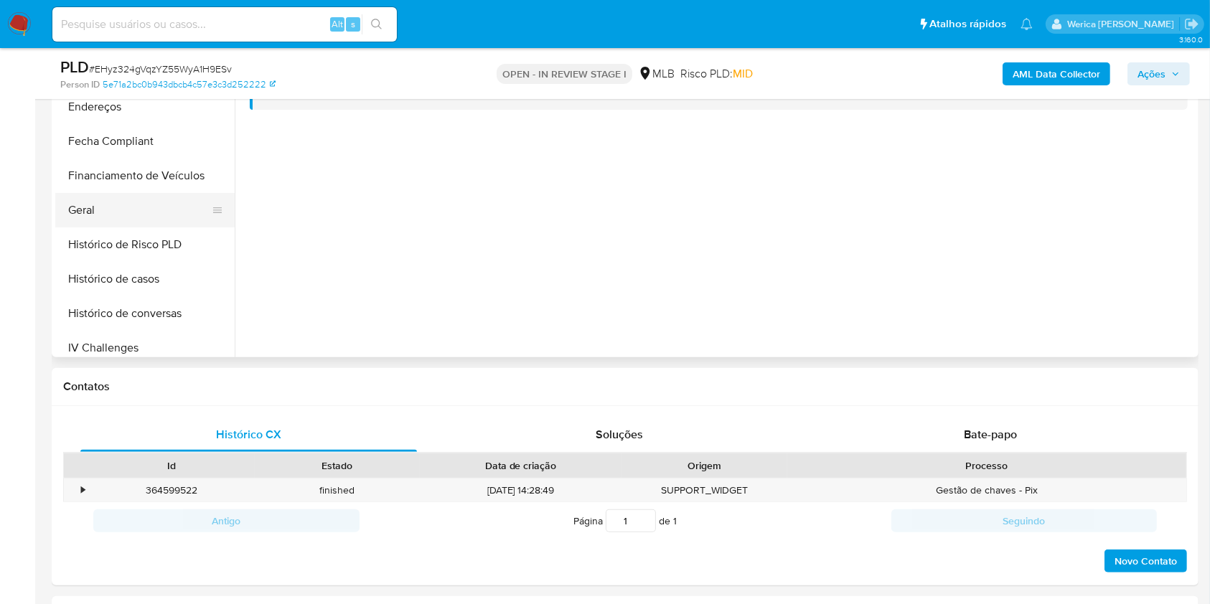
click at [128, 208] on button "Geral" at bounding box center [139, 210] width 168 height 34
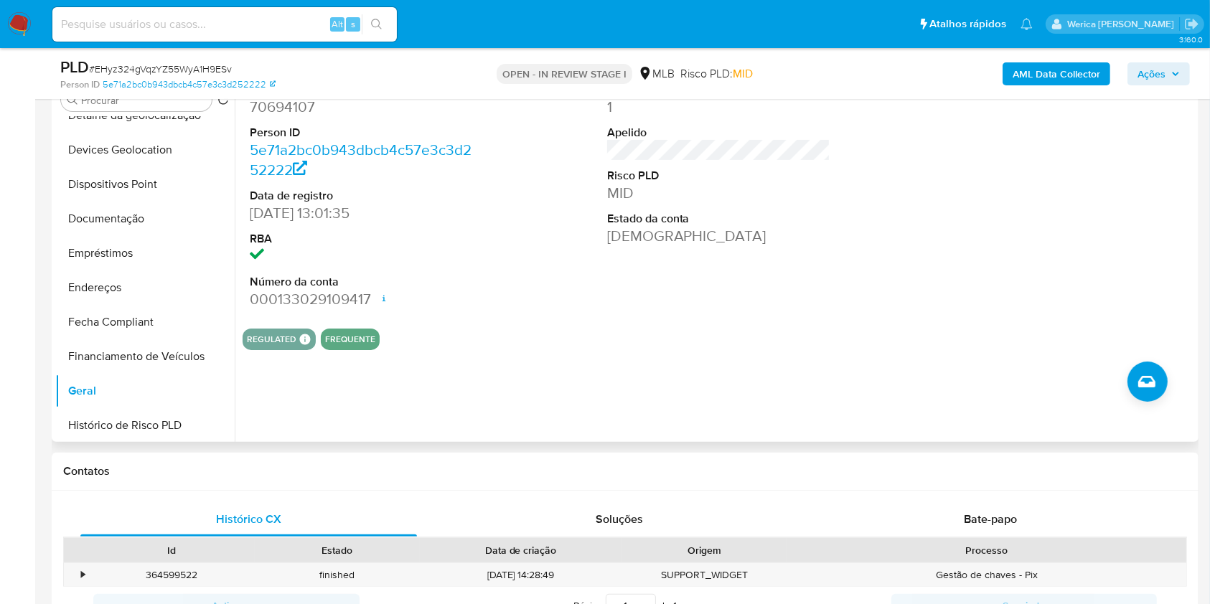
scroll to position [191, 0]
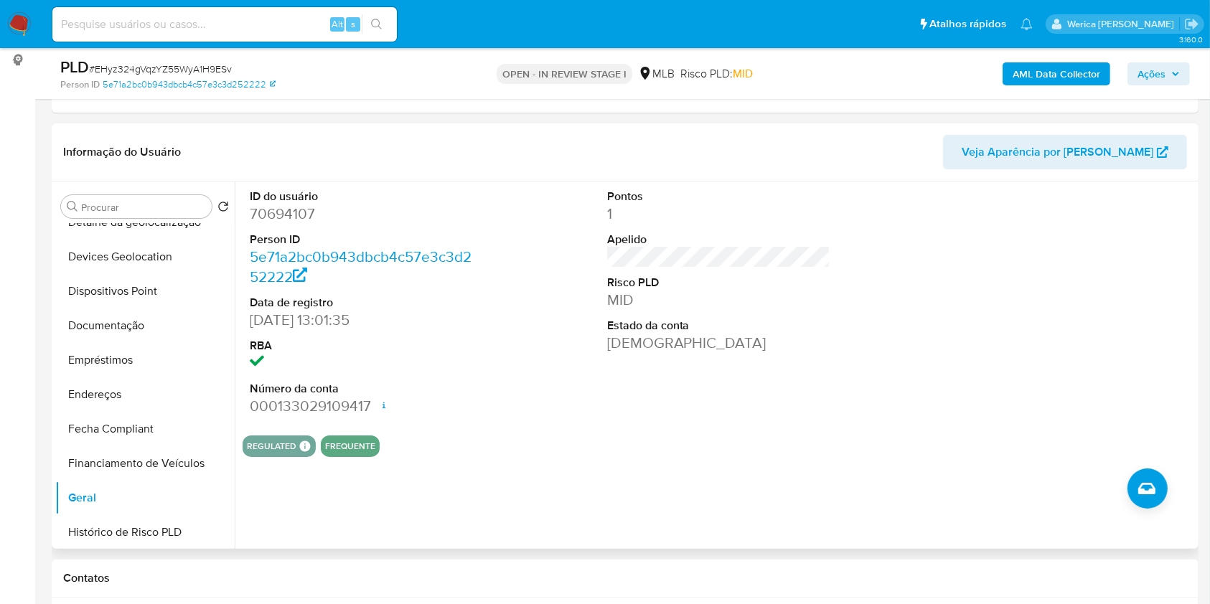
click at [287, 220] on dd "70694107" at bounding box center [362, 214] width 224 height 20
copy dd "70694107"
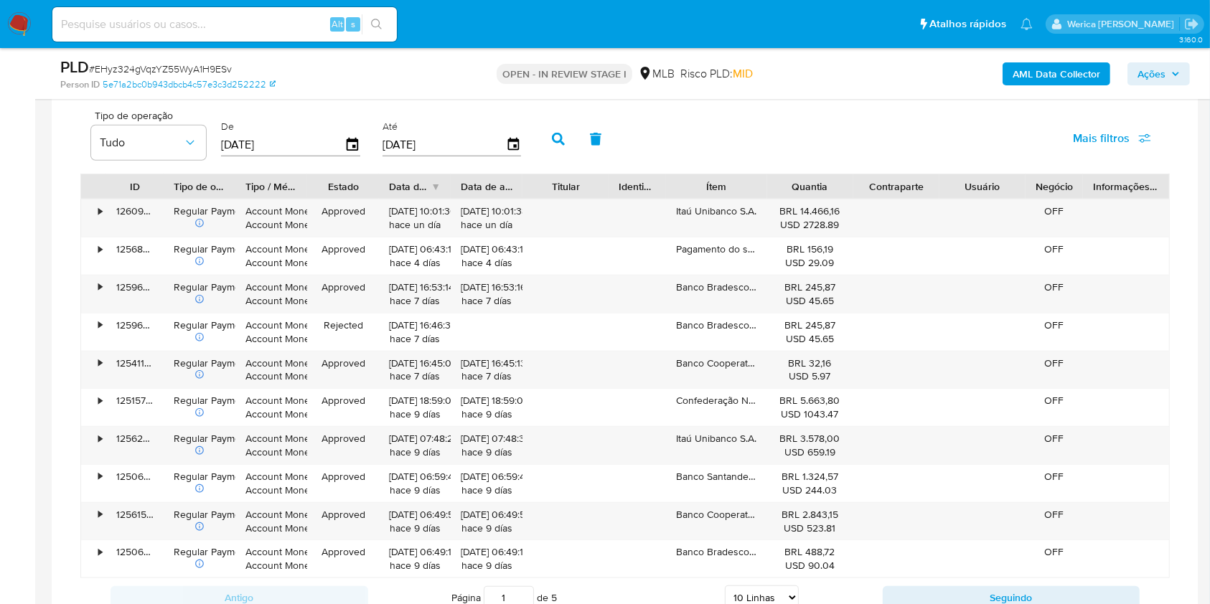
scroll to position [1052, 0]
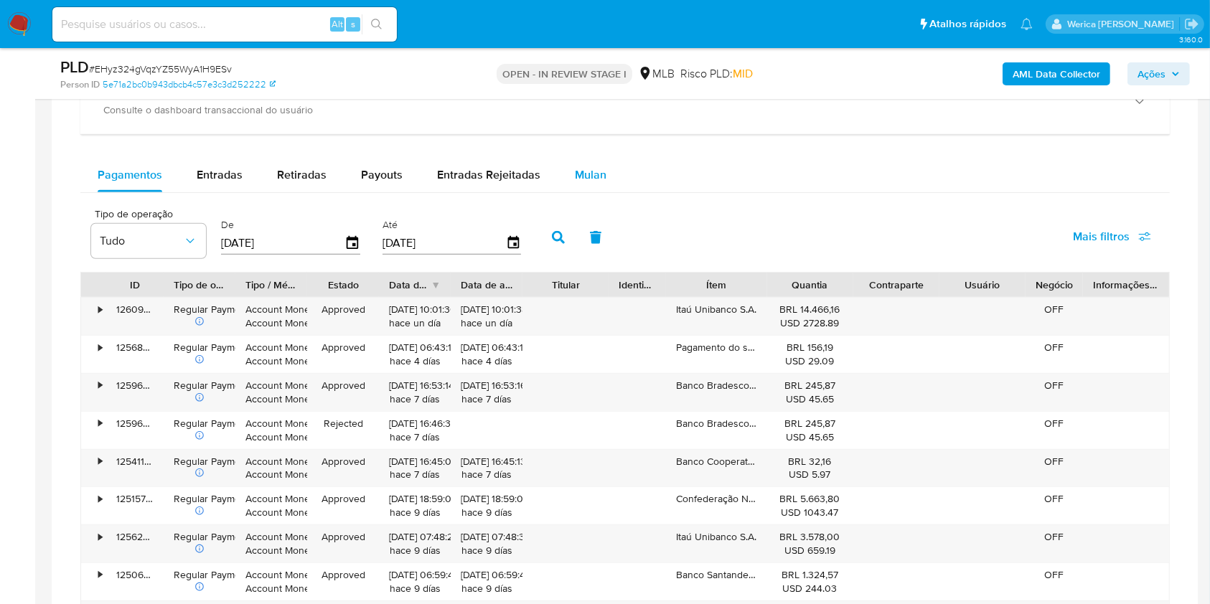
click at [599, 161] on div "Mulan" at bounding box center [591, 175] width 32 height 34
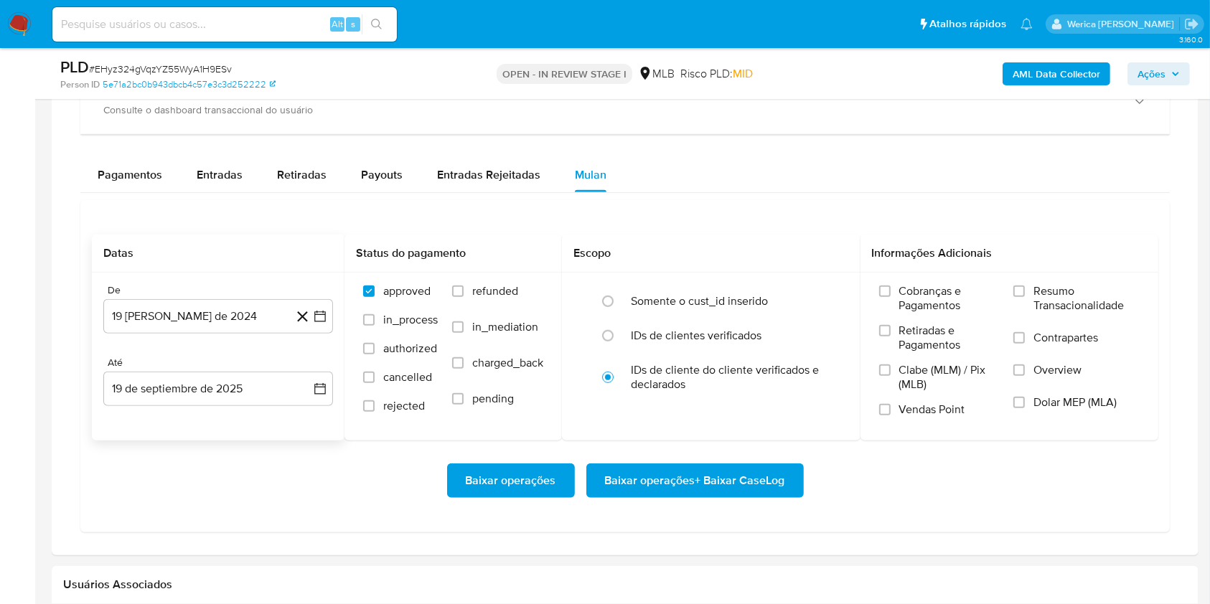
drag, startPoint x: 191, startPoint y: 300, endPoint x: 187, endPoint y: 293, distance: 7.4
click at [187, 293] on div "De 19 de agosto de 2024 19-08-2024" at bounding box center [218, 309] width 230 height 50
click at [209, 317] on button "19 de agosto de 2024" at bounding box center [218, 316] width 230 height 34
click at [231, 362] on span "agosto 2024" at bounding box center [211, 369] width 65 height 14
click at [301, 367] on icon "Año siguiente" at bounding box center [304, 368] width 17 height 17
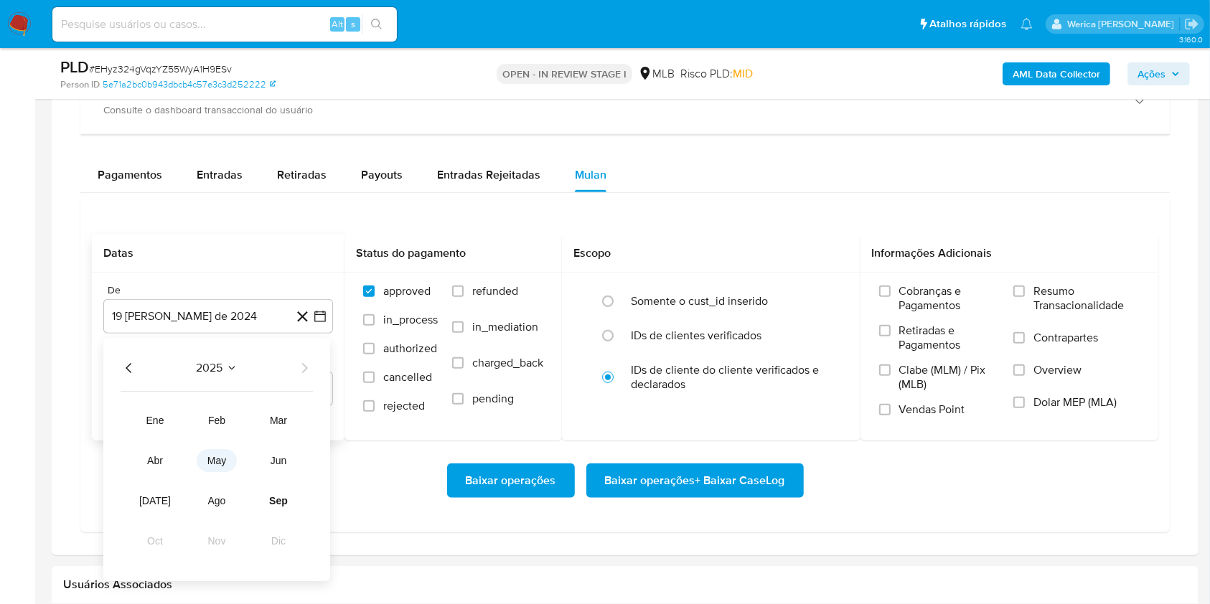
click at [216, 468] on button "may" at bounding box center [217, 461] width 40 height 23
click at [209, 421] on button "1" at bounding box center [218, 421] width 23 height 23
click at [947, 291] on span "Cobranças e Pagamentos" at bounding box center [949, 298] width 100 height 29
click at [891, 291] on input "Cobranças e Pagamentos" at bounding box center [884, 291] width 11 height 11
click at [940, 353] on label "Retiradas e Pagamentos" at bounding box center [939, 343] width 121 height 39
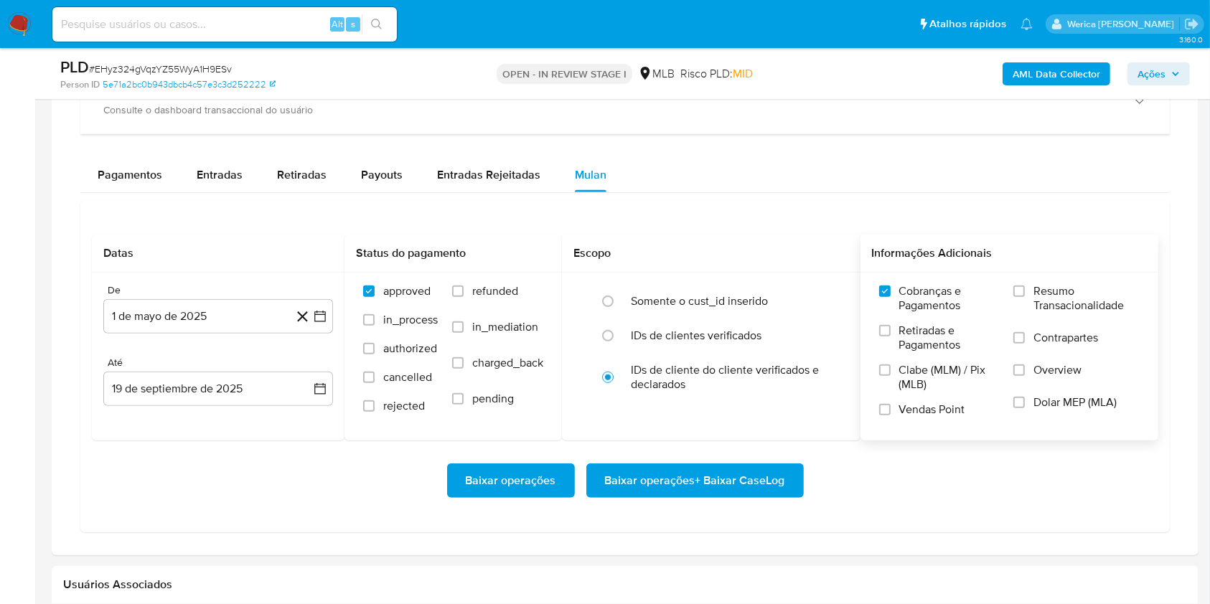
click at [891, 337] on input "Retiradas e Pagamentos" at bounding box center [884, 330] width 11 height 11
click at [941, 380] on span "Clabe (MLM) / Pix (MLB)" at bounding box center [949, 377] width 100 height 29
click at [891, 376] on input "Clabe (MLM) / Pix (MLB)" at bounding box center [884, 370] width 11 height 11
click at [939, 413] on span "Vendas Point" at bounding box center [932, 410] width 66 height 14
click at [891, 413] on input "Vendas Point" at bounding box center [884, 409] width 11 height 11
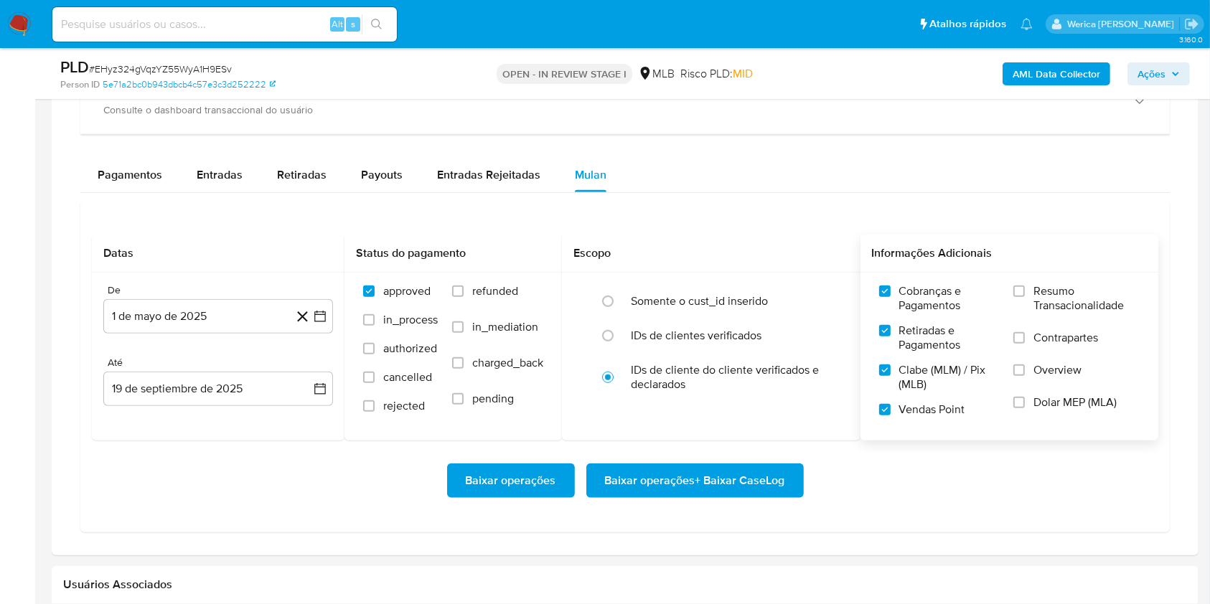
click at [1043, 416] on label "Dolar MEP (MLA)" at bounding box center [1076, 411] width 126 height 32
click at [1025, 408] on input "Dolar MEP (MLA)" at bounding box center [1018, 402] width 11 height 11
click at [1039, 384] on label "Overview" at bounding box center [1076, 379] width 126 height 32
click at [1025, 376] on input "Overview" at bounding box center [1018, 370] width 11 height 11
click at [1045, 353] on label "Contrapartes" at bounding box center [1076, 347] width 126 height 32
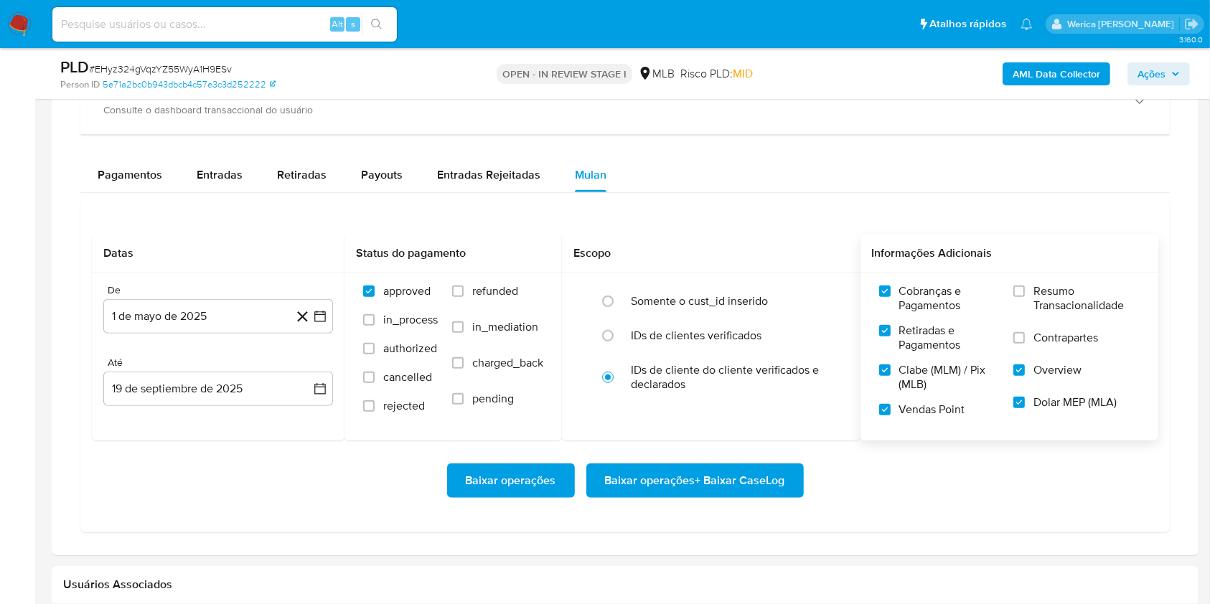
click at [1025, 344] on input "Contrapartes" at bounding box center [1018, 337] width 11 height 11
click at [1033, 309] on label "Resumo Transacionalidade" at bounding box center [1076, 307] width 126 height 47
click at [1025, 297] on input "Resumo Transacionalidade" at bounding box center [1018, 291] width 11 height 11
click at [751, 484] on span "Baixar operações + Baixar CaseLog" at bounding box center [695, 481] width 180 height 32
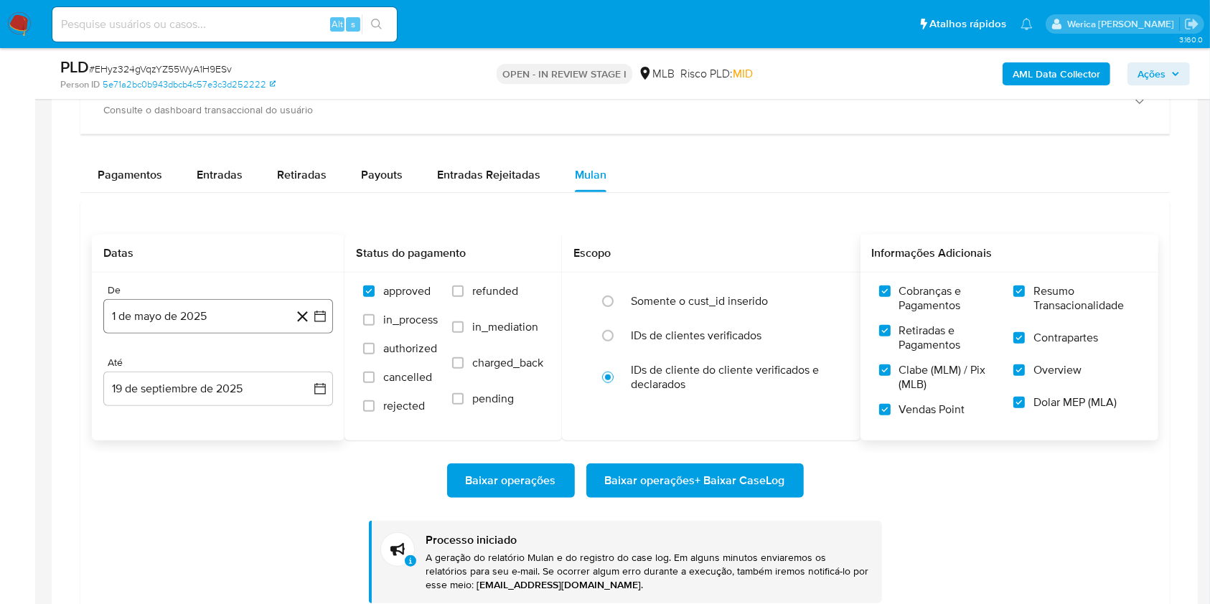
click at [181, 317] on button "1 de mayo de 2025" at bounding box center [218, 316] width 230 height 34
click at [238, 362] on span "mayo 2025" at bounding box center [211, 369] width 57 height 14
click at [281, 462] on span "jun" at bounding box center [279, 461] width 17 height 11
click at [305, 426] on button "1" at bounding box center [304, 421] width 23 height 23
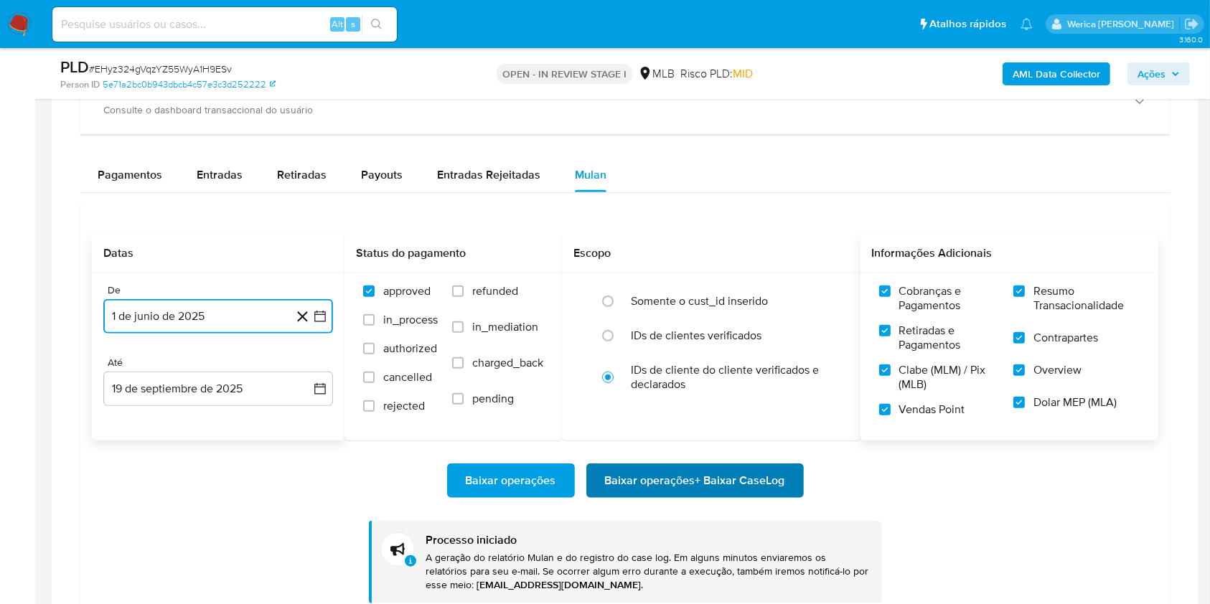
click at [647, 479] on span "Baixar operações + Baixar CaseLog" at bounding box center [695, 481] width 180 height 32
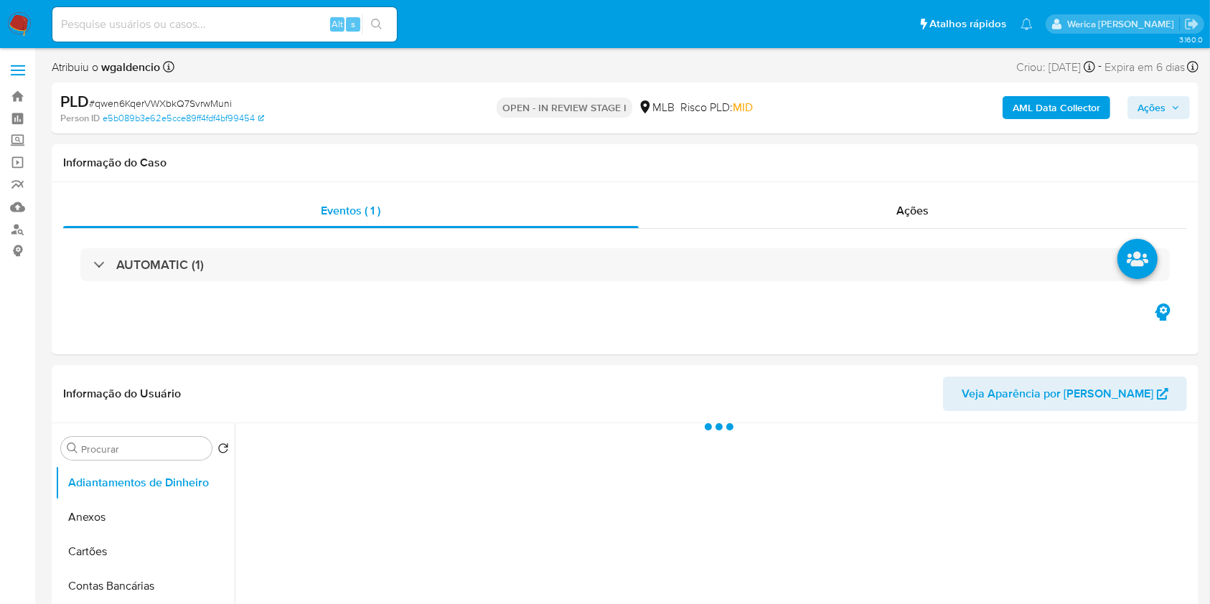
select select "10"
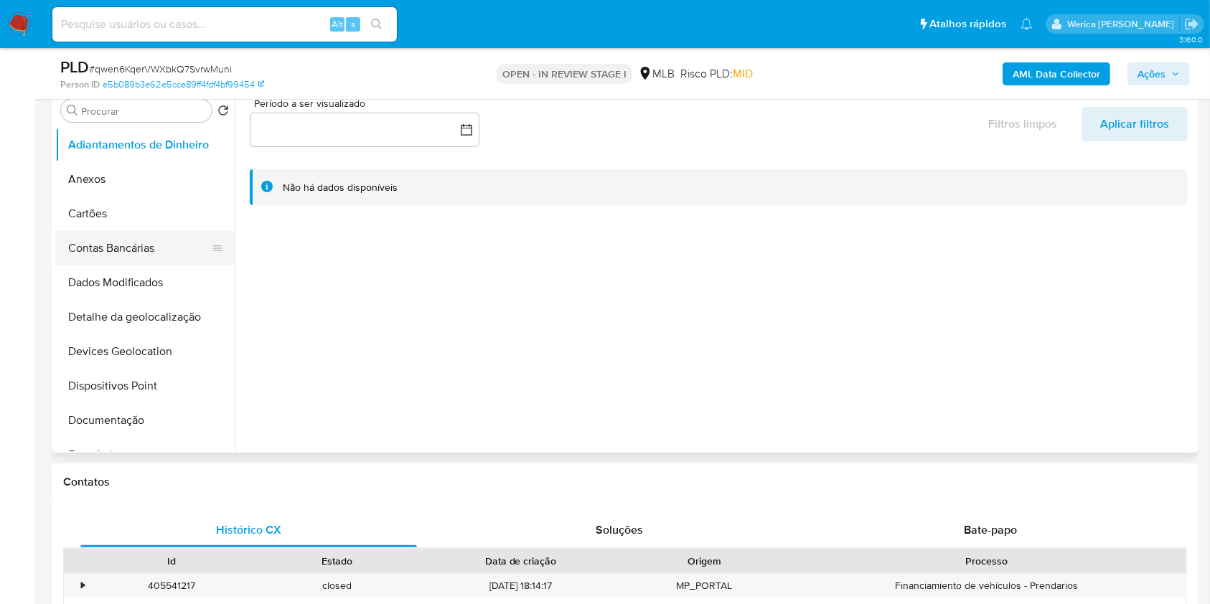
scroll to position [287, 0]
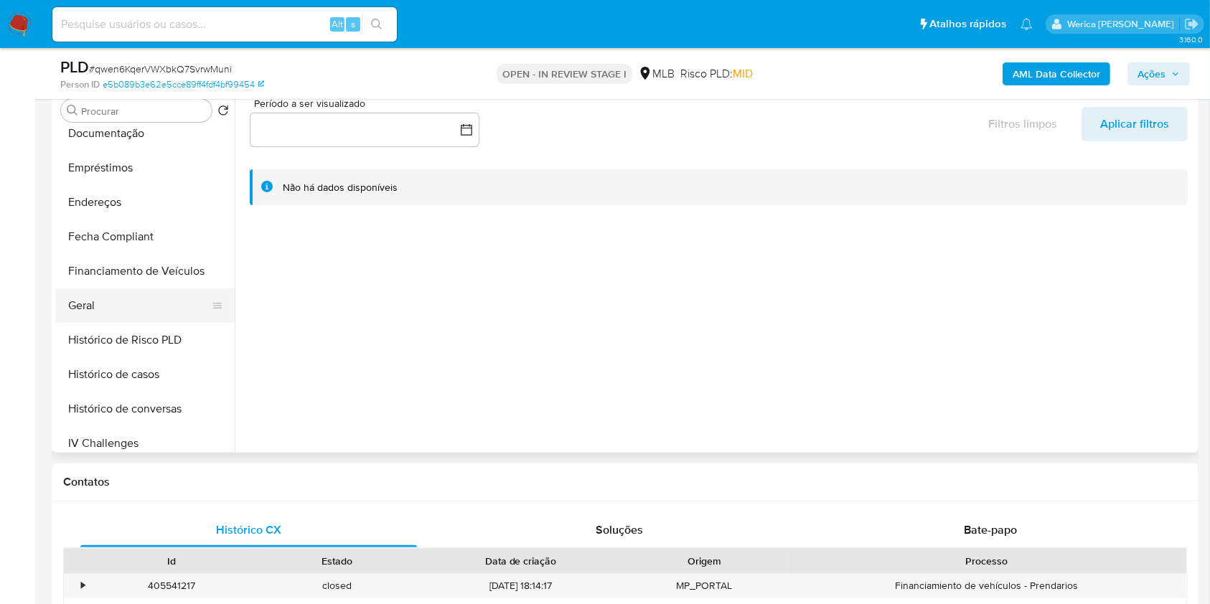
click at [136, 301] on button "Geral" at bounding box center [139, 305] width 168 height 34
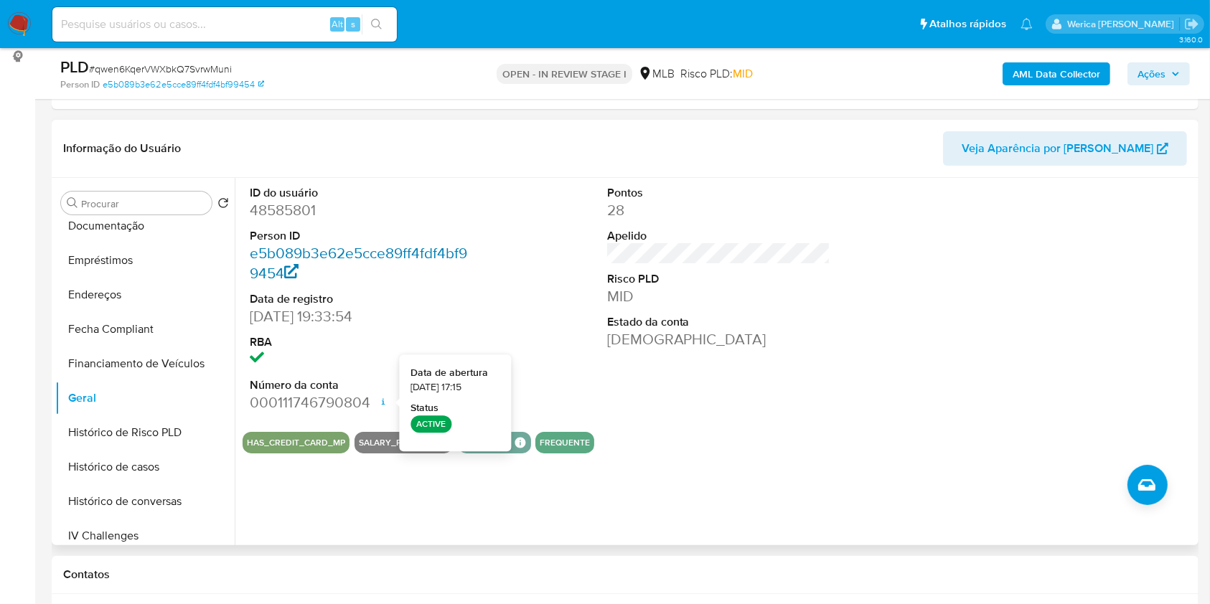
scroll to position [191, 0]
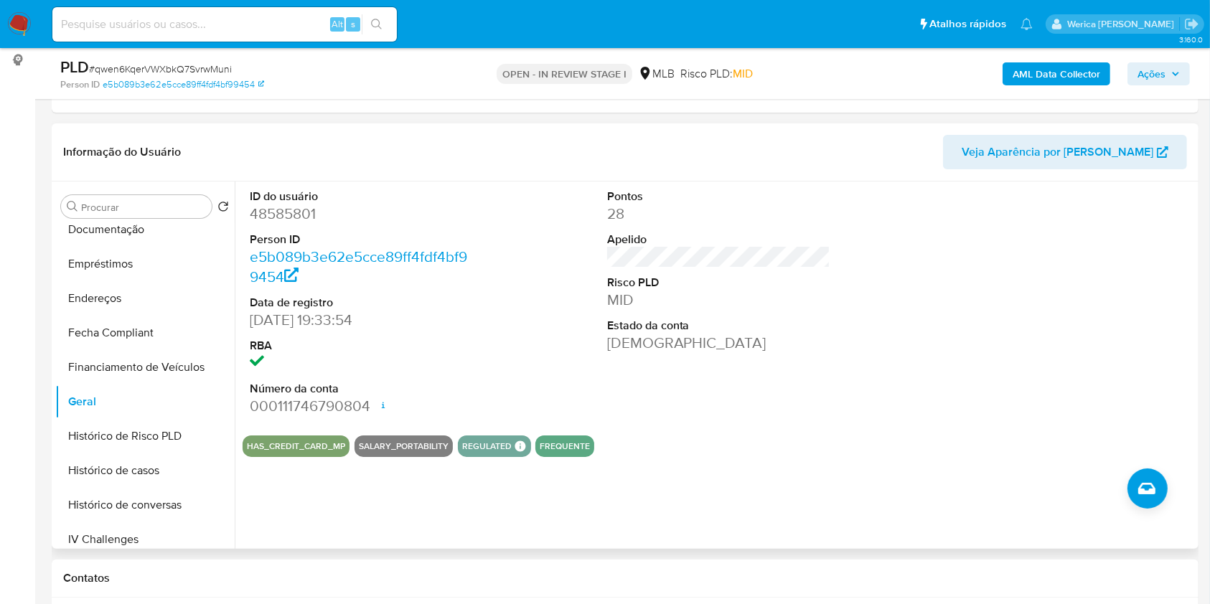
click at [263, 227] on dl "ID do usuário 48585801 Person ID e5b089b3e62e5cce89ff4fdf4bf99454 Data de regis…" at bounding box center [362, 303] width 224 height 228
click at [250, 198] on dt "ID do usuário" at bounding box center [362, 197] width 224 height 16
click at [246, 205] on div "ID do usuário 48585801 Person ID e5b089b3e62e5cce89ff4fdf4bf99454 Data de regis…" at bounding box center [362, 303] width 238 height 243
click at [276, 212] on dd "48585801" at bounding box center [362, 214] width 224 height 20
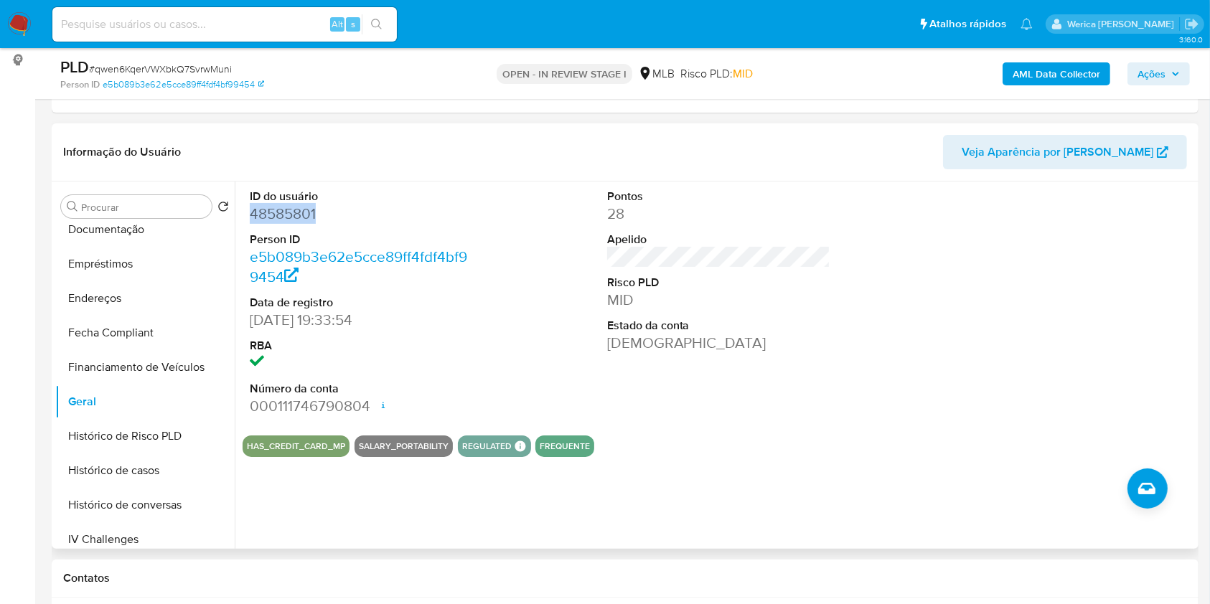
click at [276, 212] on dd "48585801" at bounding box center [362, 214] width 224 height 20
copy dd "48585801"
click at [165, 470] on button "Histórico de casos" at bounding box center [139, 471] width 168 height 34
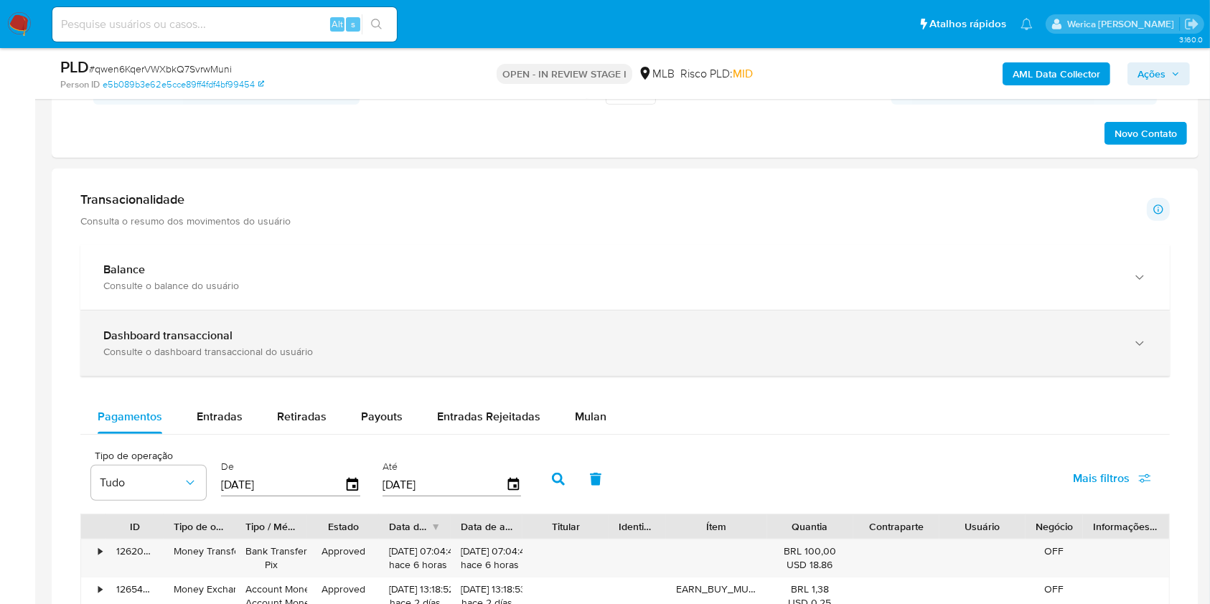
scroll to position [765, 0]
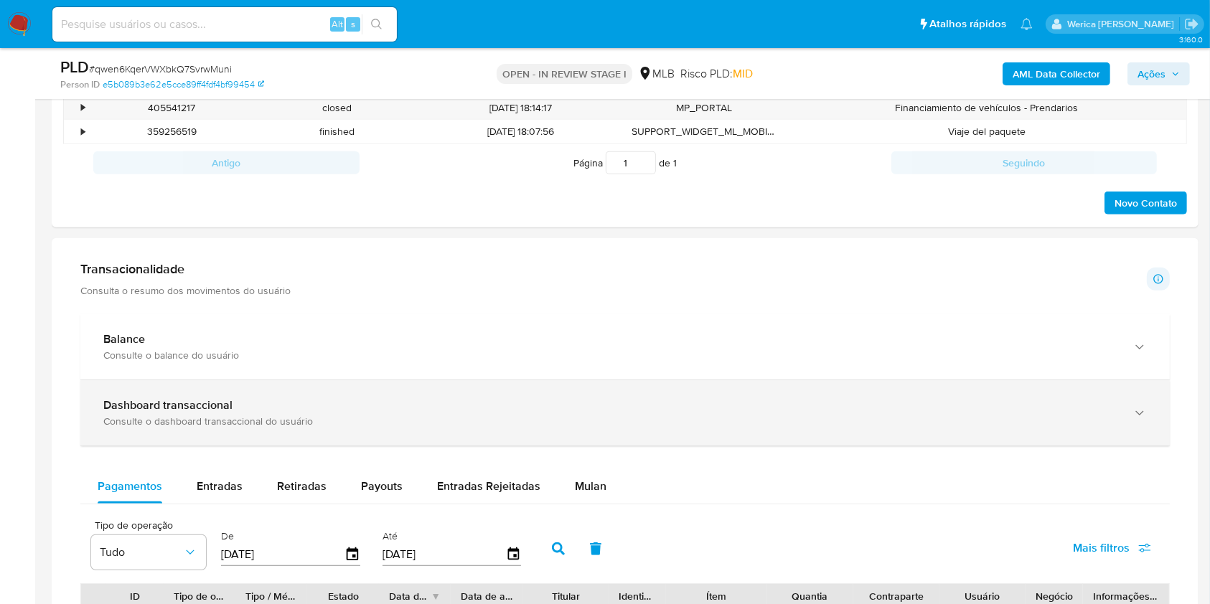
click at [1058, 388] on div "Dashboard transaccional Consulte o dashboard transaccional do usuário" at bounding box center [624, 412] width 1089 height 65
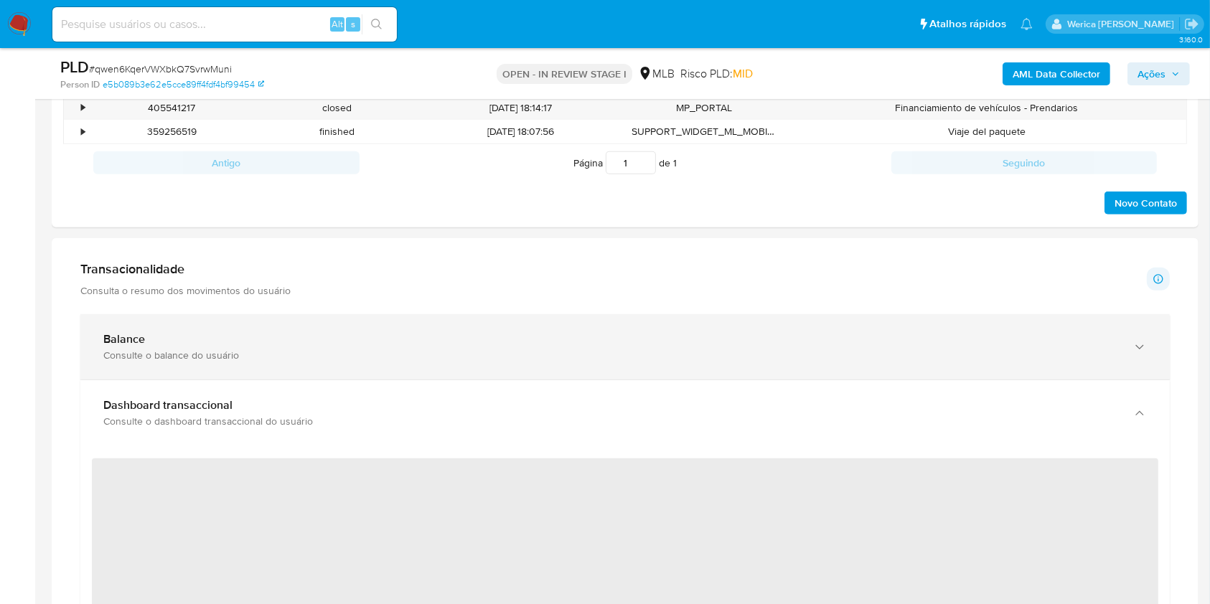
click at [1046, 359] on div "Consulte o balance do usuário" at bounding box center [610, 355] width 1015 height 13
